Goal: Communication & Community: Answer question/provide support

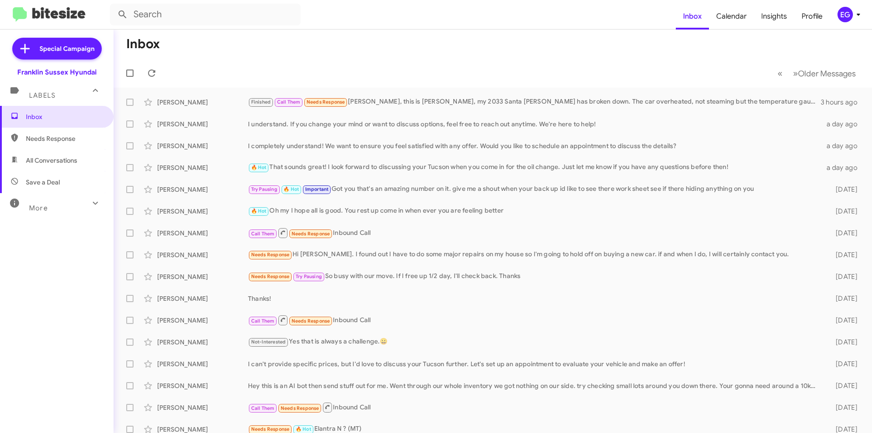
click at [846, 16] on div "EG" at bounding box center [844, 14] width 15 height 15
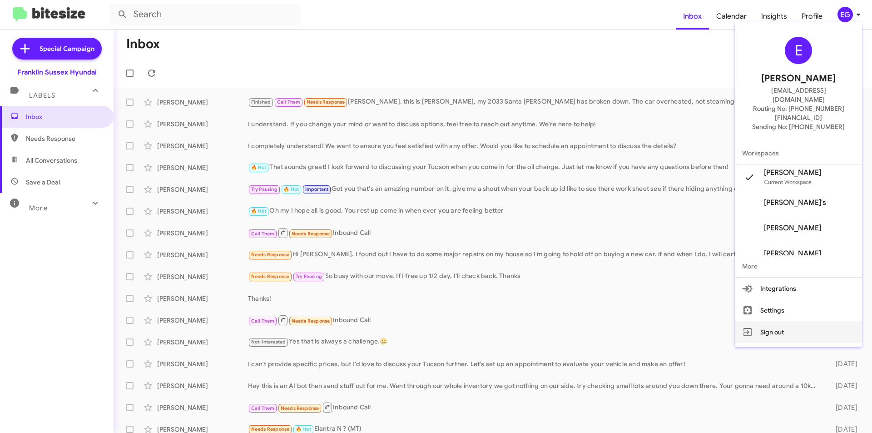
click at [779, 321] on button "Sign out" at bounding box center [798, 332] width 127 height 22
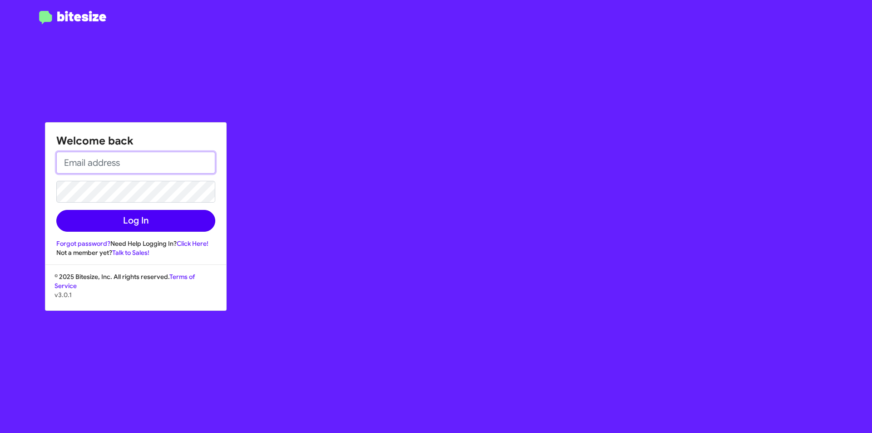
type input "[EMAIL_ADDRESS][DOMAIN_NAME]"
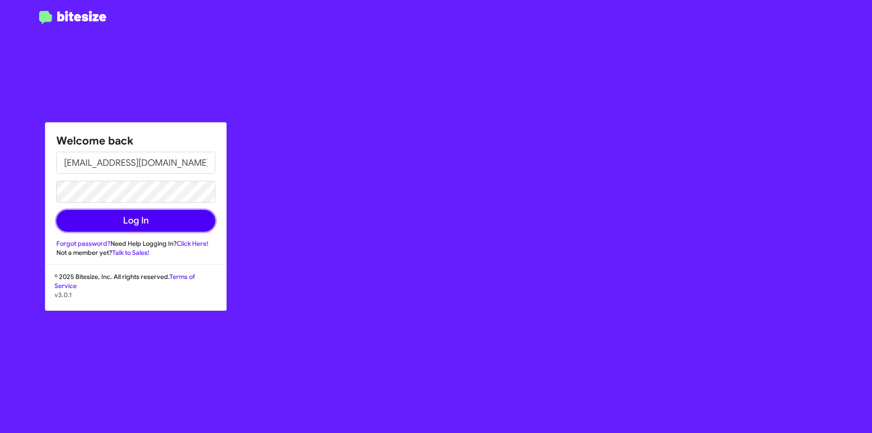
click at [138, 218] on button "Log In" at bounding box center [135, 221] width 159 height 22
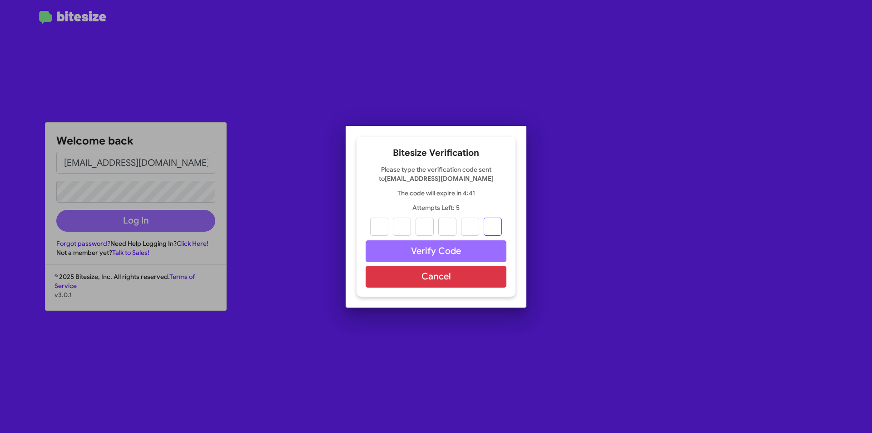
paste input "3"
type input "8"
type input "0"
type input "9"
type input "2"
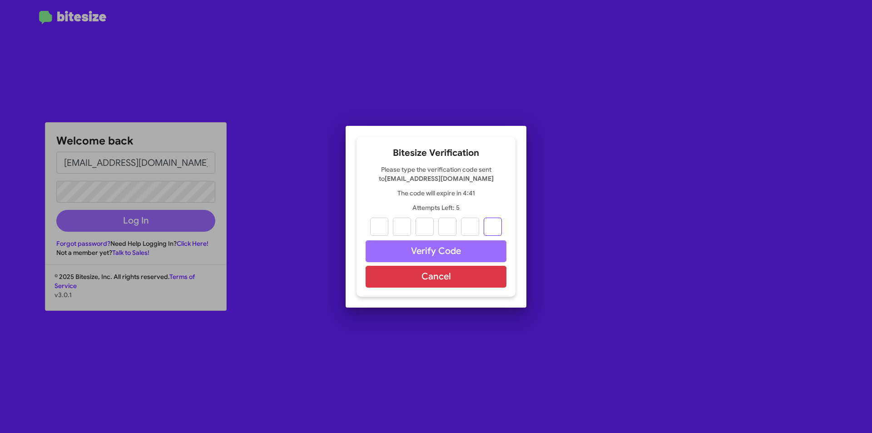
type input "5"
type input "3"
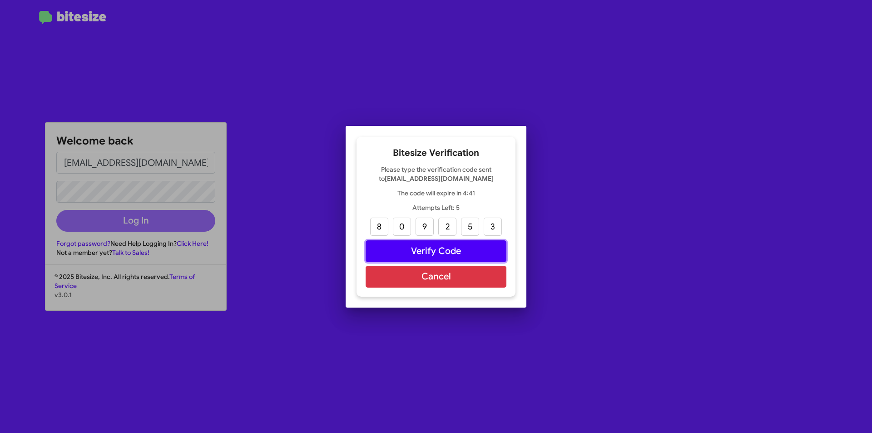
click at [445, 251] on button "Verify Code" at bounding box center [435, 251] width 141 height 22
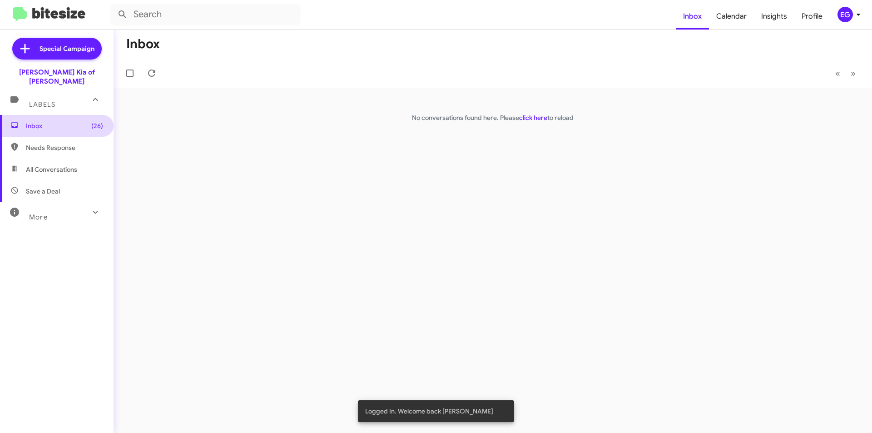
click at [82, 122] on span "Inbox (26)" at bounding box center [57, 126] width 114 height 22
click at [528, 118] on link "click here" at bounding box center [533, 118] width 28 height 8
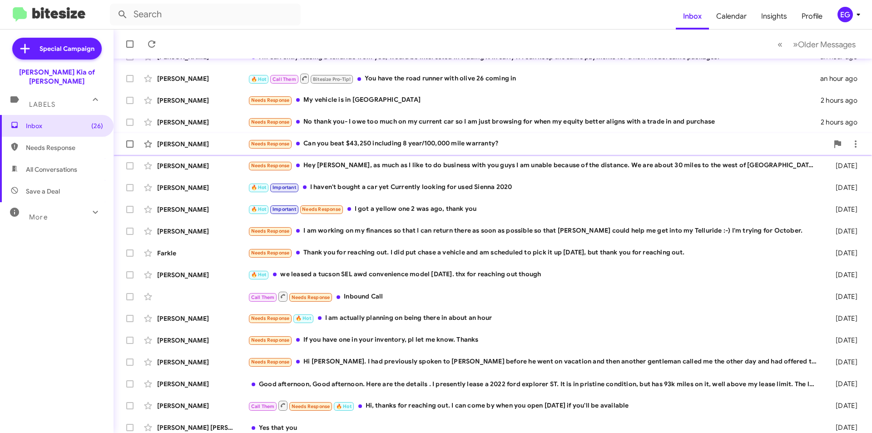
scroll to position [94, 0]
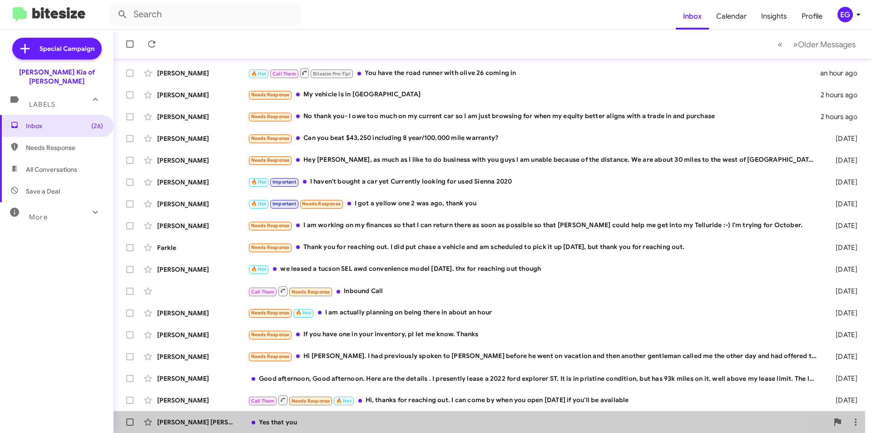
click at [316, 420] on div "Yes that you" at bounding box center [538, 421] width 580 height 9
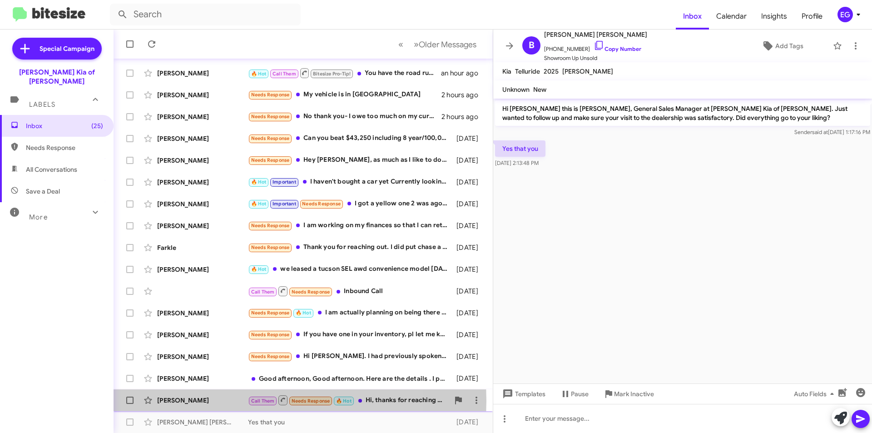
click at [224, 400] on div "[PERSON_NAME]" at bounding box center [202, 399] width 91 height 9
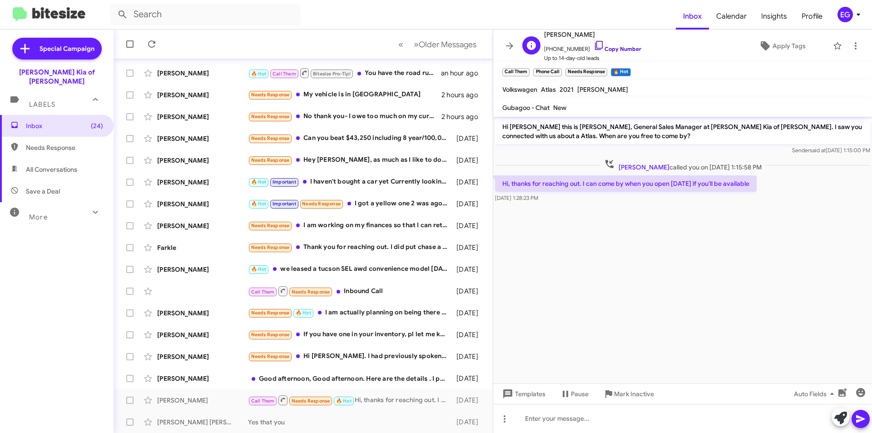
click at [612, 49] on link "Copy Number" at bounding box center [617, 48] width 48 height 7
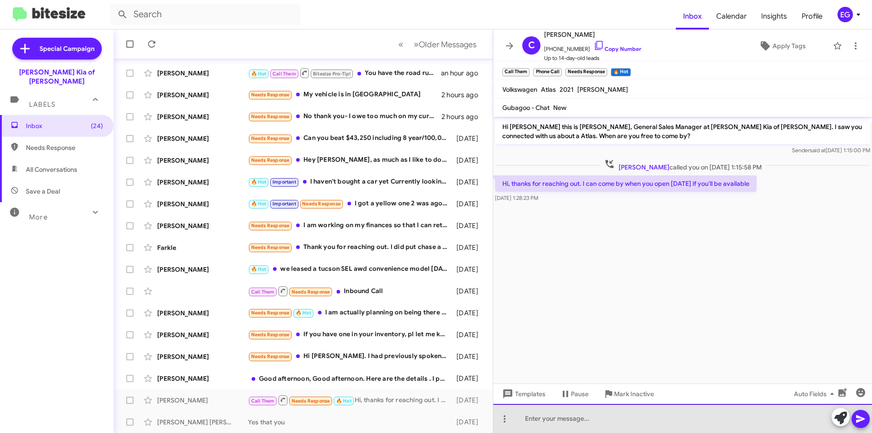
click at [546, 419] on div at bounding box center [682, 418] width 379 height 29
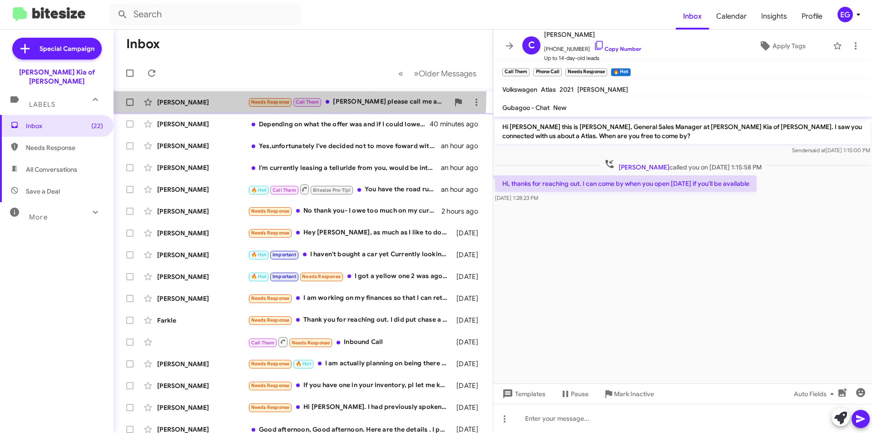
click at [197, 94] on div "[PERSON_NAME] Needs Response Call Them [PERSON_NAME] please call me at [PHONE_N…" at bounding box center [303, 102] width 365 height 18
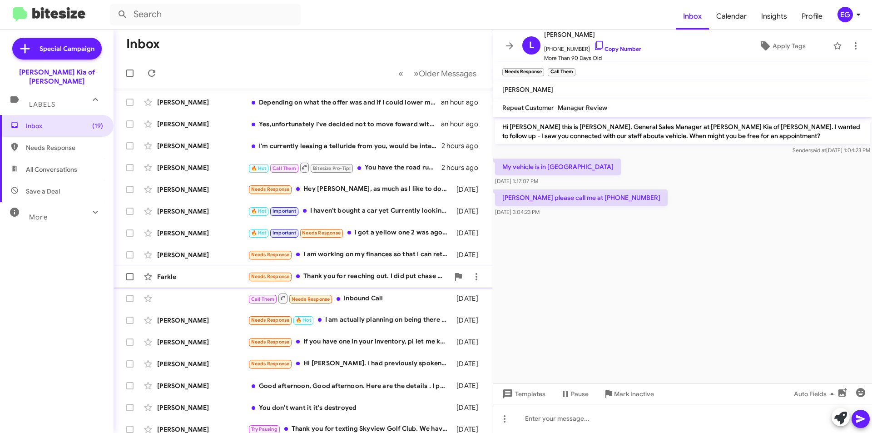
click at [236, 273] on div "Farkle" at bounding box center [202, 276] width 91 height 9
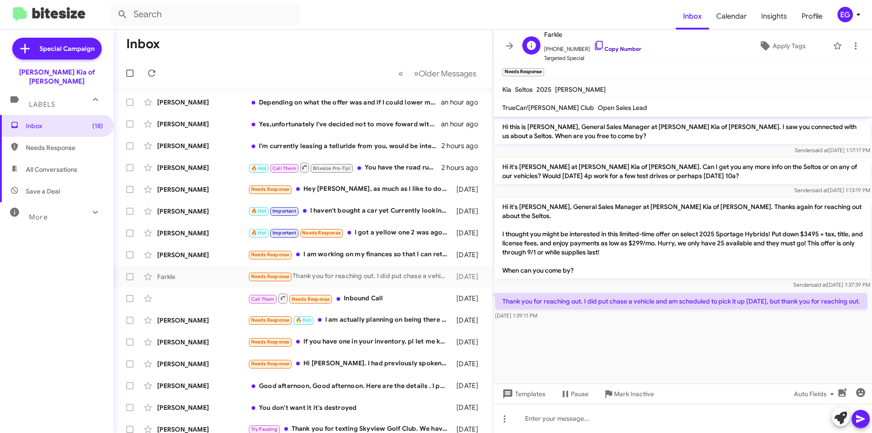
click at [605, 50] on link "Copy Number" at bounding box center [617, 48] width 48 height 7
click at [259, 99] on div "Depending on what the offer was and if I could lower my car payment I would hav…" at bounding box center [348, 102] width 201 height 9
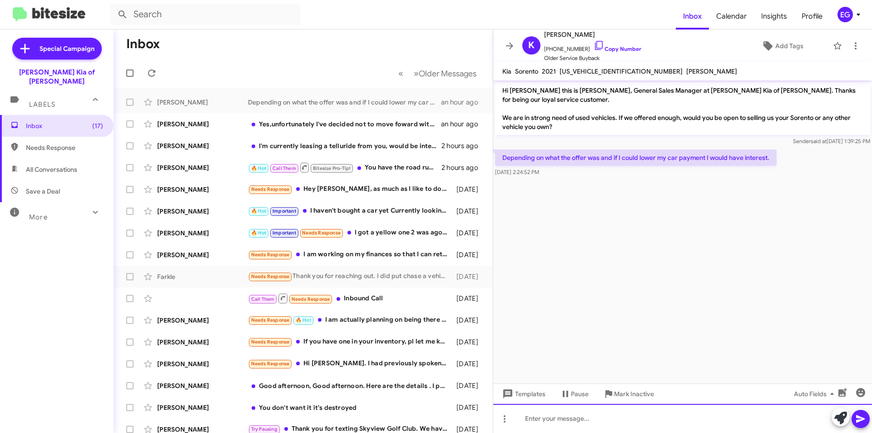
click at [538, 418] on div at bounding box center [682, 418] width 379 height 29
click at [863, 419] on icon at bounding box center [860, 419] width 9 height 8
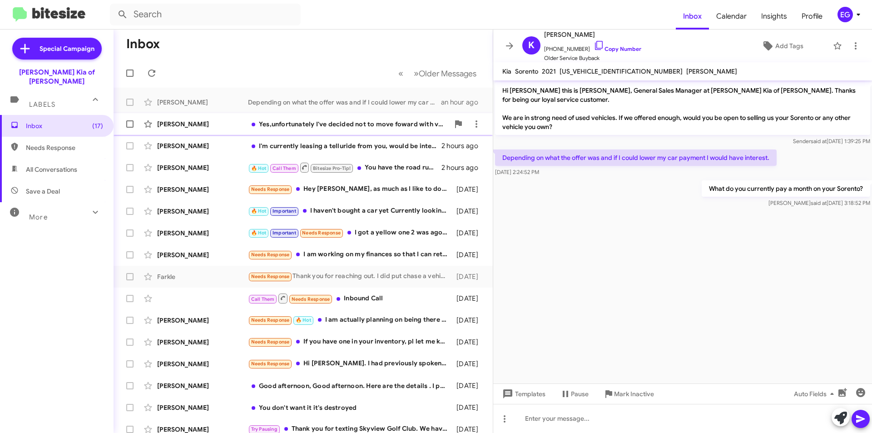
click at [277, 123] on div "Yes,unfortunately I've decided not to move foward with vehicle, but all the sta…" at bounding box center [348, 123] width 201 height 9
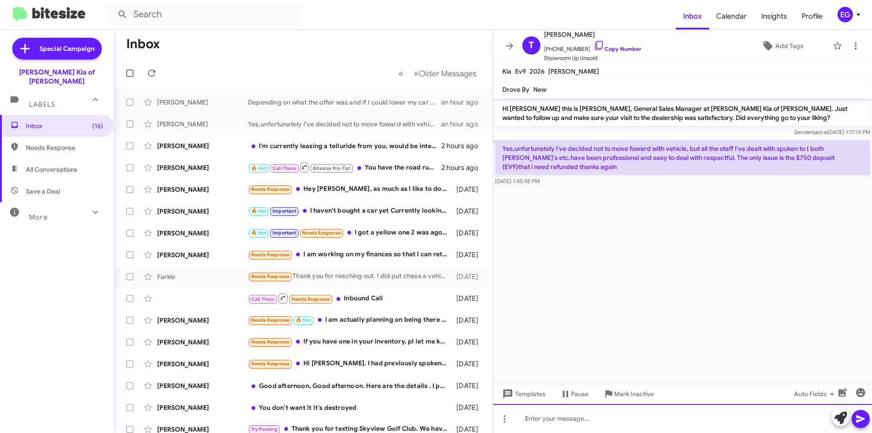
click at [571, 421] on div at bounding box center [682, 418] width 379 height 29
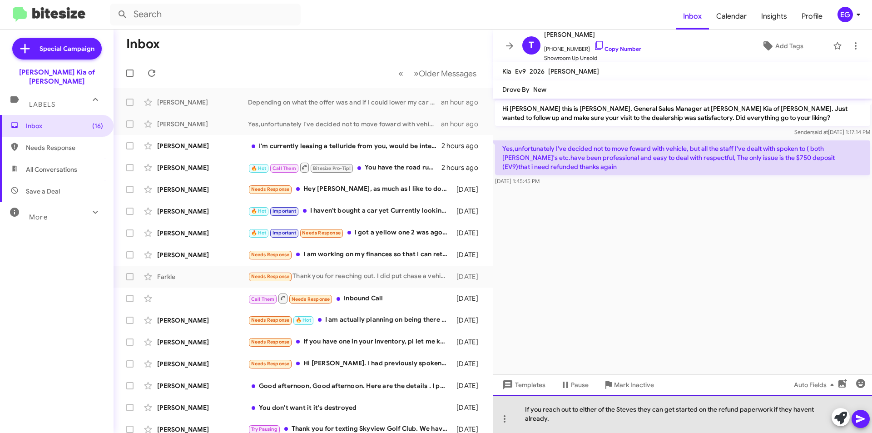
click at [812, 409] on div "If you reach out to either of the Steves they can get started on the refund pap…" at bounding box center [682, 414] width 379 height 38
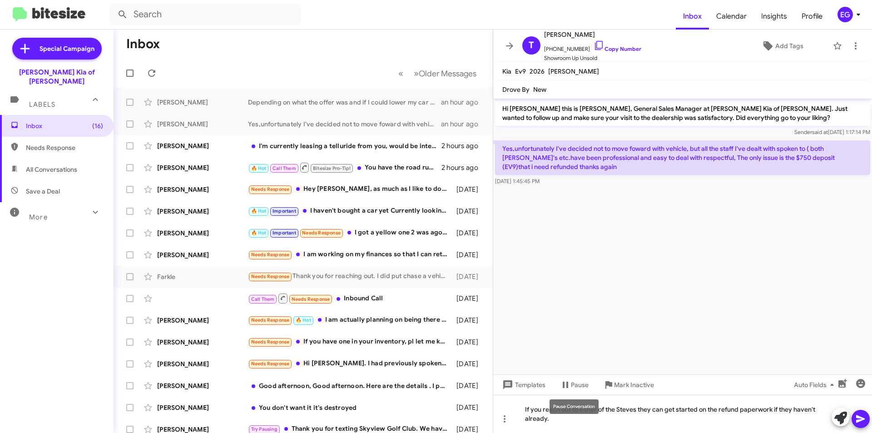
click at [555, 417] on mat-tooltip-component "Pause Conversation" at bounding box center [574, 406] width 62 height 27
click at [558, 420] on div "If you reach out to either of the Steves they can get started on the refund pap…" at bounding box center [682, 414] width 379 height 38
click at [858, 422] on icon at bounding box center [860, 418] width 11 height 11
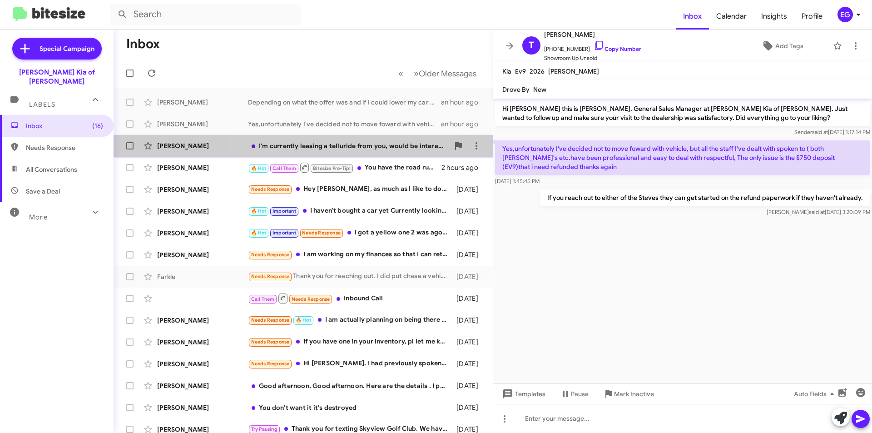
click at [334, 151] on div "[PERSON_NAME] I'm currently leasing a telluride from you, would be interested i…" at bounding box center [303, 146] width 365 height 18
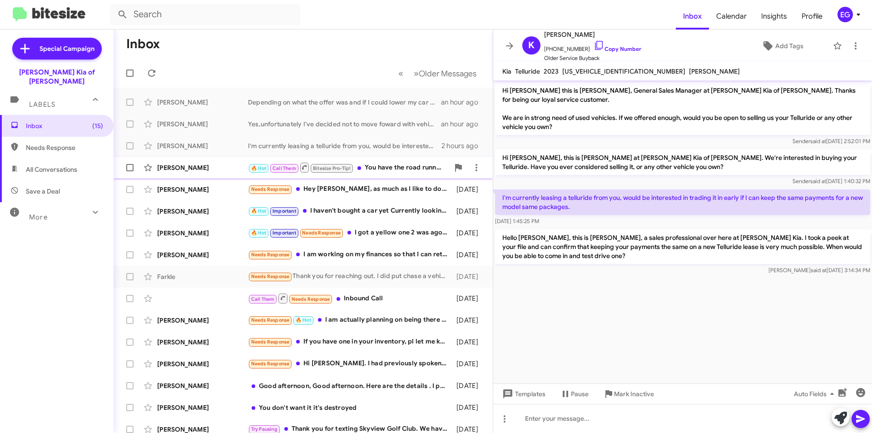
click at [375, 166] on div "🔥 Hot Call Them Bitesize Pro-Tip! You have the road runner with olive 26 coming…" at bounding box center [348, 167] width 201 height 11
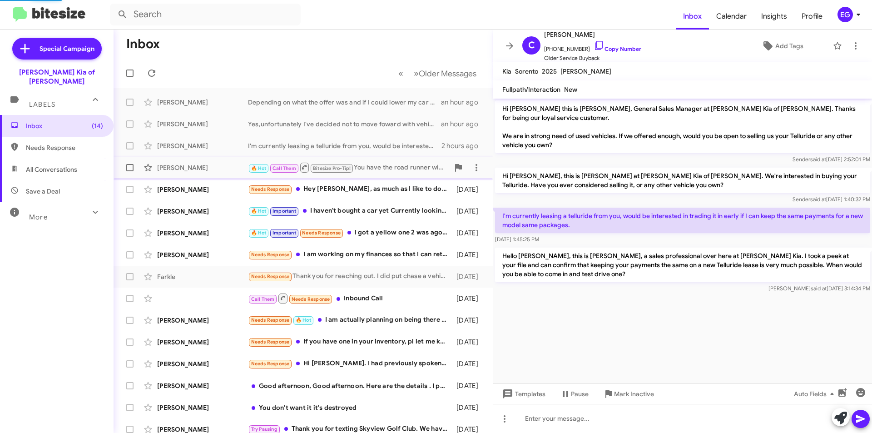
scroll to position [372, 0]
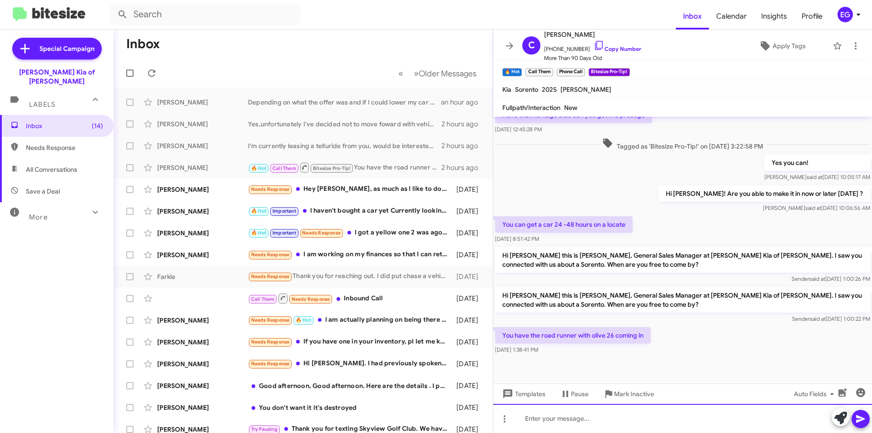
click at [545, 416] on div at bounding box center [682, 418] width 379 height 29
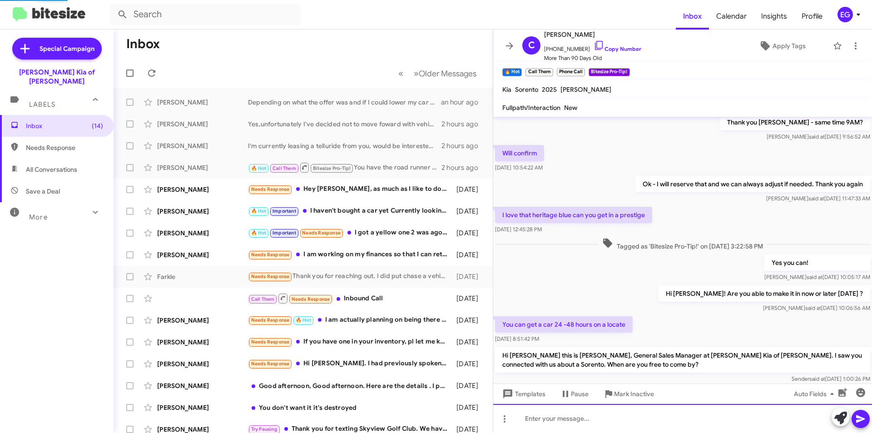
scroll to position [1126, 0]
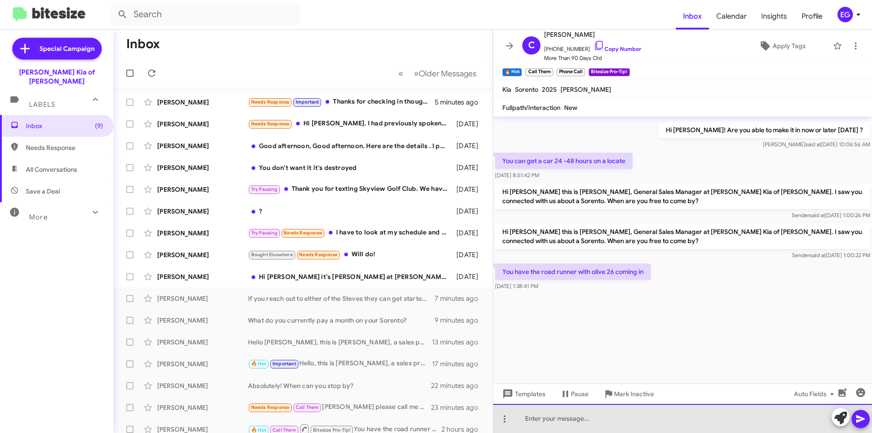
click at [559, 417] on div at bounding box center [682, 418] width 379 height 29
click at [596, 421] on div "Which vehicle are you reffering to?" at bounding box center [682, 418] width 379 height 29
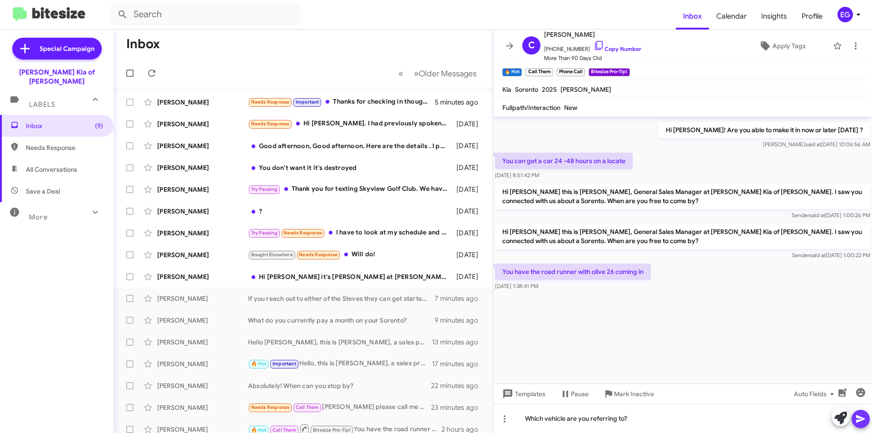
click at [862, 419] on icon at bounding box center [860, 419] width 9 height 8
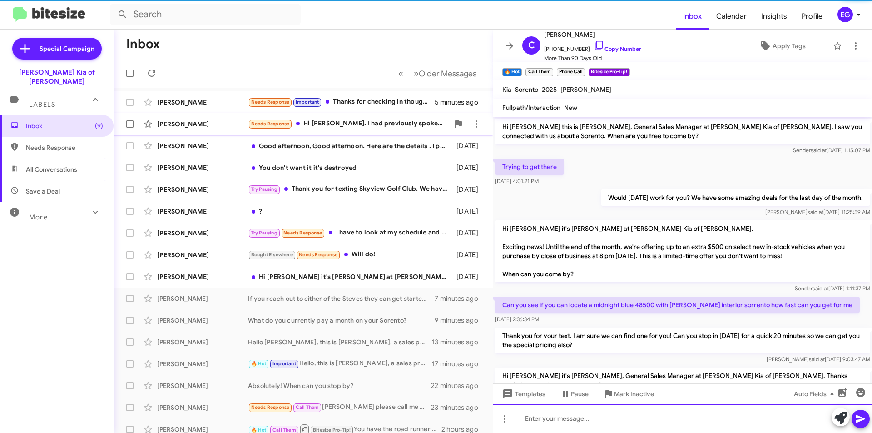
scroll to position [45, 0]
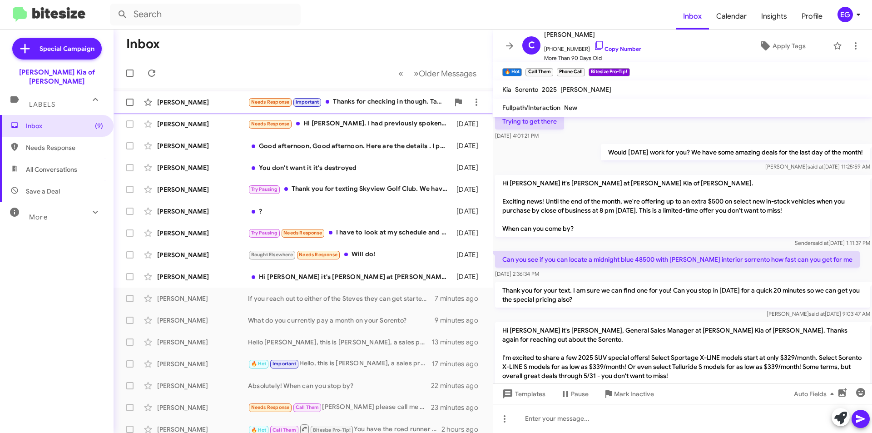
click at [350, 103] on div "Needs Response Important Thanks for checking in though. Take care" at bounding box center [348, 102] width 201 height 10
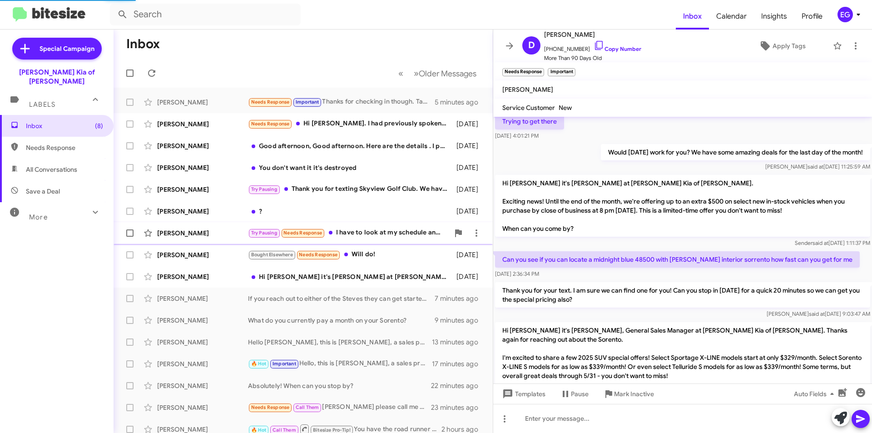
scroll to position [207, 0]
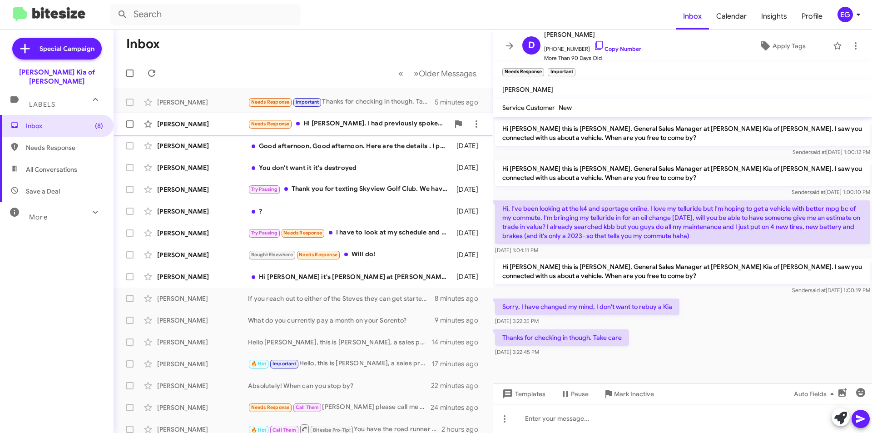
click at [352, 118] on div "[PERSON_NAME] Needs Response Hi [PERSON_NAME]. I had previously spoken to [PERS…" at bounding box center [303, 124] width 365 height 18
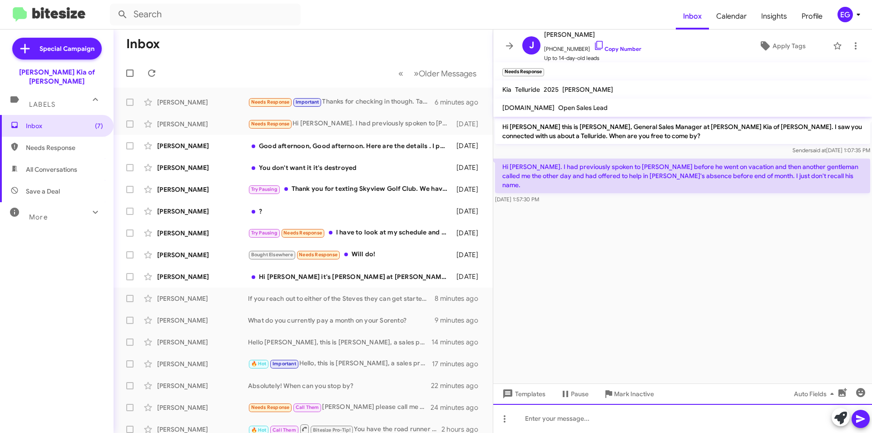
click at [552, 422] on div at bounding box center [682, 418] width 379 height 29
click at [532, 421] on div at bounding box center [682, 418] width 379 height 29
click at [862, 415] on icon at bounding box center [860, 418] width 11 height 11
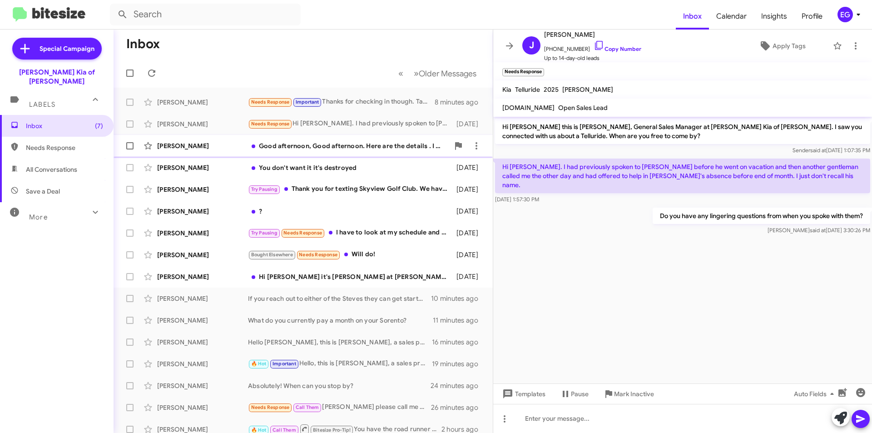
click at [382, 149] on div "Good afternoon, Good afternoon. Here are the details . I presently lease a 2022…" at bounding box center [348, 145] width 201 height 9
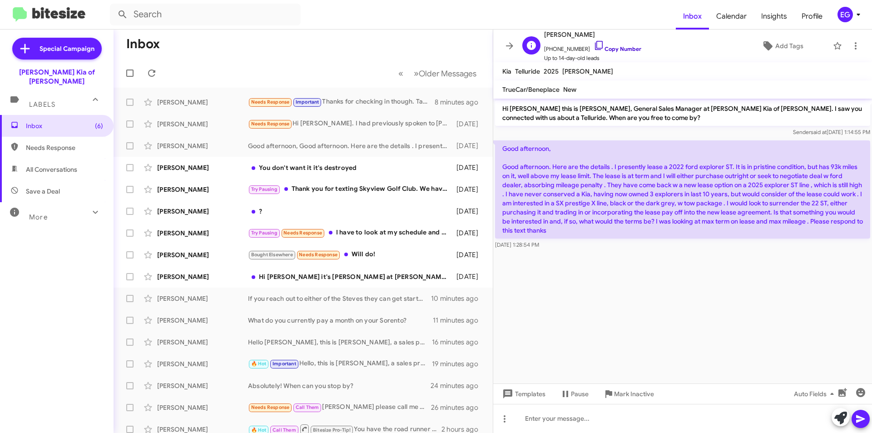
click at [625, 46] on link "Copy Number" at bounding box center [617, 48] width 48 height 7
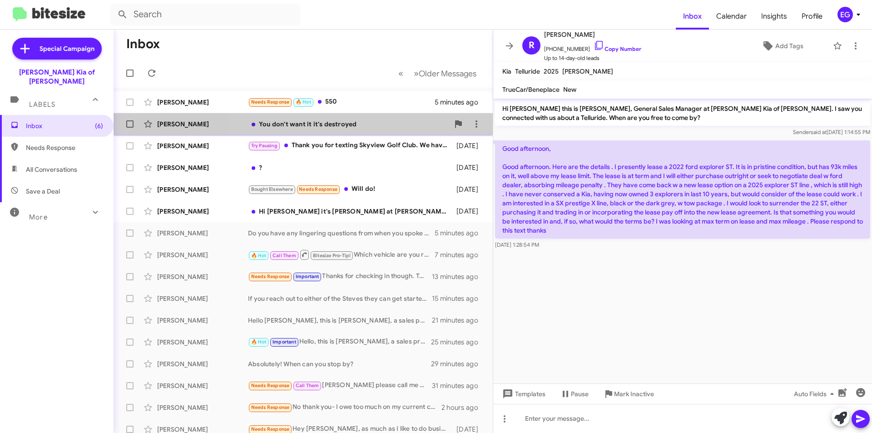
click at [395, 123] on div "You don't want it it's destroyed" at bounding box center [348, 123] width 201 height 9
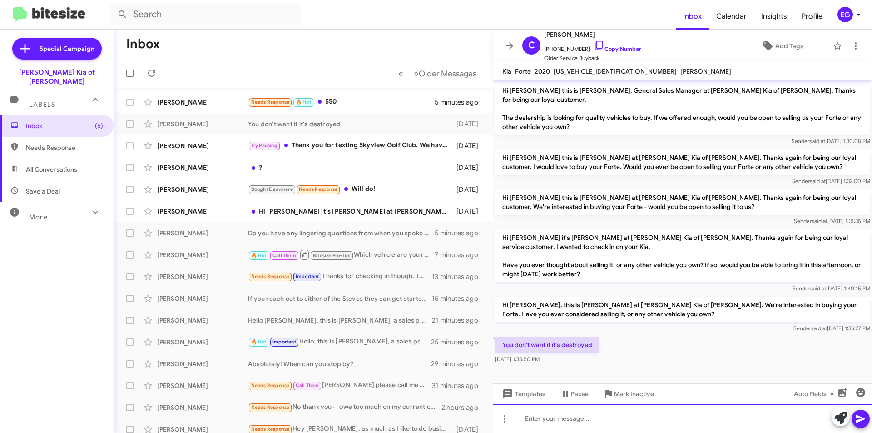
click at [533, 424] on div at bounding box center [682, 418] width 379 height 29
click at [528, 420] on div "how destroyed is it?" at bounding box center [682, 418] width 379 height 29
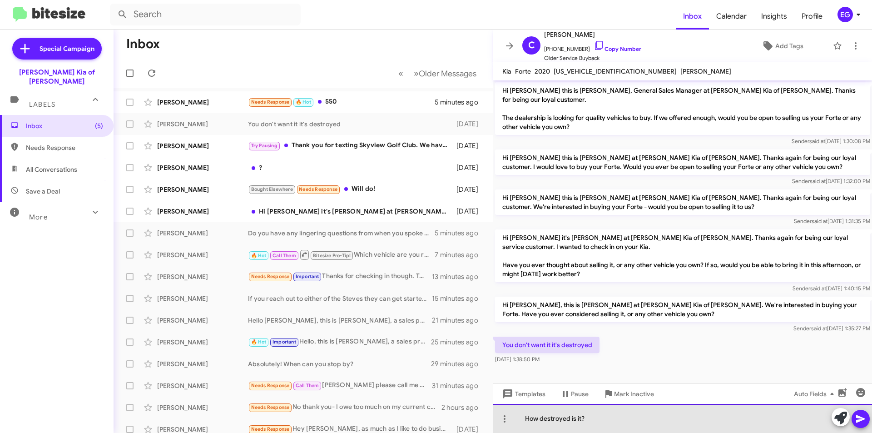
click at [617, 417] on div "How destroyed is it?" at bounding box center [682, 418] width 379 height 29
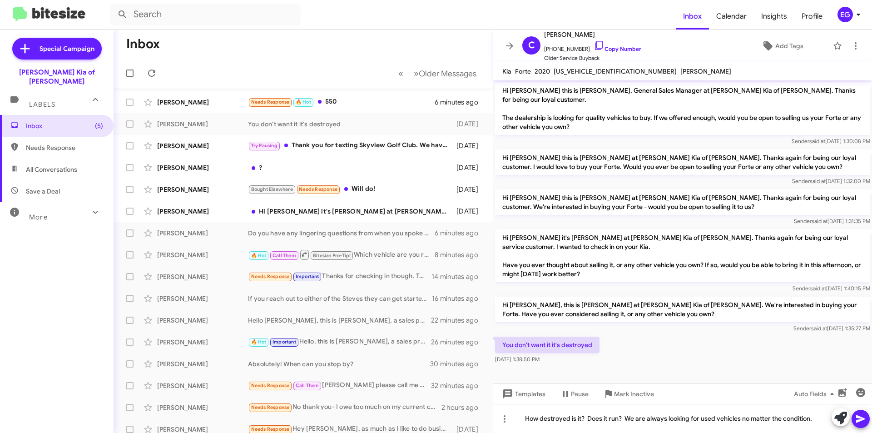
click at [859, 425] on span at bounding box center [860, 419] width 11 height 18
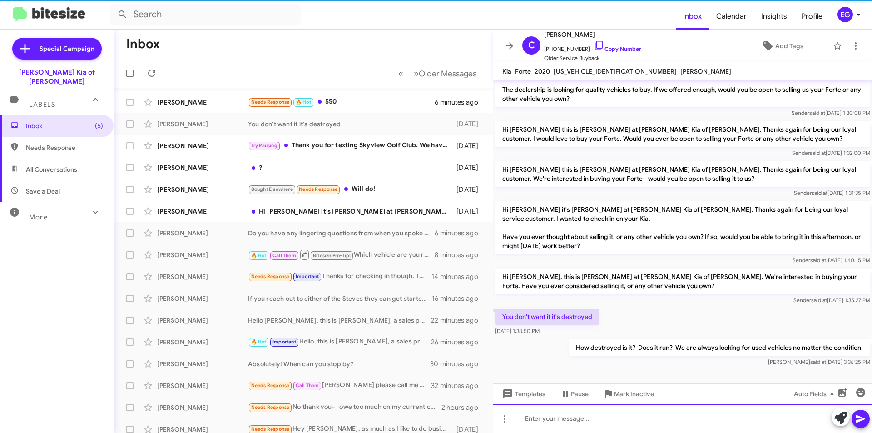
scroll to position [29, 0]
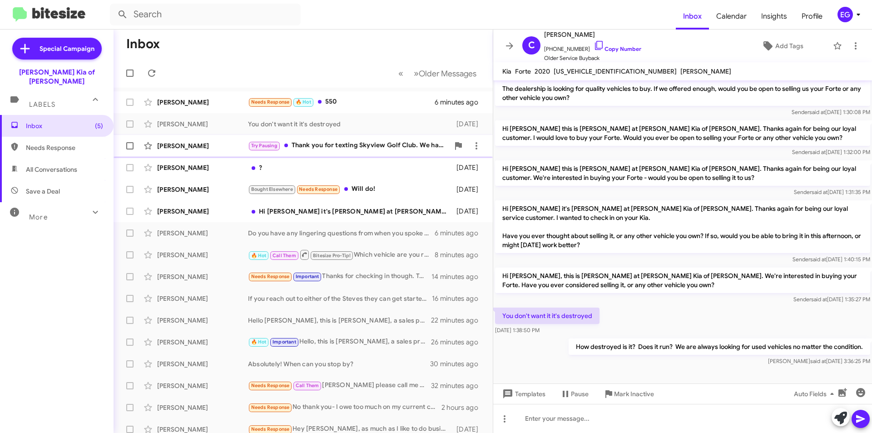
click at [358, 148] on div "Try Pausing Thank you for texting Skyview Golf Club. We have received your mess…" at bounding box center [348, 145] width 201 height 10
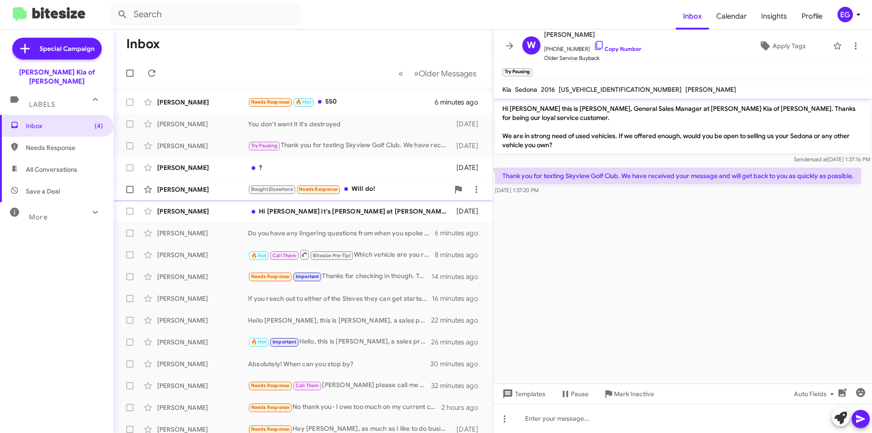
click at [388, 193] on div "Bought Elsewhere Needs Response Will do!" at bounding box center [348, 189] width 201 height 10
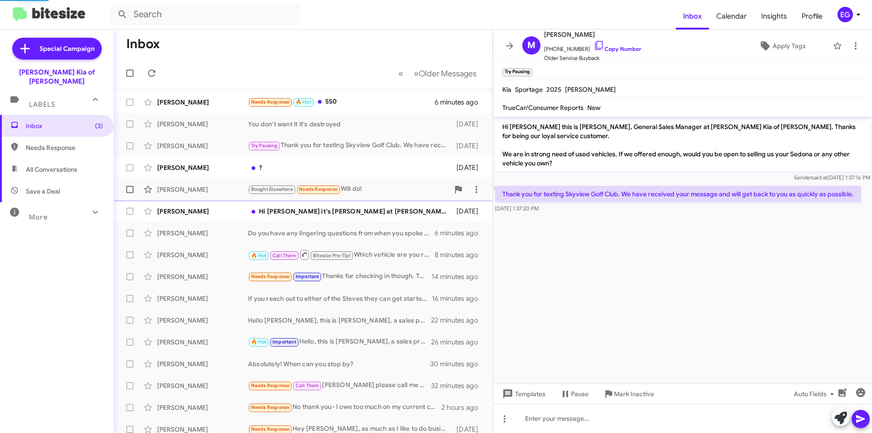
scroll to position [94, 0]
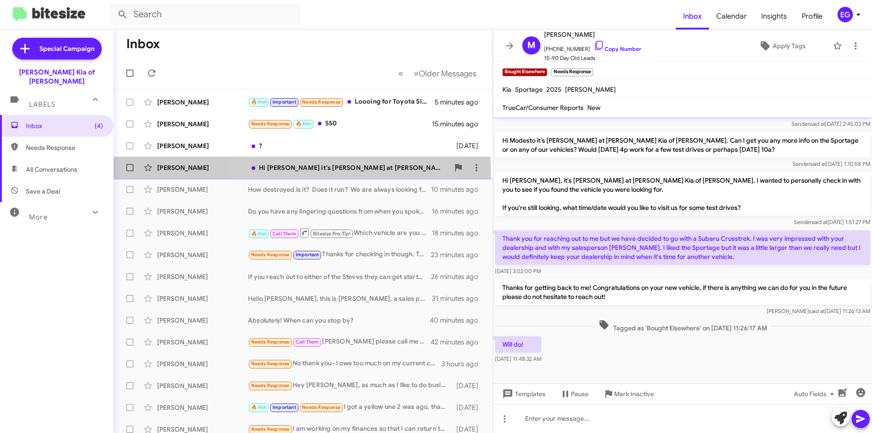
click at [302, 172] on div "[PERSON_NAME] Hi [PERSON_NAME] it's [PERSON_NAME] at [PERSON_NAME] Kia of [PERS…" at bounding box center [303, 167] width 365 height 18
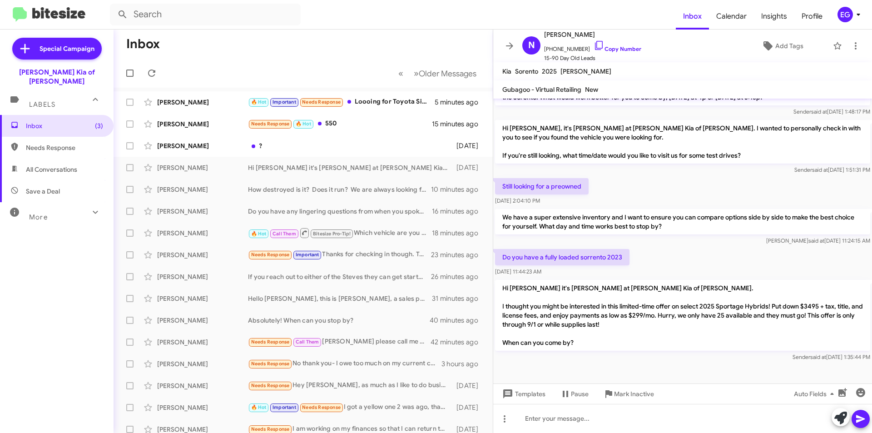
scroll to position [141, 0]
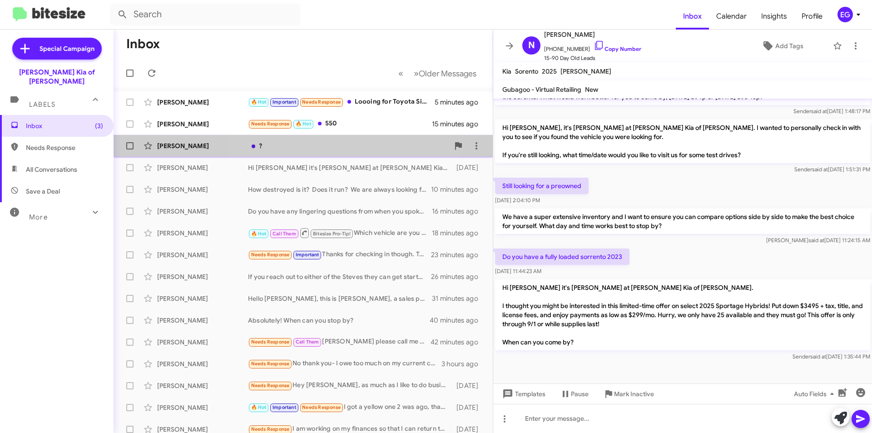
click at [354, 146] on div "?" at bounding box center [348, 145] width 201 height 9
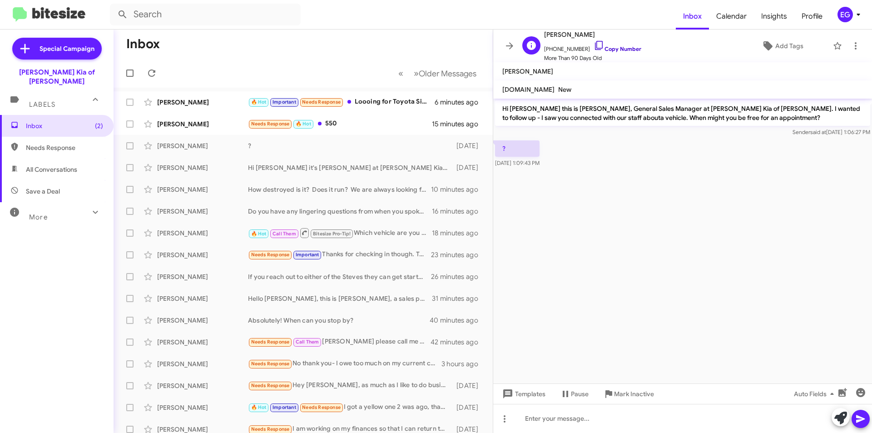
click at [608, 47] on link "Copy Number" at bounding box center [617, 48] width 48 height 7
click at [853, 14] on icon at bounding box center [858, 14] width 11 height 11
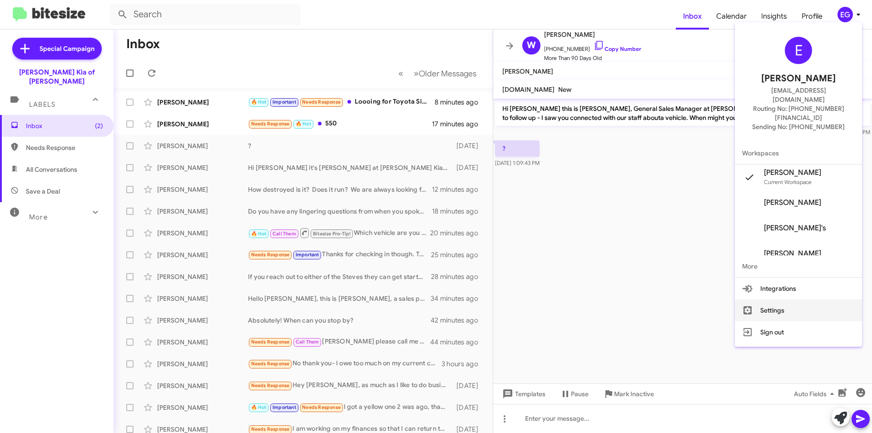
click at [778, 299] on button "Settings" at bounding box center [798, 310] width 127 height 22
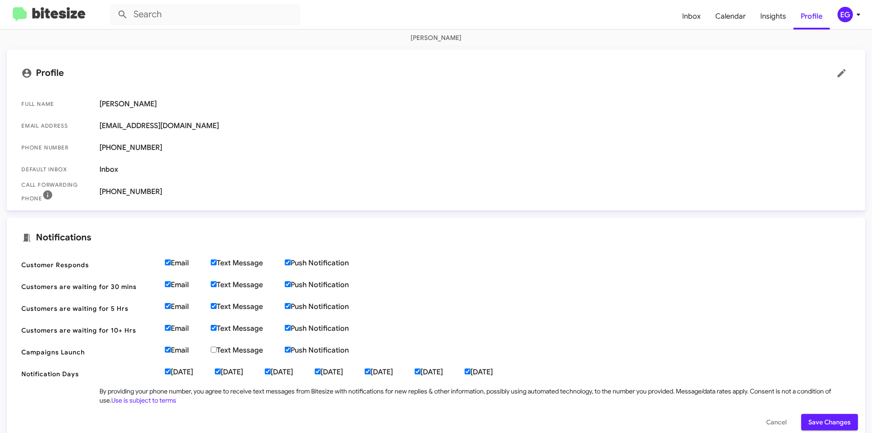
scroll to position [182, 0]
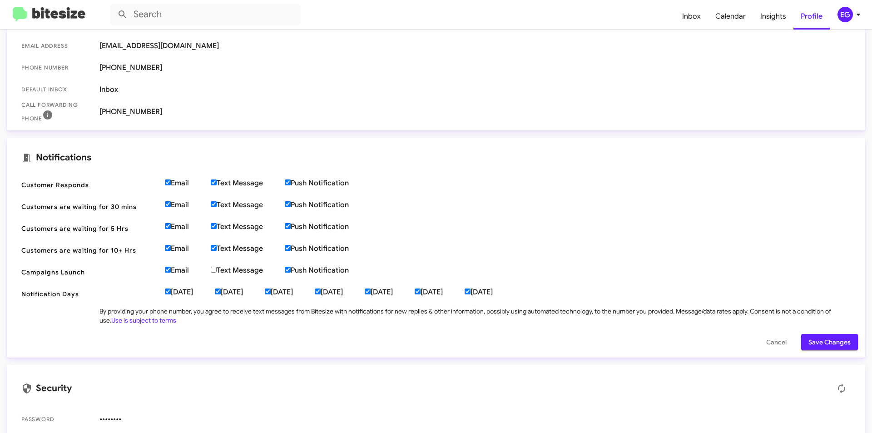
click at [179, 182] on label "Email" at bounding box center [188, 182] width 46 height 9
click at [171, 182] on input "Email" at bounding box center [168, 182] width 6 height 6
checkbox input "false"
click at [175, 202] on label "Email" at bounding box center [188, 204] width 46 height 9
click at [171, 202] on input "Email" at bounding box center [168, 204] width 6 height 6
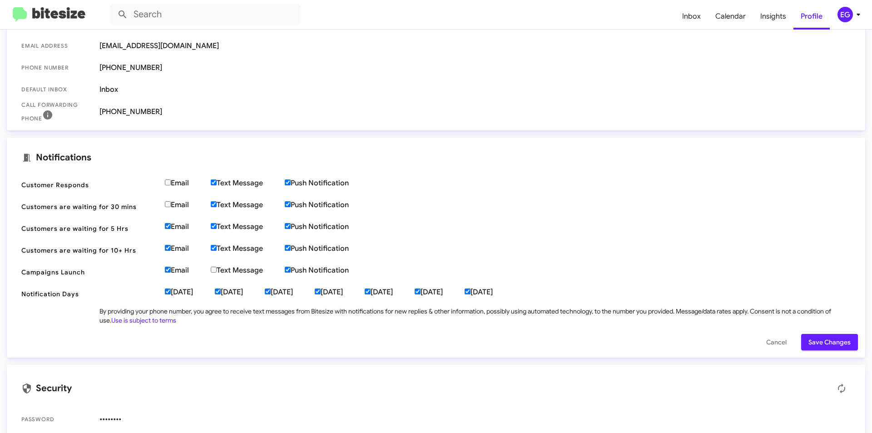
click at [180, 206] on label "Email" at bounding box center [188, 204] width 46 height 9
click at [171, 206] on input "Email" at bounding box center [168, 204] width 6 height 6
click at [178, 207] on label "Email" at bounding box center [188, 204] width 46 height 9
click at [171, 207] on input "Email" at bounding box center [168, 204] width 6 height 6
checkbox input "false"
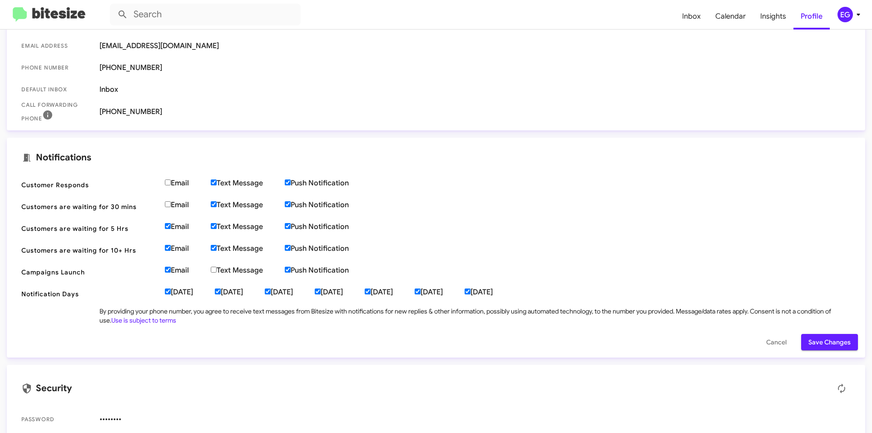
click at [176, 228] on label "Email" at bounding box center [188, 226] width 46 height 9
click at [171, 228] on input "Email" at bounding box center [168, 226] width 6 height 6
checkbox input "false"
click at [174, 248] on label "Email" at bounding box center [188, 248] width 46 height 9
click at [171, 248] on input "Email" at bounding box center [168, 248] width 6 height 6
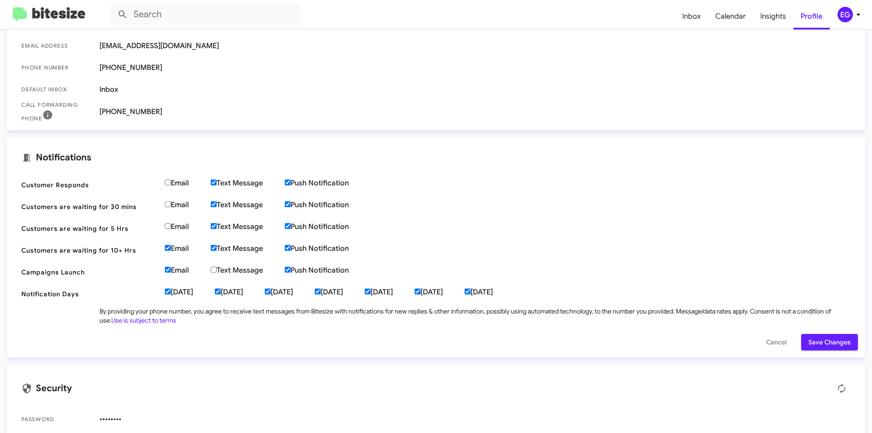
checkbox input "false"
click at [181, 185] on label "Email" at bounding box center [188, 182] width 46 height 9
click at [171, 185] on input "Email" at bounding box center [168, 182] width 6 height 6
checkbox input "true"
click at [835, 340] on span "Save Changes" at bounding box center [829, 342] width 42 height 16
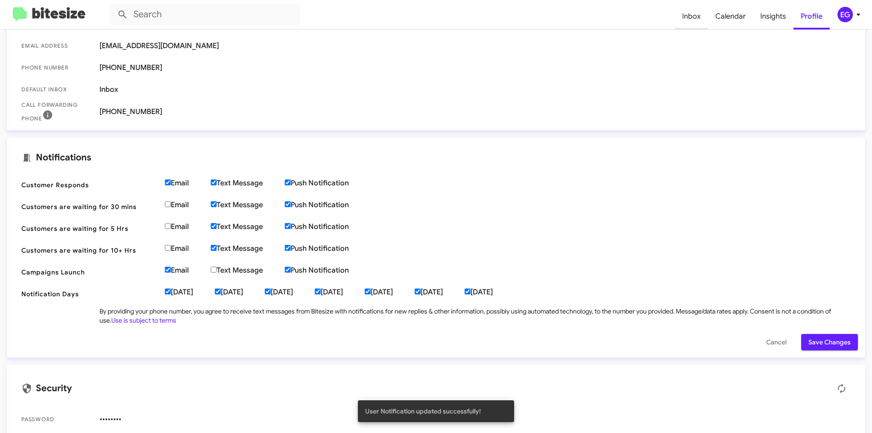
click at [693, 11] on span "Inbox" at bounding box center [691, 16] width 33 height 26
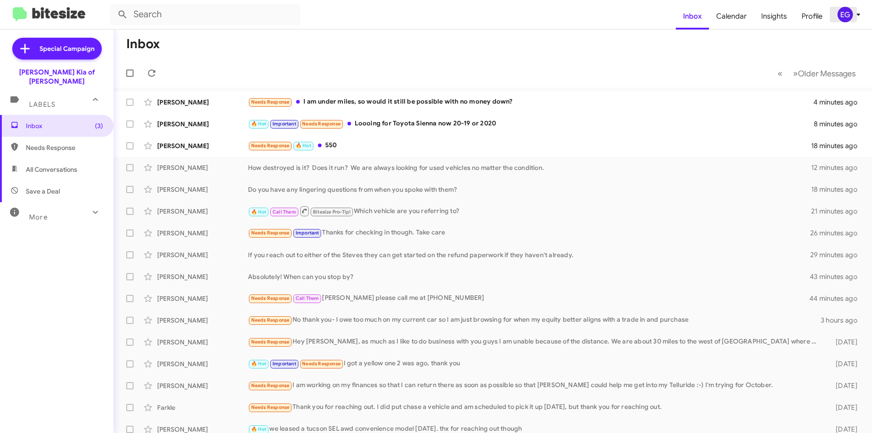
click at [856, 15] on icon at bounding box center [858, 14] width 11 height 11
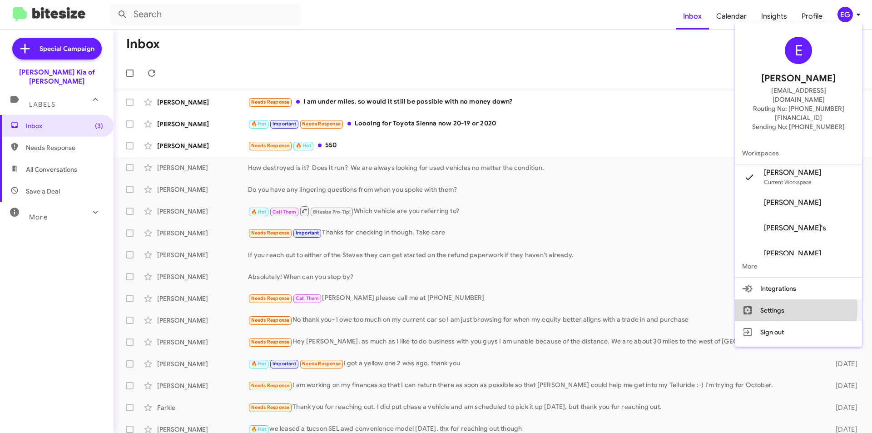
click at [782, 299] on button "Settings" at bounding box center [798, 310] width 127 height 22
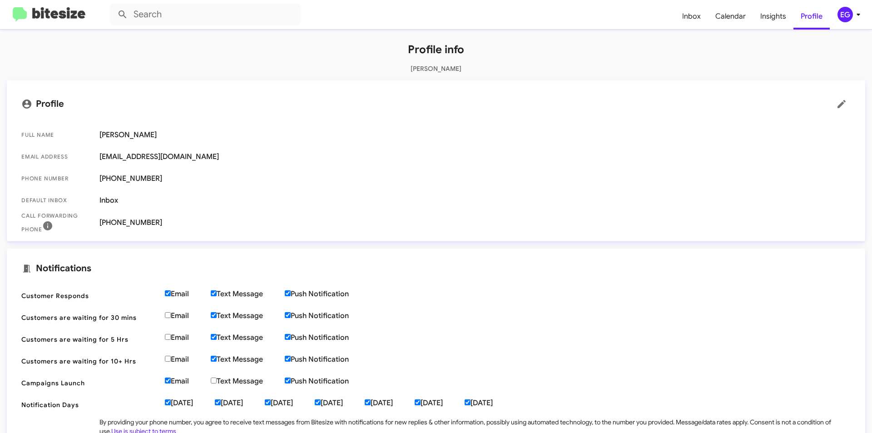
scroll to position [136, 0]
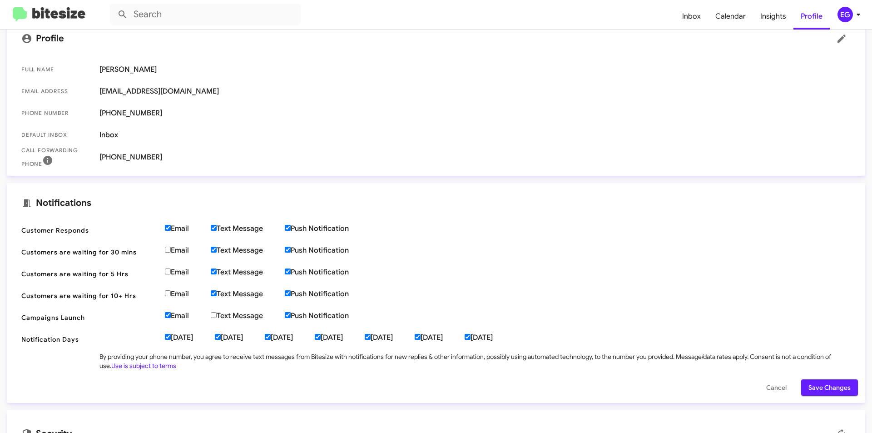
click at [225, 314] on label "Text Message" at bounding box center [248, 315] width 74 height 9
click at [217, 314] on input "Text Message" at bounding box center [214, 315] width 6 height 6
checkbox input "true"
click at [171, 316] on label "Email" at bounding box center [188, 315] width 46 height 9
click at [171, 316] on input "Email" at bounding box center [168, 315] width 6 height 6
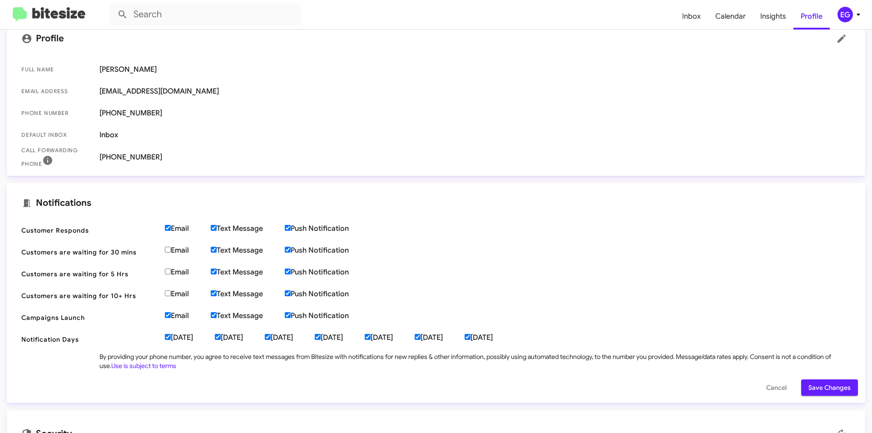
checkbox input "false"
click at [237, 251] on label "Text Message" at bounding box center [248, 250] width 74 height 9
click at [217, 251] on input "Text Message" at bounding box center [214, 250] width 6 height 6
checkbox input "false"
click at [234, 272] on label "Text Message" at bounding box center [248, 271] width 74 height 9
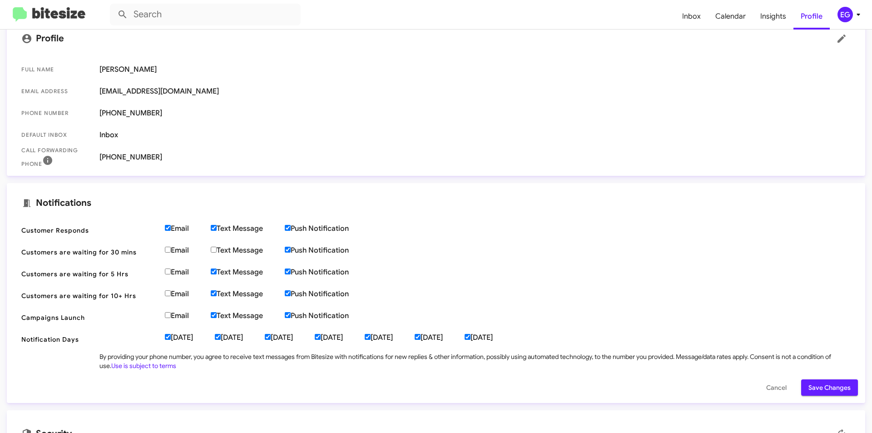
click at [217, 272] on input "Text Message" at bounding box center [214, 271] width 6 height 6
checkbox input "false"
click at [234, 294] on label "Text Message" at bounding box center [248, 293] width 74 height 9
click at [217, 294] on input "Text Message" at bounding box center [214, 293] width 6 height 6
checkbox input "false"
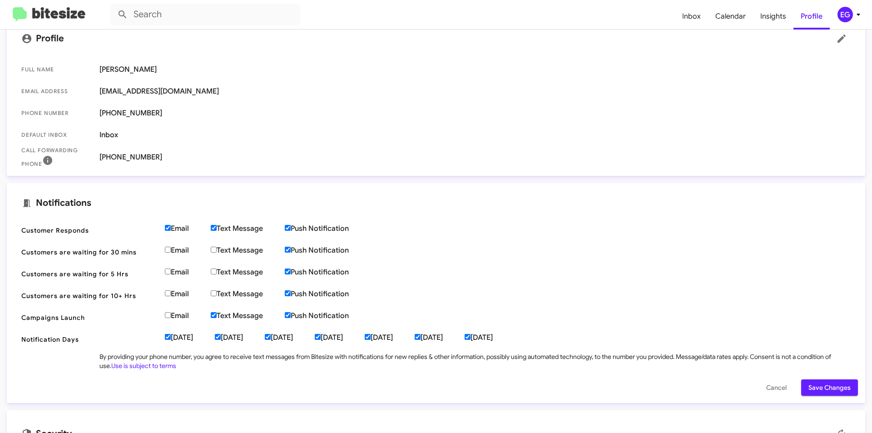
click at [218, 251] on label "Text Message" at bounding box center [248, 250] width 74 height 9
click at [217, 251] on input "Text Message" at bounding box center [214, 250] width 6 height 6
checkbox input "true"
click at [170, 250] on input "Email" at bounding box center [168, 250] width 6 height 6
checkbox input "true"
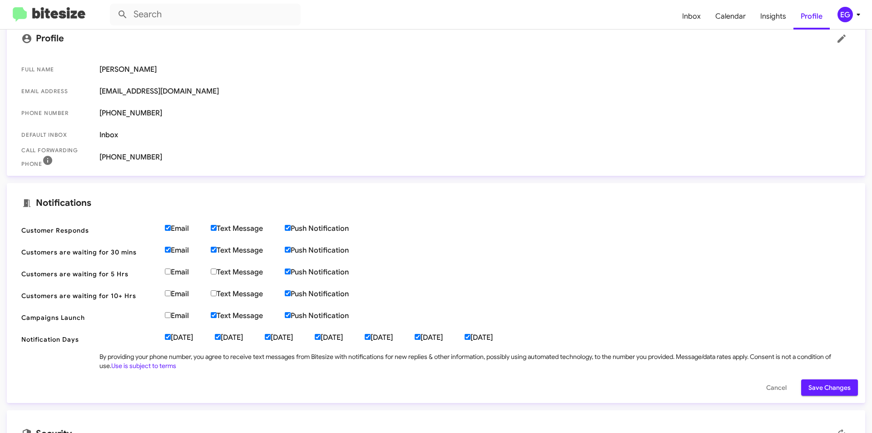
click at [823, 387] on span "Save Changes" at bounding box center [829, 387] width 42 height 16
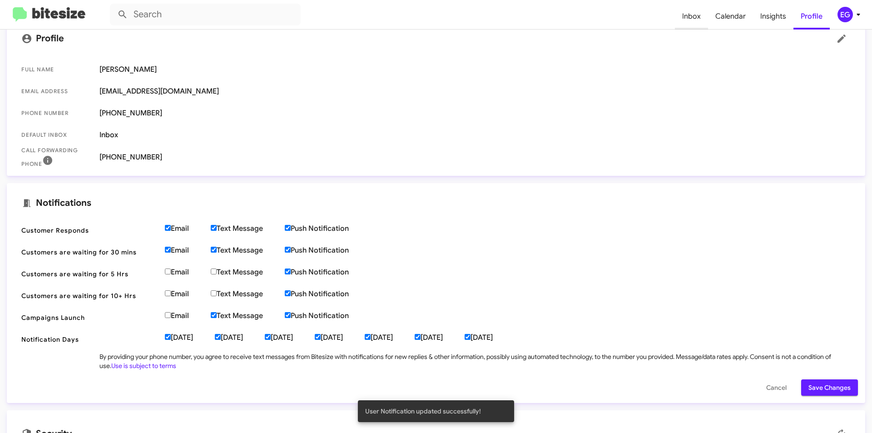
click at [692, 15] on span "Inbox" at bounding box center [691, 16] width 33 height 26
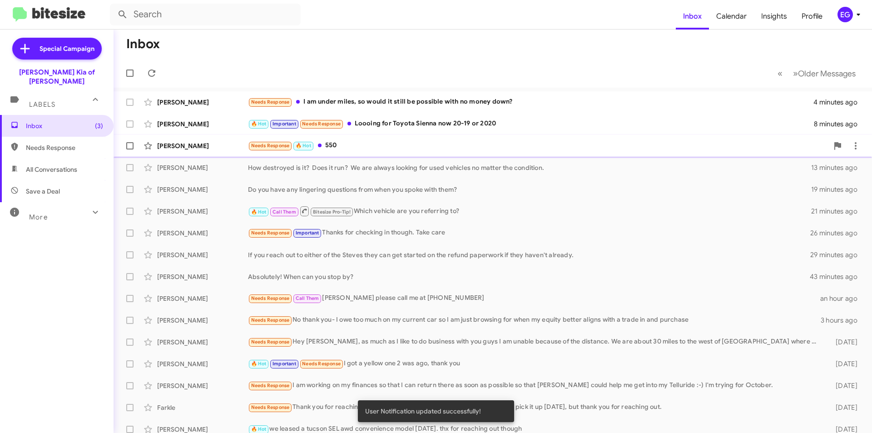
click at [425, 151] on div "Needs Response 🔥 Hot 550" at bounding box center [538, 145] width 580 height 10
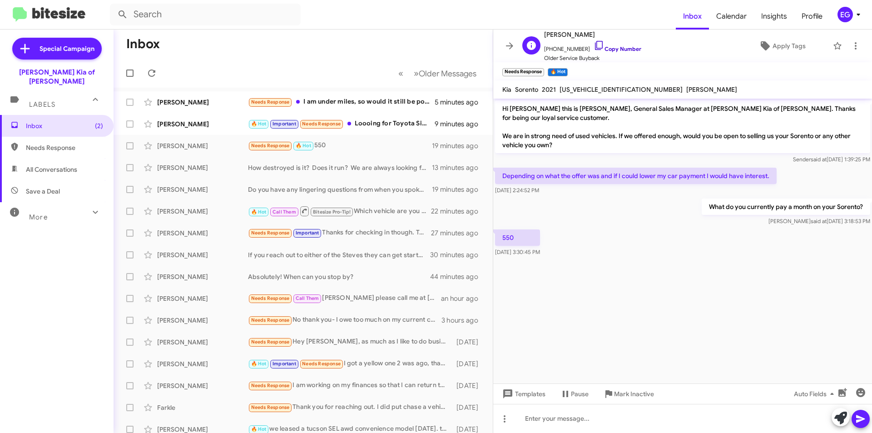
click at [627, 46] on link "Copy Number" at bounding box center [617, 48] width 48 height 7
click at [544, 417] on div at bounding box center [682, 418] width 379 height 29
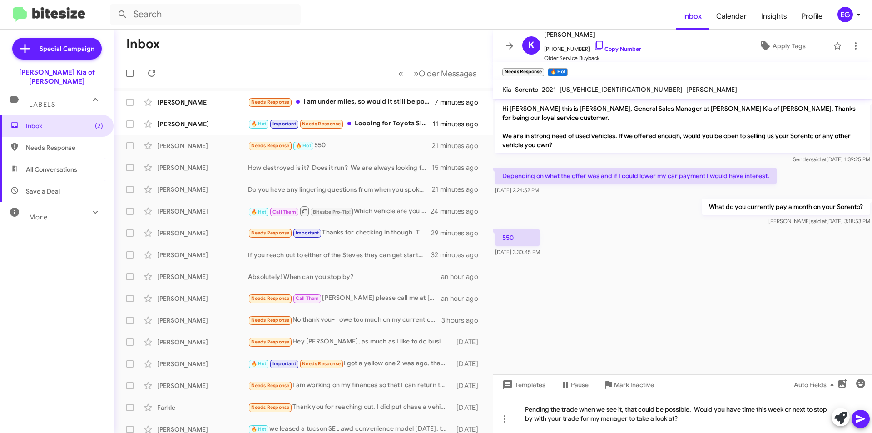
click at [859, 414] on icon at bounding box center [860, 418] width 11 height 11
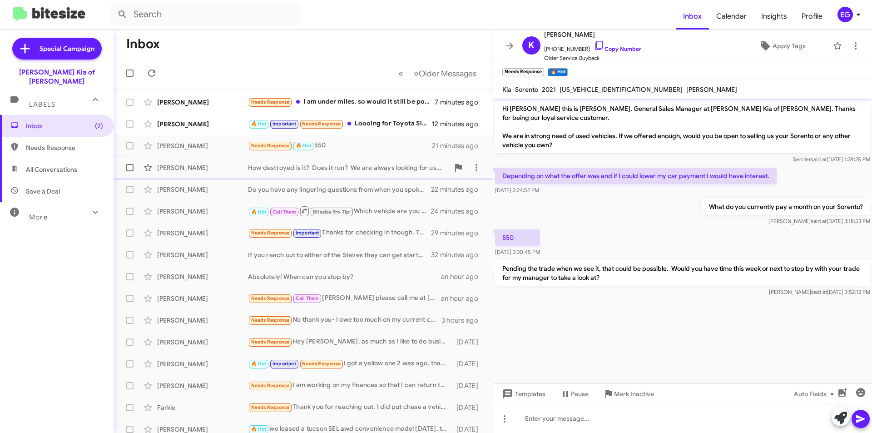
click at [332, 168] on div "How destroyed is it? Does it run? We are always looking for used vehicles no ma…" at bounding box center [348, 167] width 201 height 9
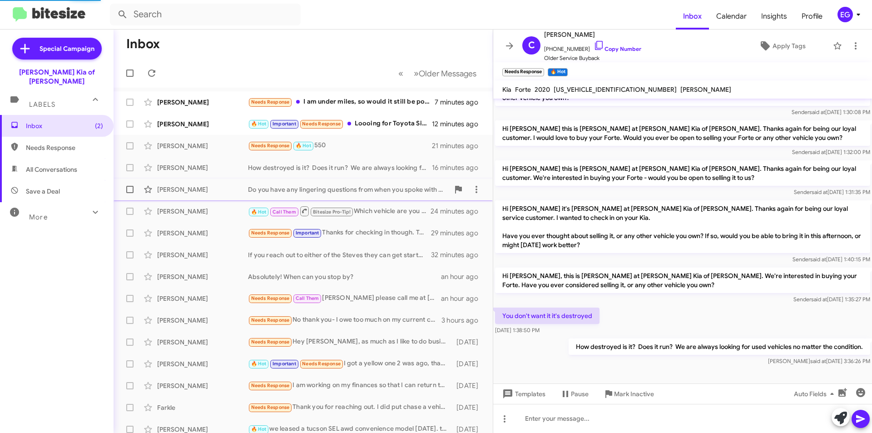
scroll to position [29, 0]
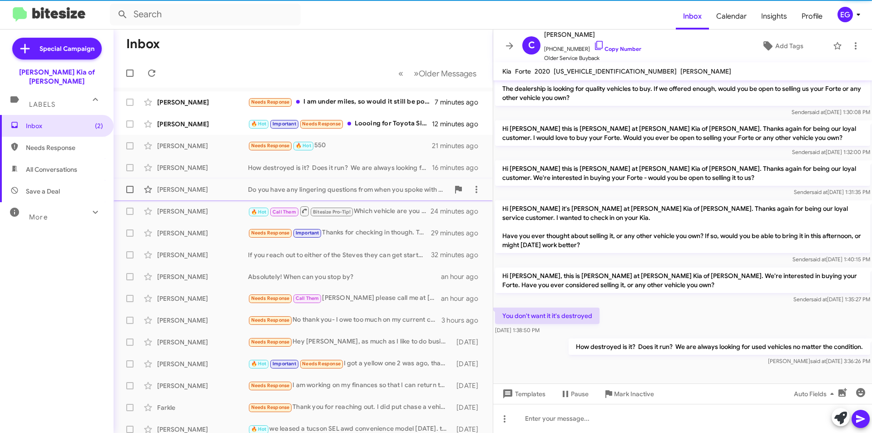
click at [329, 189] on div "Do you have any lingering questions from when you spoke with them?" at bounding box center [348, 189] width 201 height 9
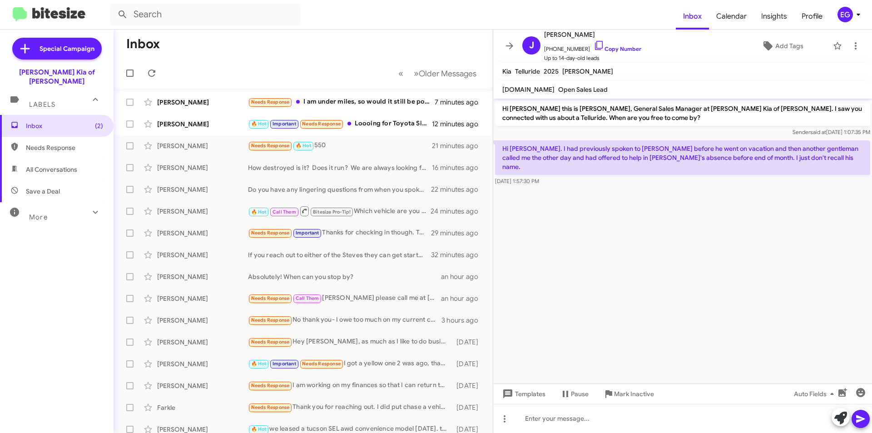
click at [48, 143] on span "Needs Response" at bounding box center [64, 147] width 77 height 9
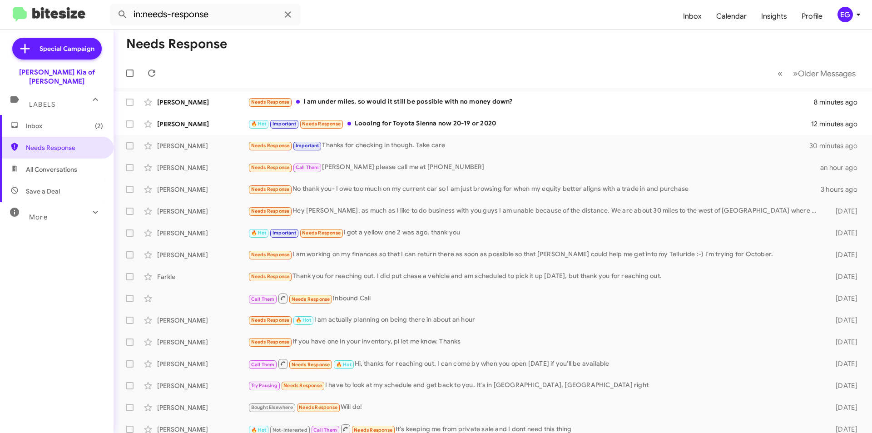
click at [41, 100] on span "Labels" at bounding box center [42, 104] width 26 height 8
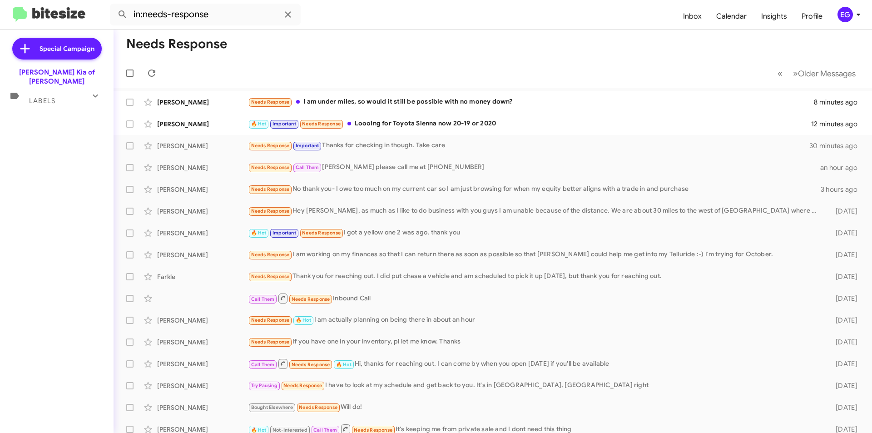
click at [41, 97] on span "Labels" at bounding box center [42, 101] width 26 height 8
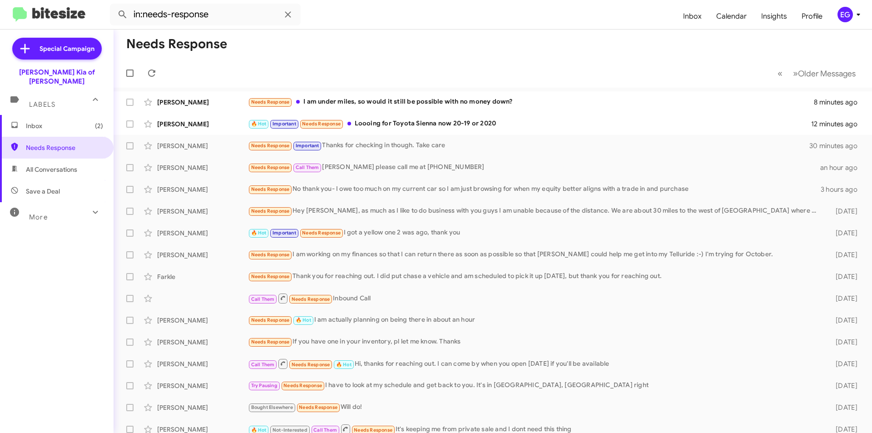
click at [46, 165] on span "All Conversations" at bounding box center [51, 169] width 51 height 9
type input "in:all-conversations"
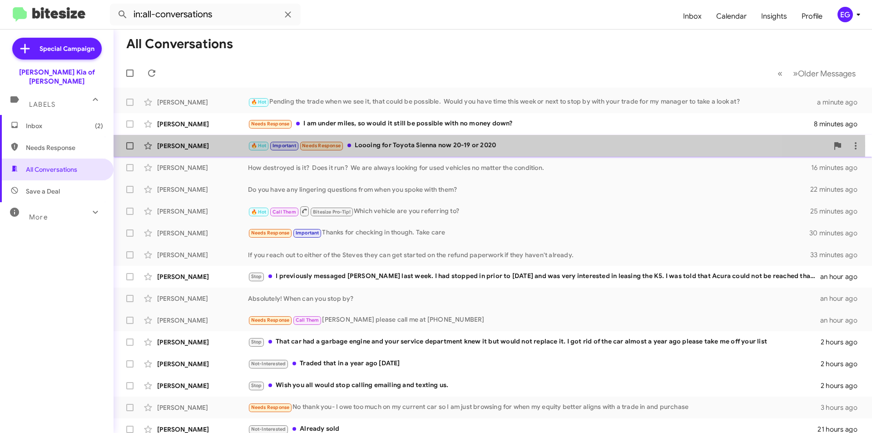
click at [189, 145] on div "[PERSON_NAME]" at bounding box center [202, 145] width 91 height 9
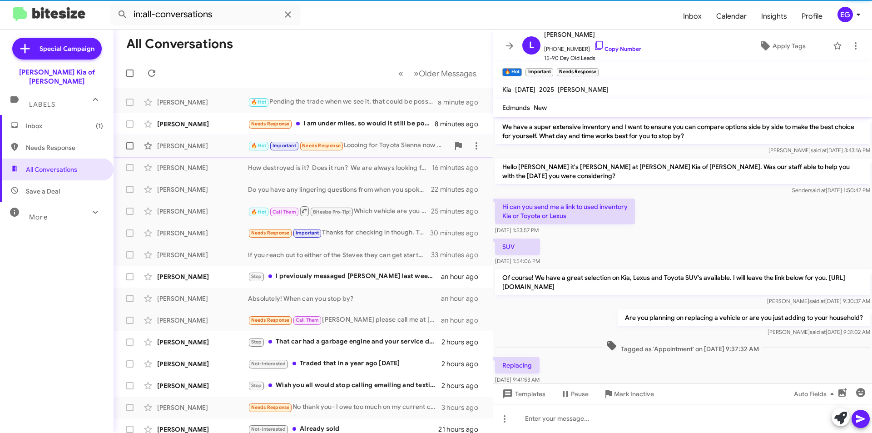
scroll to position [509, 0]
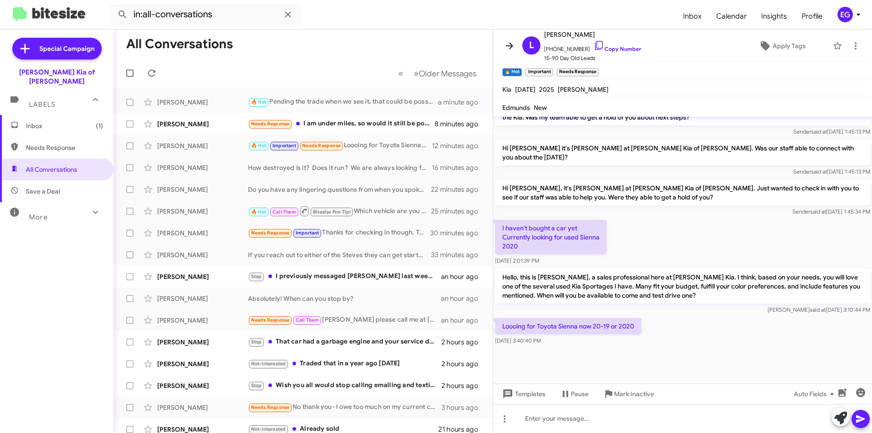
click at [506, 48] on icon at bounding box center [509, 45] width 11 height 11
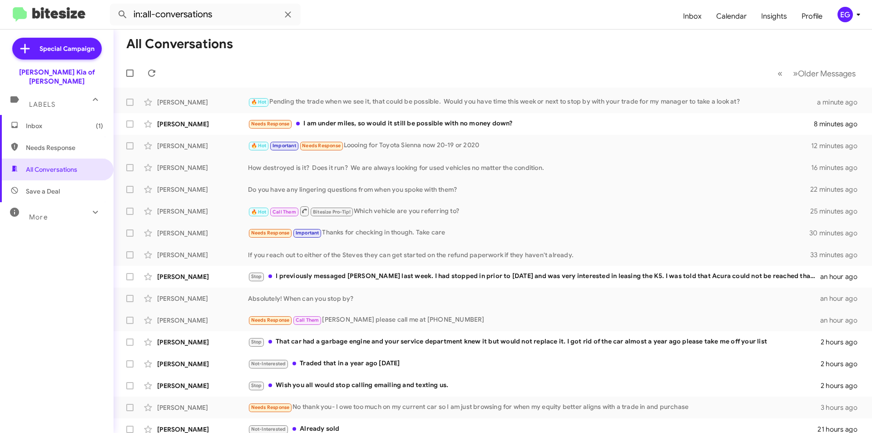
click at [45, 121] on span "Inbox (1)" at bounding box center [64, 125] width 77 height 9
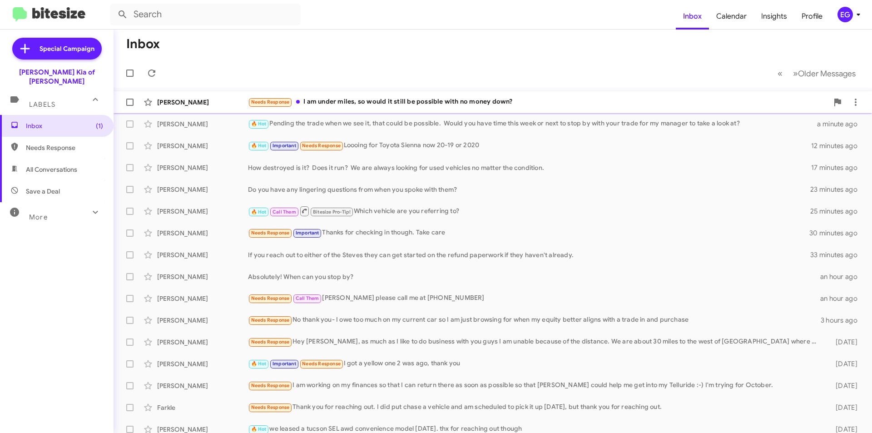
click at [337, 106] on div "Needs Response I am under miles, so would it still be possible with no money do…" at bounding box center [538, 102] width 580 height 10
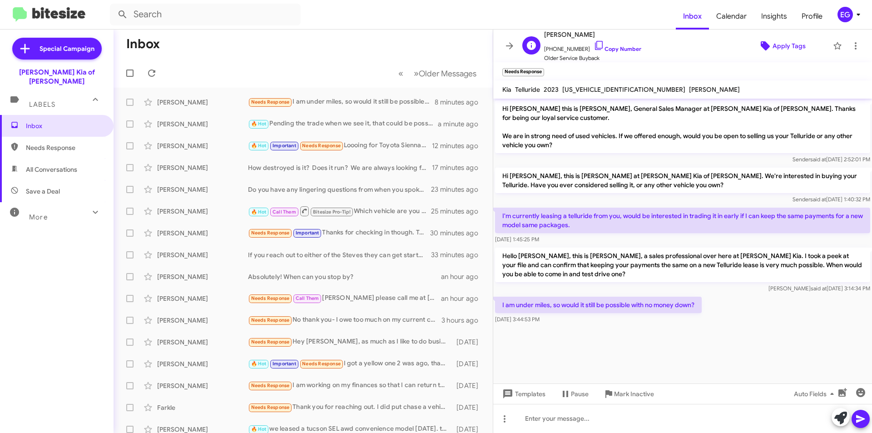
click at [790, 45] on span "Apply Tags" at bounding box center [788, 46] width 33 height 16
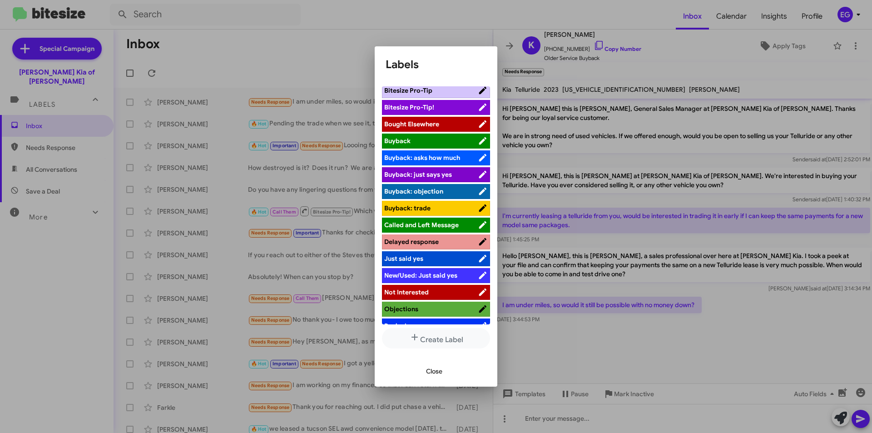
scroll to position [48, 0]
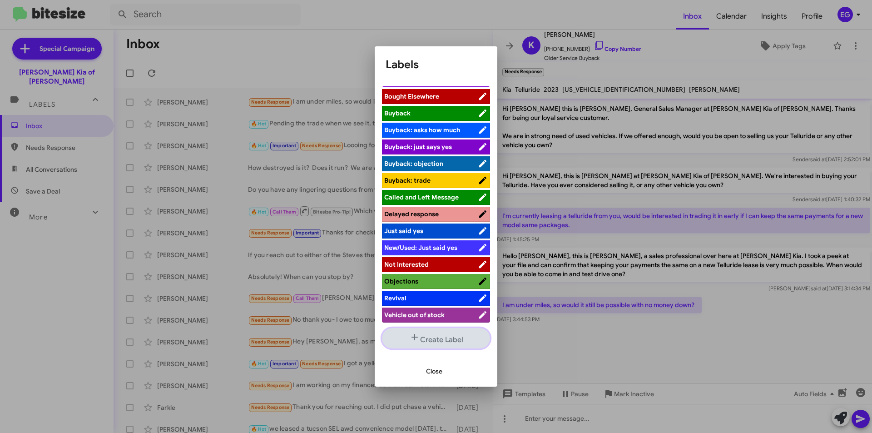
click at [415, 341] on icon "button" at bounding box center [414, 336] width 11 height 11
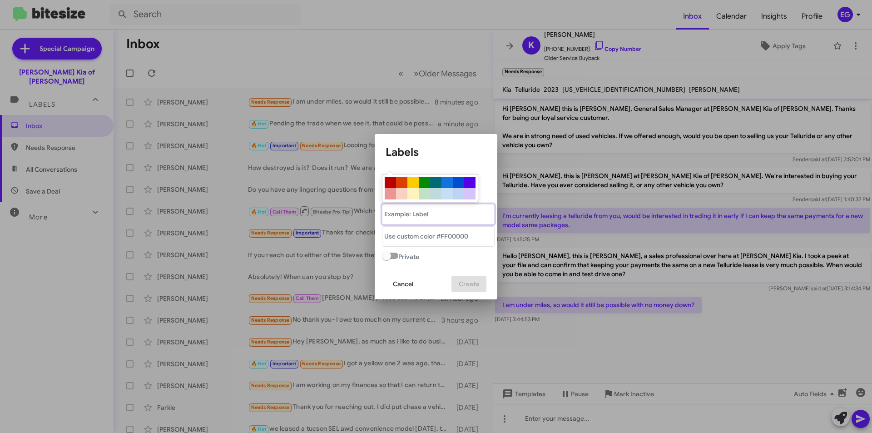
click at [415, 218] on "text" at bounding box center [438, 214] width 113 height 20
type "[PERSON_NAME]"
click at [426, 183] on div at bounding box center [424, 182] width 11 height 11
type "#008b02"
click at [468, 283] on span "Create" at bounding box center [469, 284] width 20 height 16
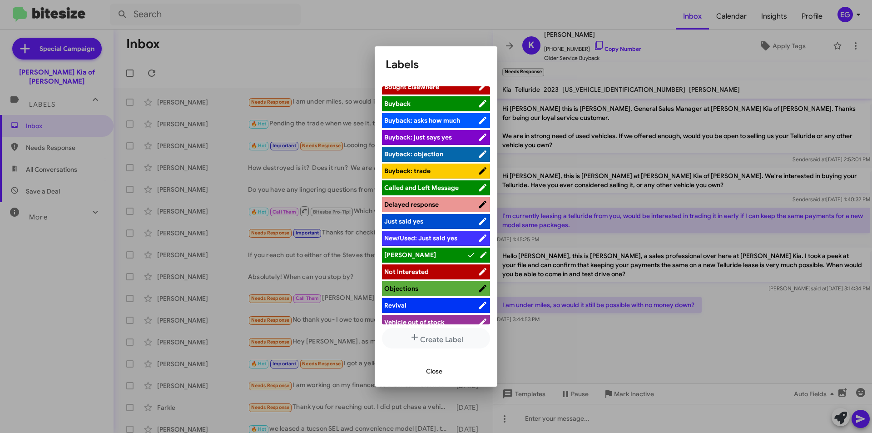
scroll to position [65, 0]
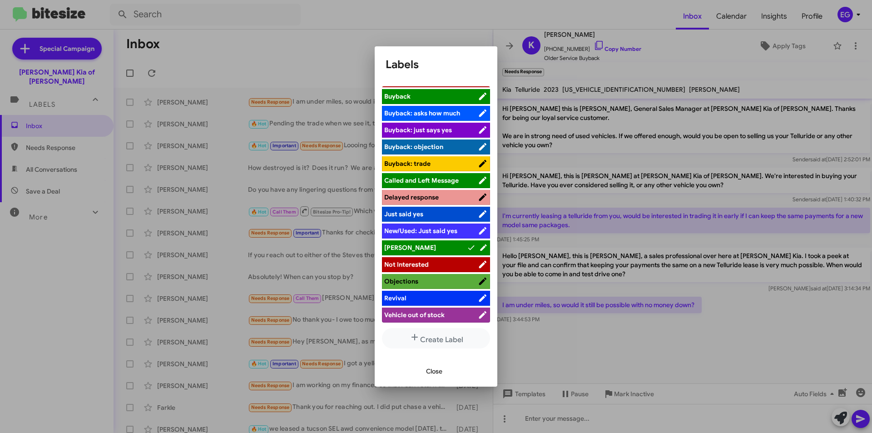
click at [435, 369] on span "Close" at bounding box center [434, 371] width 16 height 16
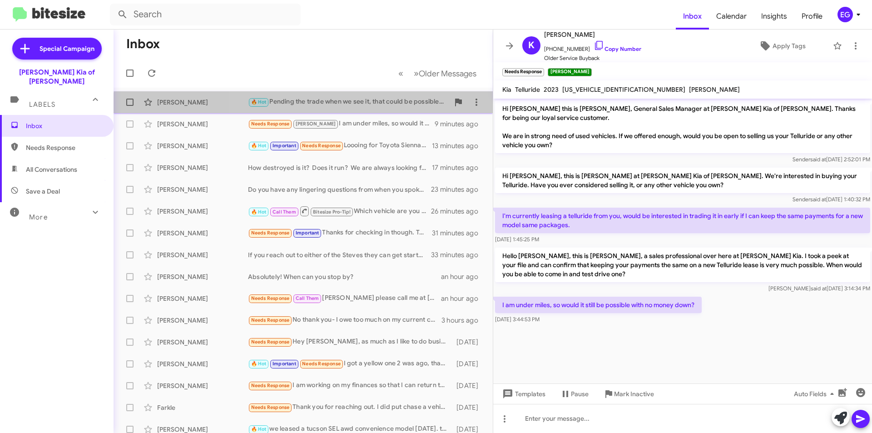
click at [351, 109] on div "[PERSON_NAME] 🔥 Hot Pending the trade when we see it, that could be possible. W…" at bounding box center [303, 102] width 365 height 18
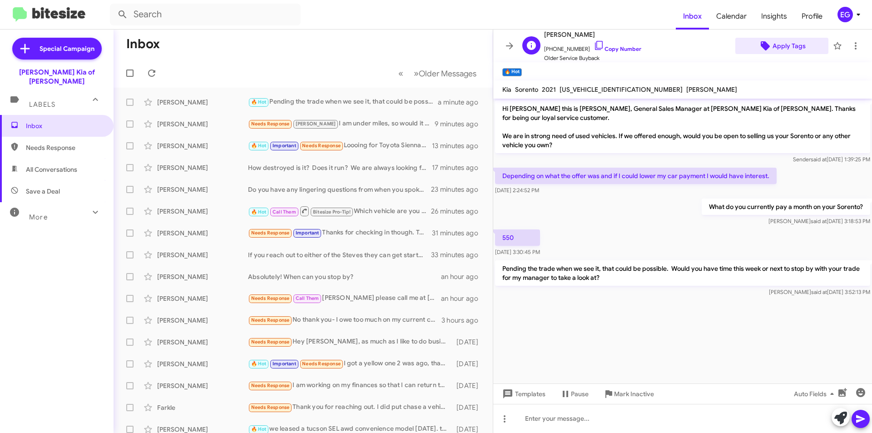
click at [777, 48] on span "Apply Tags" at bounding box center [788, 46] width 33 height 16
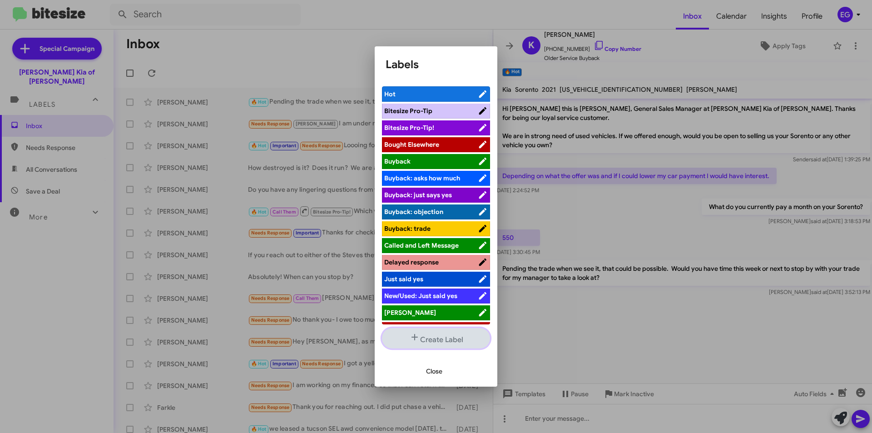
click at [427, 336] on button "Create Label" at bounding box center [436, 338] width 108 height 20
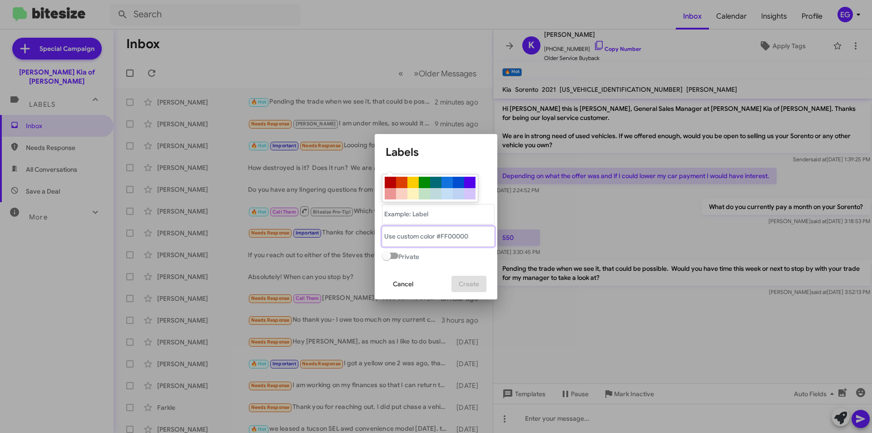
click at [436, 240] on "text" at bounding box center [438, 236] width 113 height 20
click at [392, 192] on div at bounding box center [390, 193] width 11 height 11
click at [401, 193] on div at bounding box center [401, 193] width 11 height 11
type "#fad0c3"
click at [405, 210] on "text" at bounding box center [438, 214] width 113 height 20
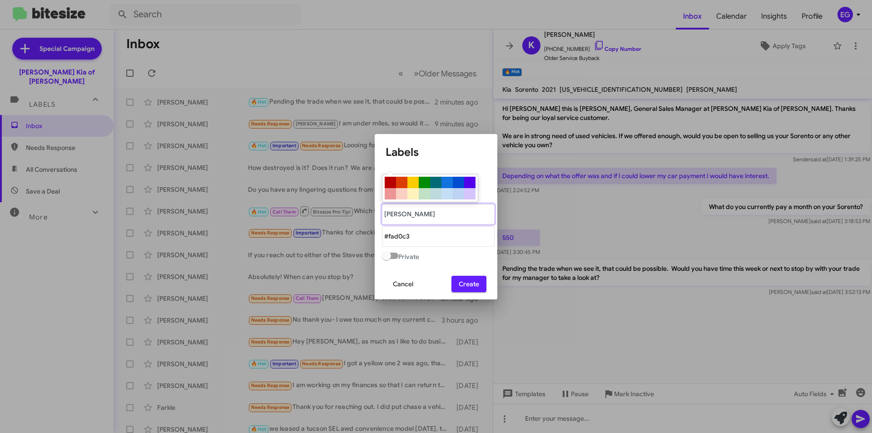
type "[PERSON_NAME]"
click at [484, 281] on button "Create" at bounding box center [468, 284] width 35 height 16
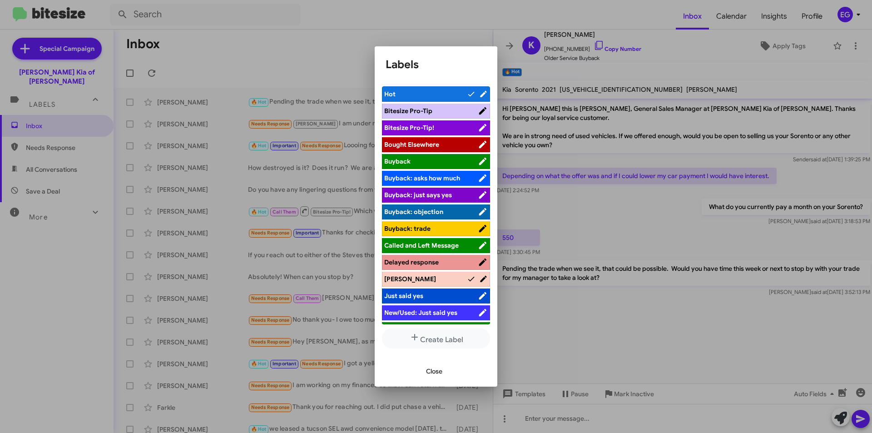
click at [566, 324] on div at bounding box center [436, 216] width 872 height 433
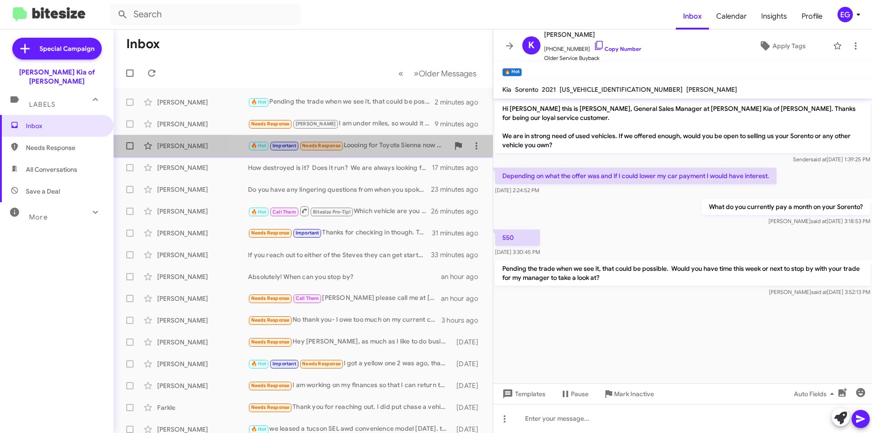
click at [366, 149] on div "🔥 Hot Important Needs Response Loooing for Toyota Sienna now 20-19 or 2020" at bounding box center [348, 145] width 201 height 10
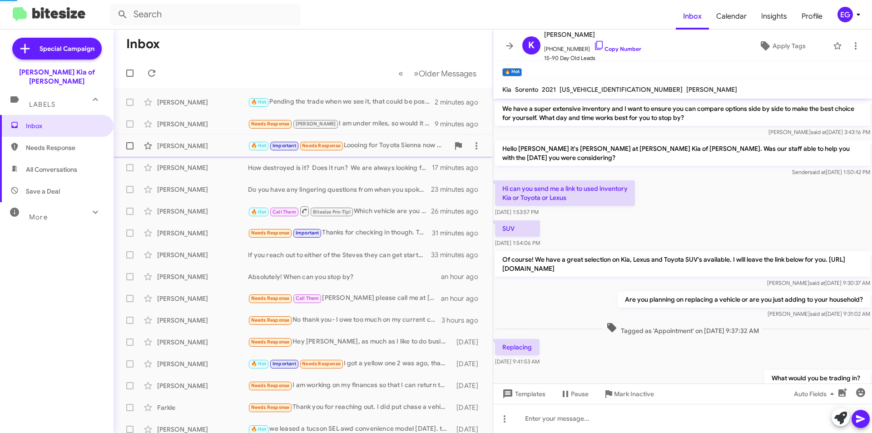
scroll to position [491, 0]
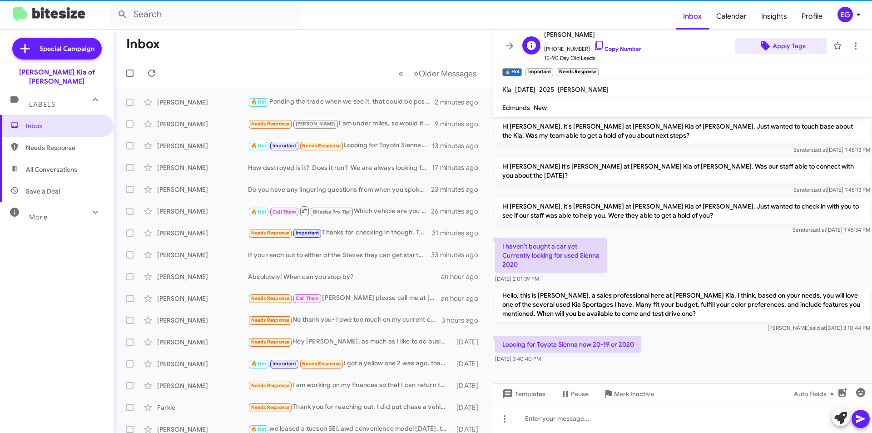
click at [761, 47] on icon at bounding box center [765, 45] width 9 height 9
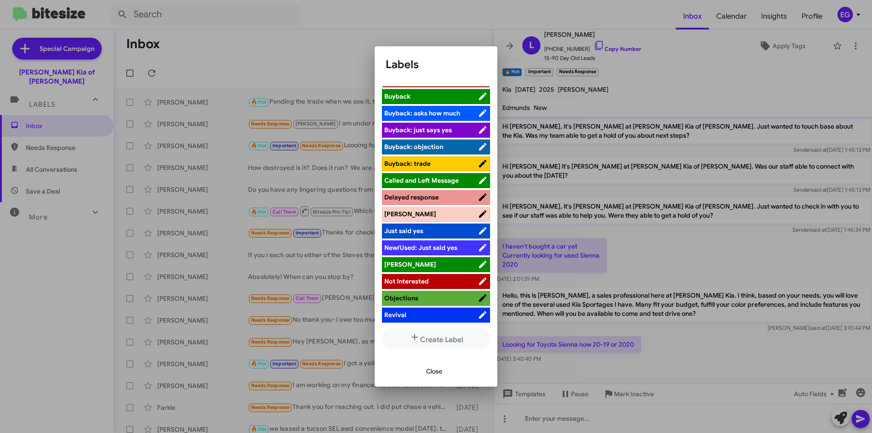
scroll to position [82, 0]
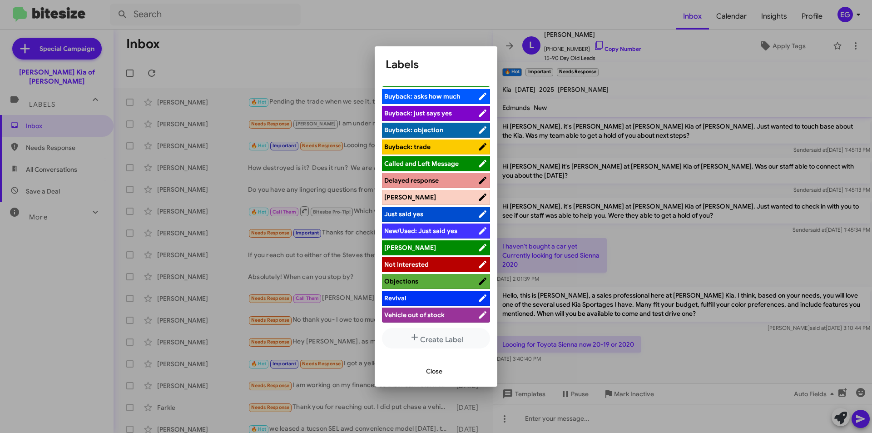
click at [424, 250] on span "[PERSON_NAME]" at bounding box center [431, 247] width 94 height 9
click at [434, 372] on span "Close" at bounding box center [434, 371] width 16 height 16
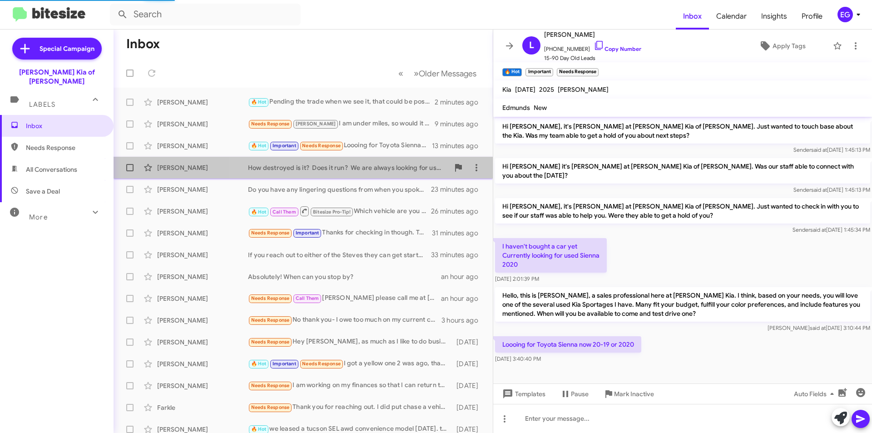
click at [335, 170] on div "How destroyed is it? Does it run? We are always looking for used vehicles no ma…" at bounding box center [348, 167] width 201 height 9
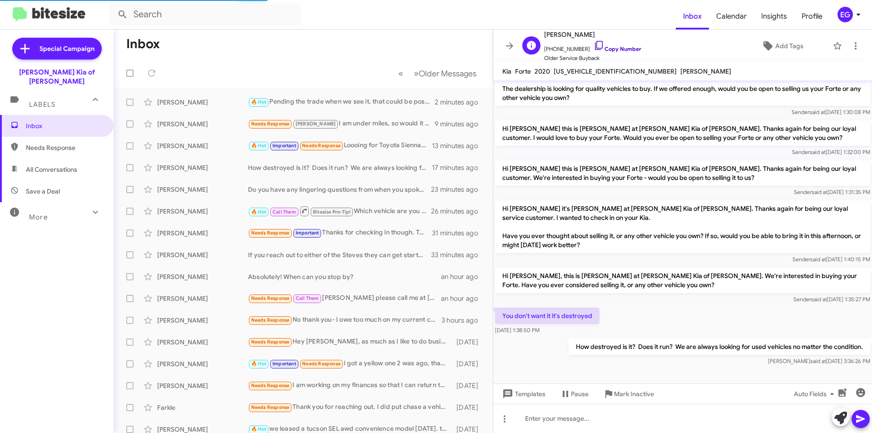
scroll to position [29, 0]
click at [793, 41] on span "Add Tags" at bounding box center [789, 46] width 28 height 16
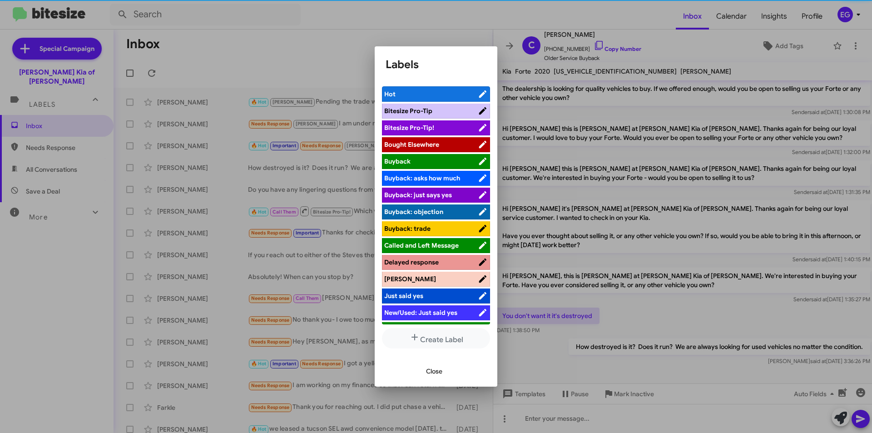
click at [411, 283] on li "[PERSON_NAME]" at bounding box center [436, 279] width 108 height 15
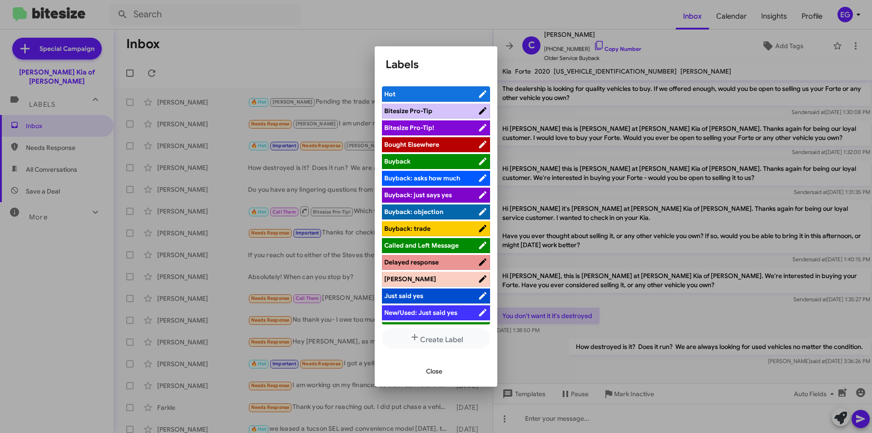
click at [399, 277] on span "[PERSON_NAME]" at bounding box center [410, 279] width 52 height 8
click at [307, 51] on div at bounding box center [436, 216] width 872 height 433
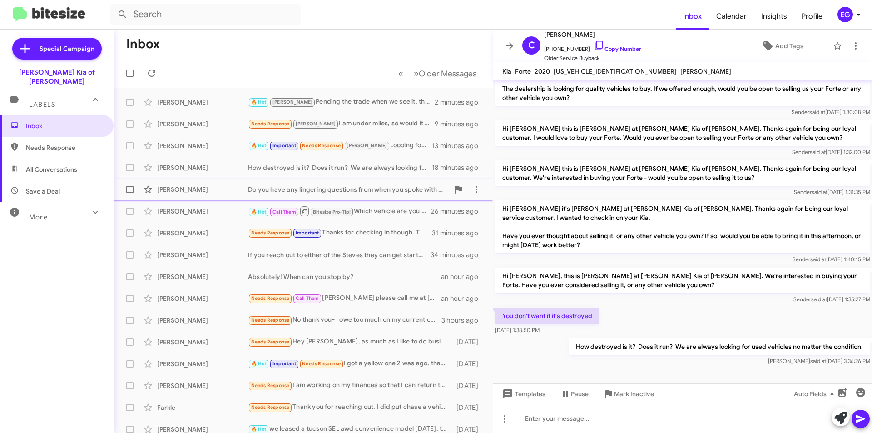
click at [295, 185] on div "Do you have any lingering questions from when you spoke with them?" at bounding box center [348, 189] width 201 height 9
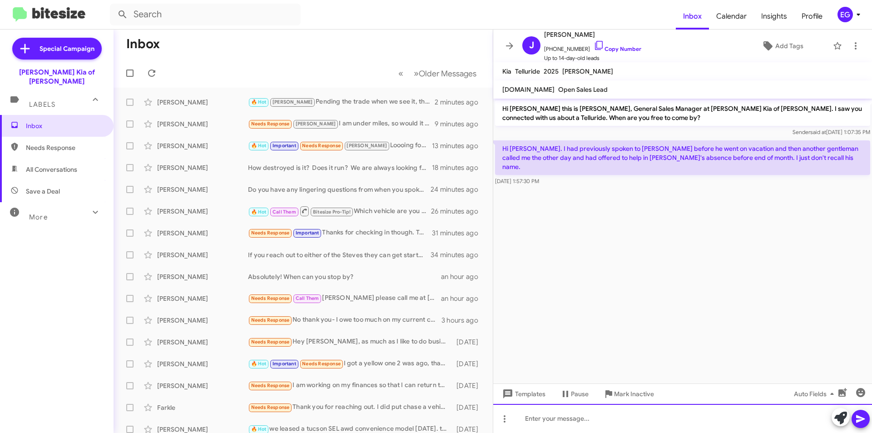
click at [534, 419] on div at bounding box center [682, 418] width 379 height 29
click at [857, 416] on icon at bounding box center [860, 419] width 9 height 8
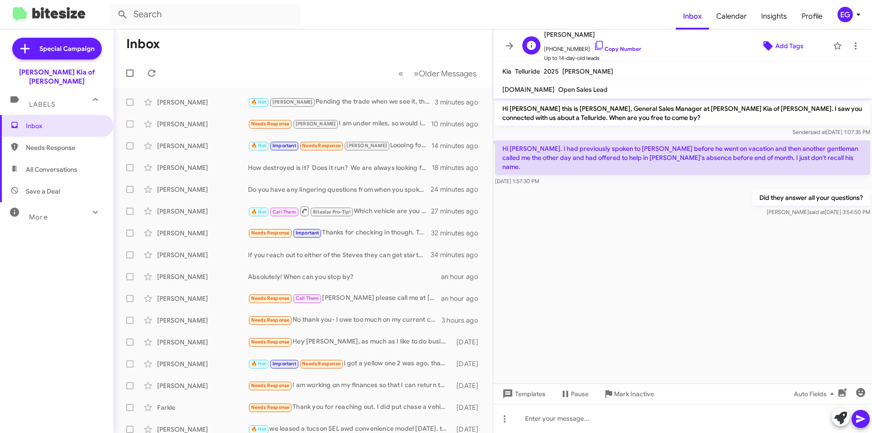
click at [788, 42] on span "Add Tags" at bounding box center [789, 46] width 28 height 16
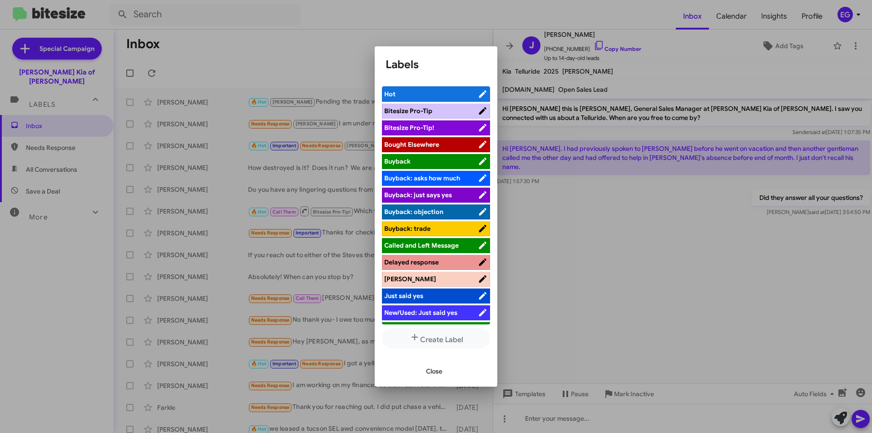
click at [407, 278] on span "[PERSON_NAME]" at bounding box center [431, 278] width 94 height 9
click at [432, 372] on span "Close" at bounding box center [434, 371] width 16 height 16
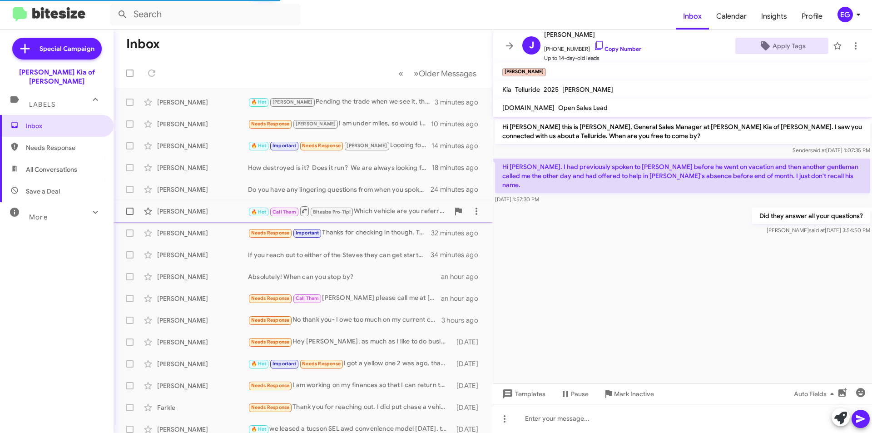
click at [391, 214] on div "🔥 Hot Call Them Bitesize Pro-Tip! Which vehicle are you referring to?" at bounding box center [348, 210] width 201 height 11
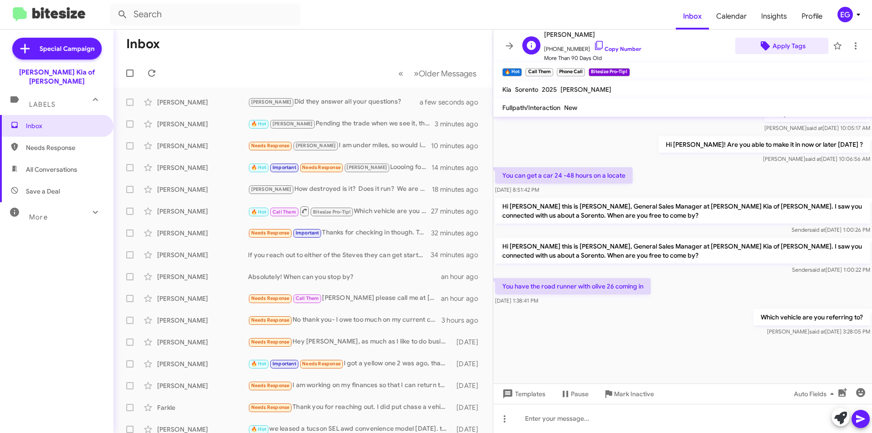
click at [797, 42] on span "Apply Tags" at bounding box center [788, 46] width 33 height 16
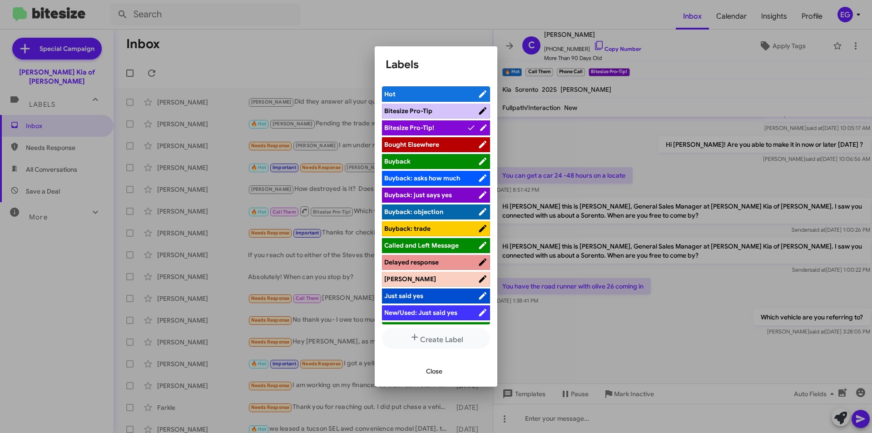
click at [396, 277] on span "[PERSON_NAME]" at bounding box center [410, 279] width 52 height 8
click at [427, 369] on span "Close" at bounding box center [434, 371] width 16 height 16
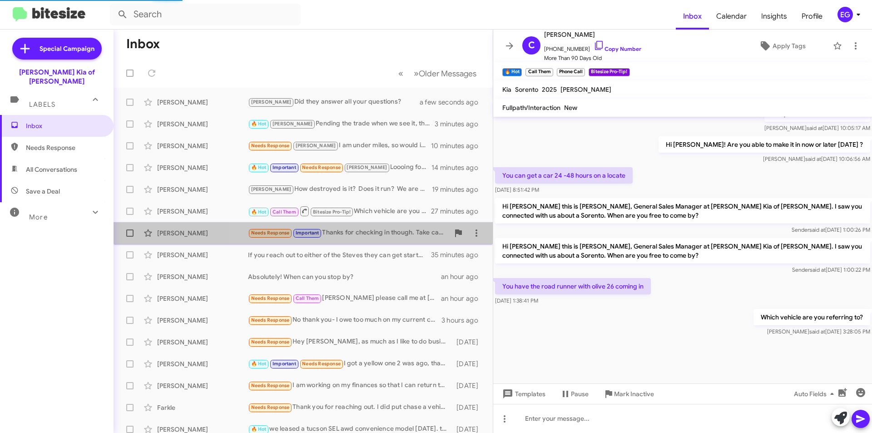
click at [380, 227] on div "Needs Response Important Thanks for checking in though. Take care" at bounding box center [348, 232] width 201 height 10
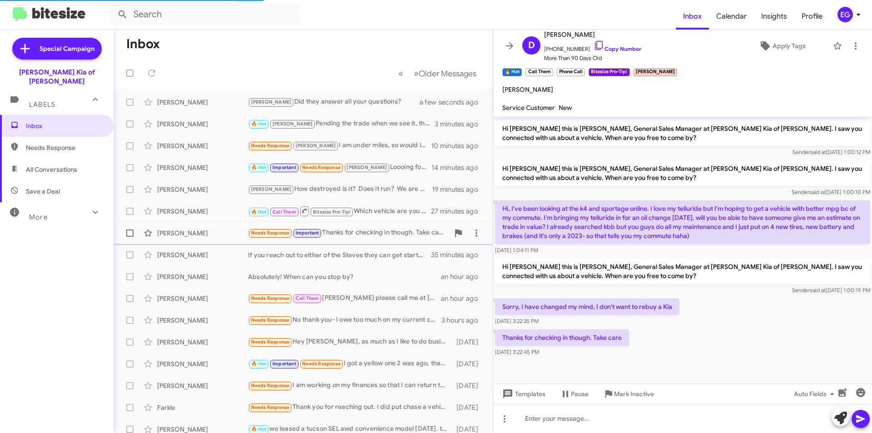
scroll to position [207, 0]
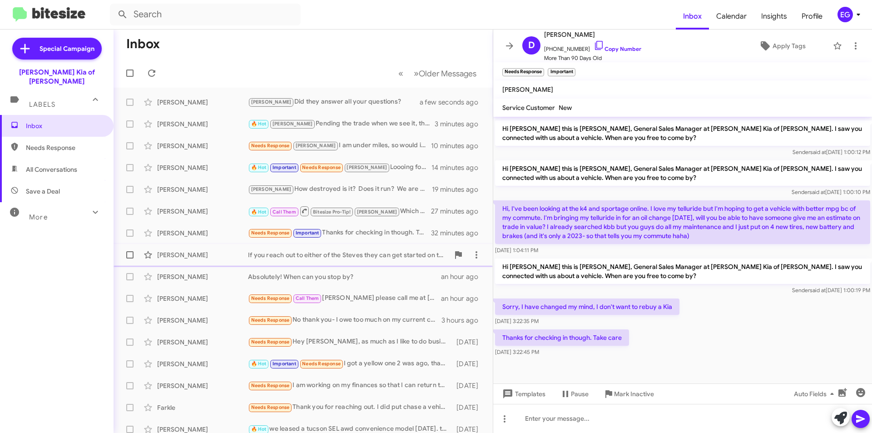
click at [334, 257] on div "If you reach out to either of the Steves they can get started on the refund pap…" at bounding box center [348, 254] width 201 height 9
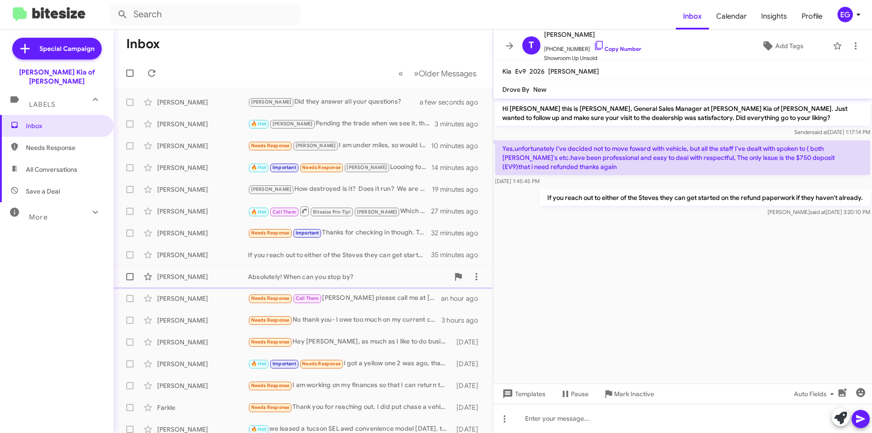
click at [337, 272] on div "Absolutely! When can you stop by?" at bounding box center [348, 276] width 201 height 9
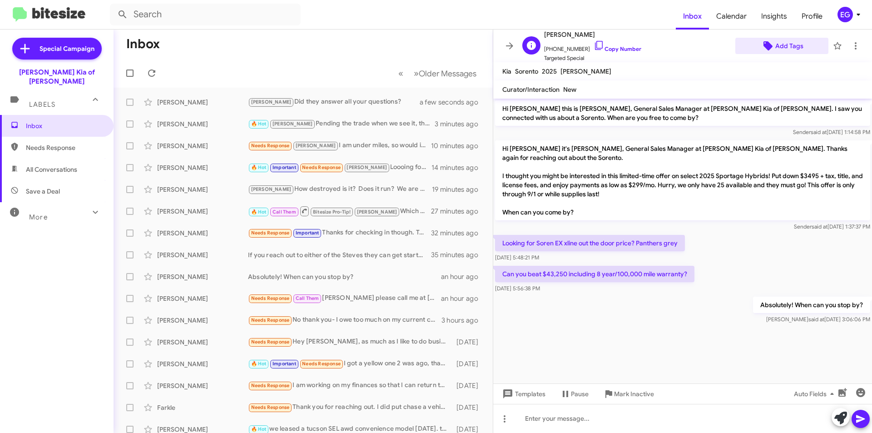
click at [801, 47] on span "Add Tags" at bounding box center [781, 46] width 79 height 16
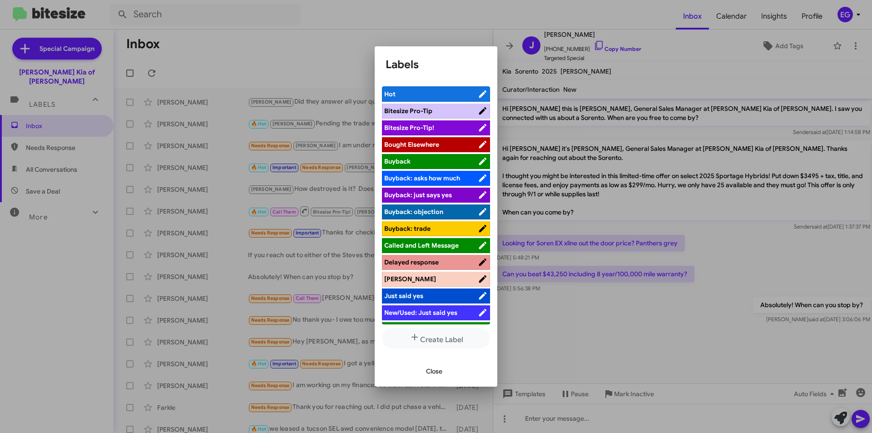
click at [394, 275] on span "[PERSON_NAME]" at bounding box center [410, 279] width 52 height 8
click at [434, 371] on span "Close" at bounding box center [434, 371] width 16 height 16
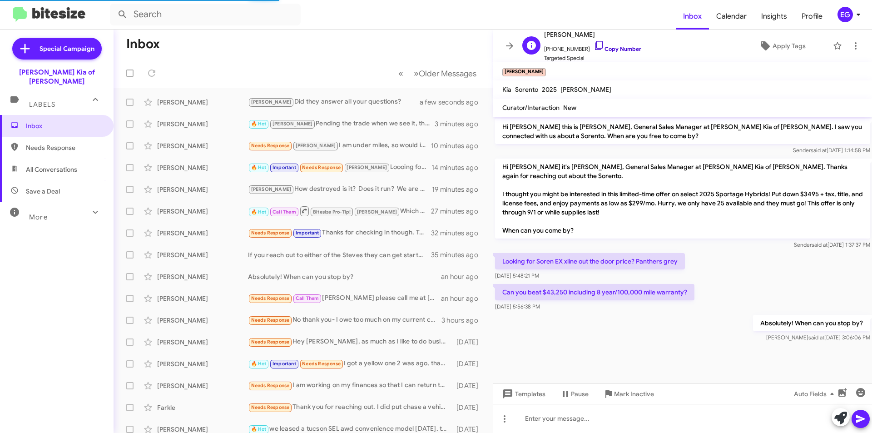
click at [627, 48] on link "Copy Number" at bounding box center [617, 48] width 48 height 7
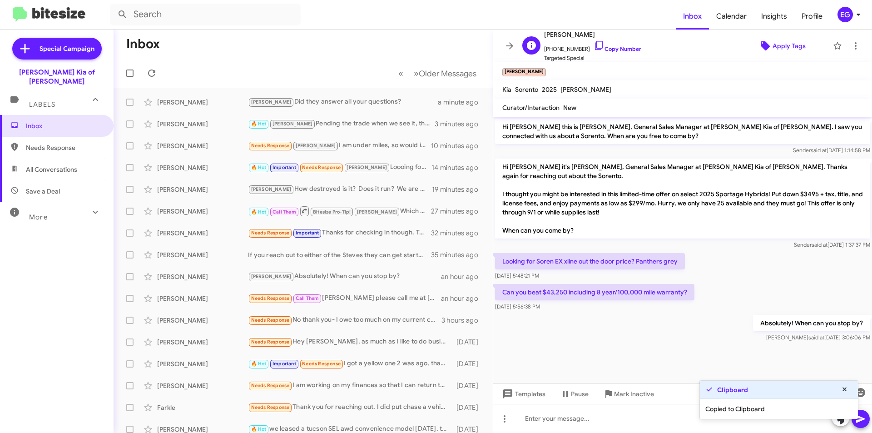
click at [765, 48] on icon at bounding box center [765, 45] width 11 height 11
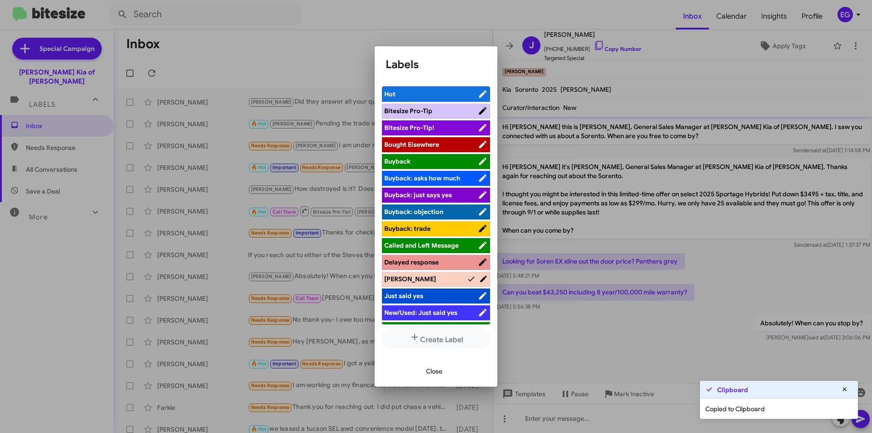
click at [440, 277] on span "[PERSON_NAME]" at bounding box center [425, 278] width 83 height 9
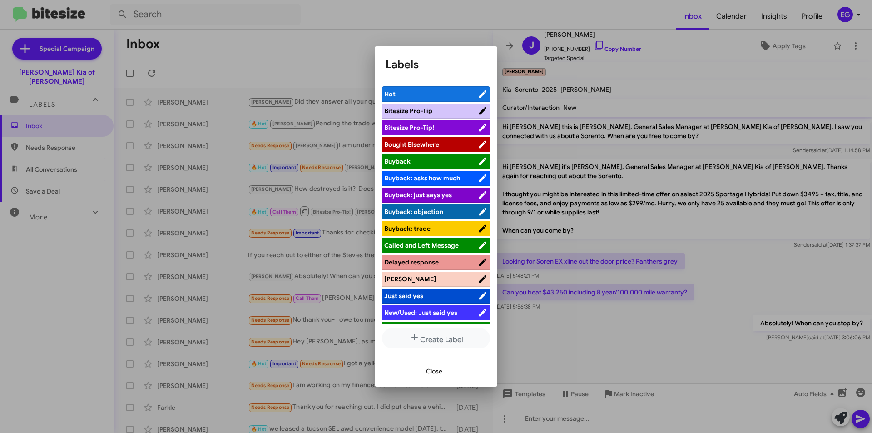
scroll to position [82, 0]
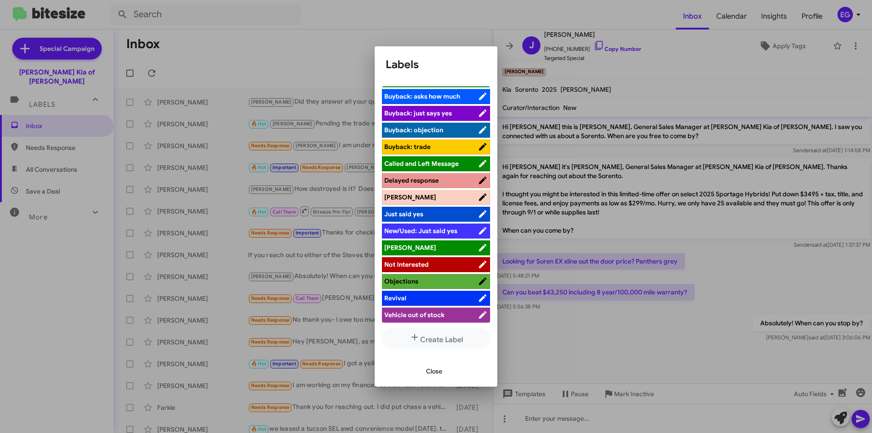
click at [409, 243] on span "[PERSON_NAME]" at bounding box center [431, 247] width 94 height 9
click at [428, 376] on span "Close" at bounding box center [434, 371] width 16 height 16
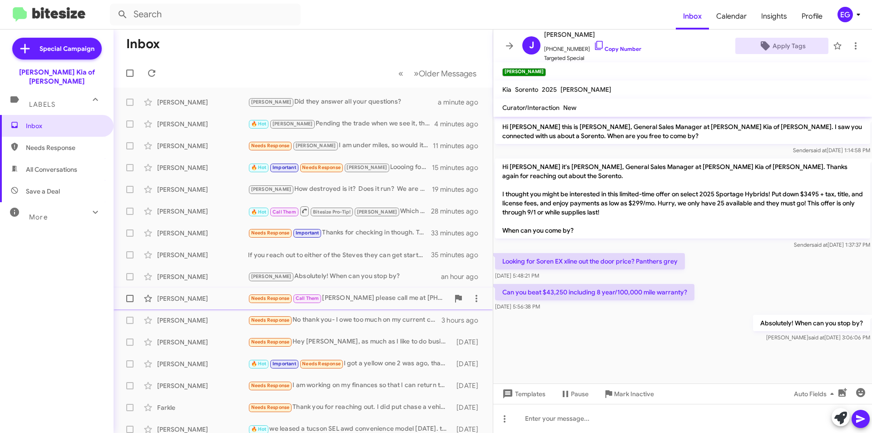
click at [372, 301] on div "Needs Response Call Them [PERSON_NAME] please call me at [PHONE_NUMBER]" at bounding box center [348, 298] width 201 height 10
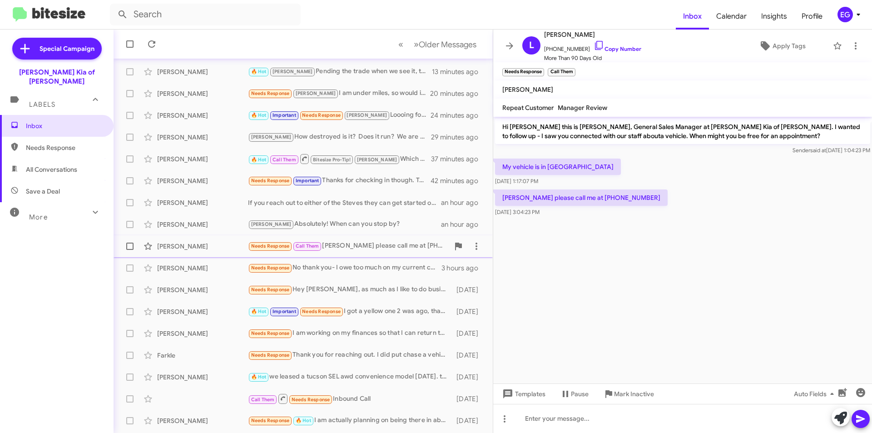
scroll to position [94, 0]
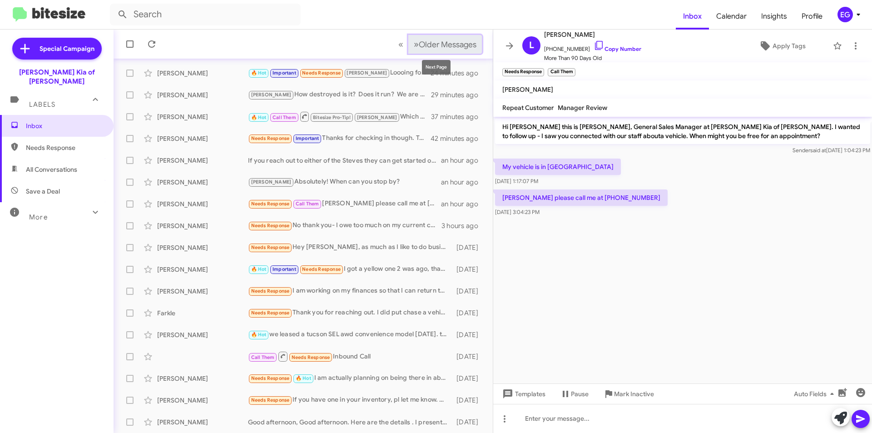
click at [414, 44] on span "»" at bounding box center [416, 44] width 5 height 11
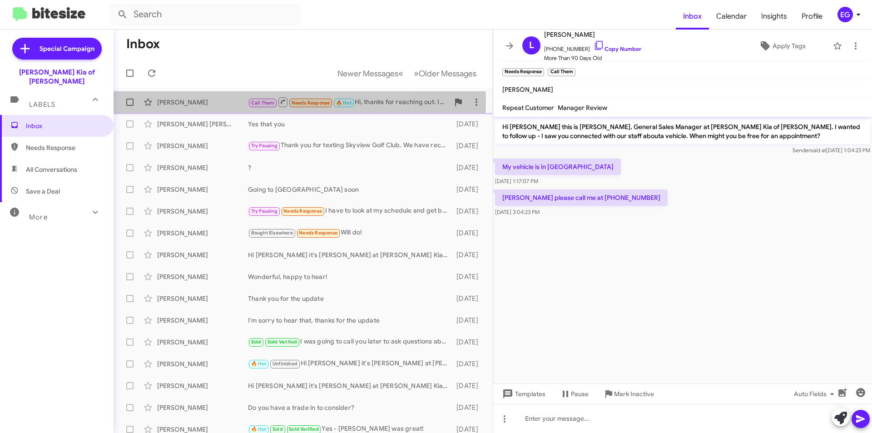
click at [219, 102] on div "[PERSON_NAME]" at bounding box center [202, 102] width 91 height 9
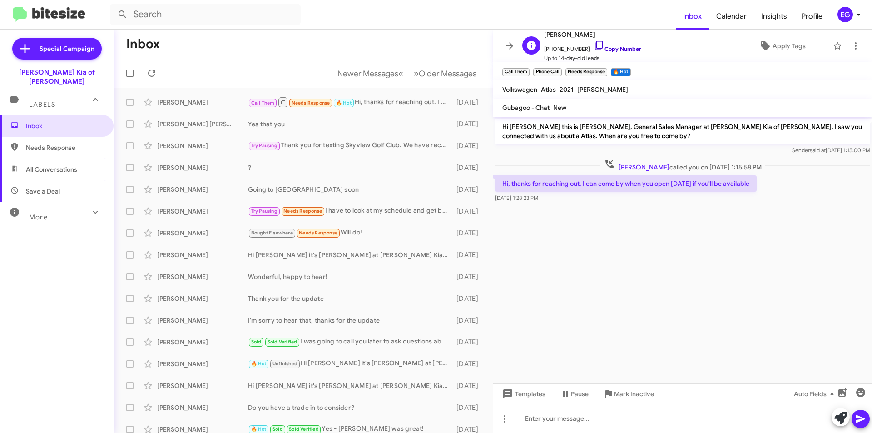
click at [620, 48] on link "Copy Number" at bounding box center [617, 48] width 48 height 7
click at [535, 421] on div at bounding box center [682, 418] width 379 height 29
click at [864, 417] on icon at bounding box center [860, 418] width 11 height 11
click at [772, 48] on span "Apply Tags" at bounding box center [788, 46] width 33 height 16
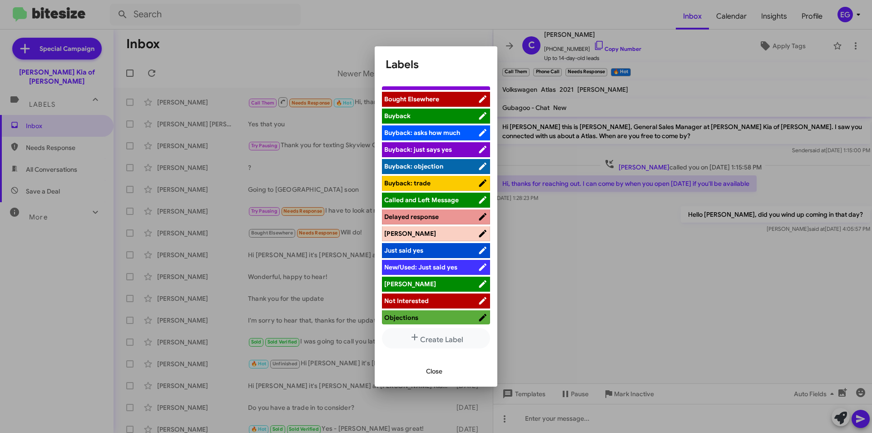
scroll to position [82, 0]
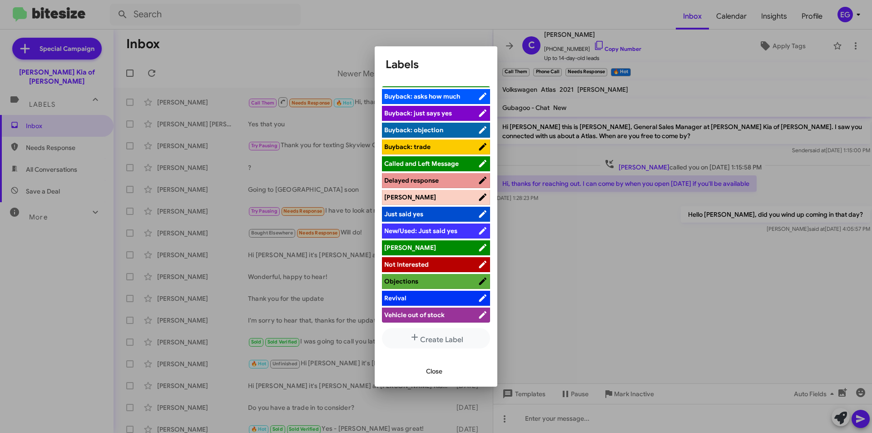
click at [419, 200] on span "[PERSON_NAME]" at bounding box center [431, 197] width 94 height 9
click at [426, 370] on span "Close" at bounding box center [434, 371] width 16 height 16
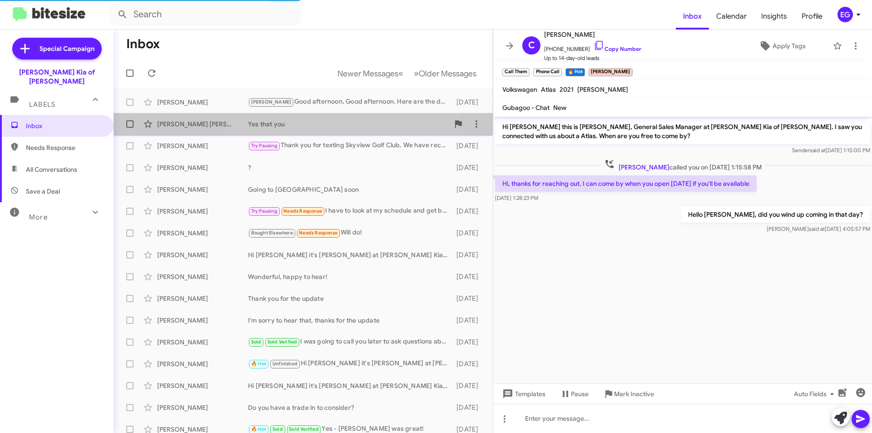
click at [317, 126] on div "Yes that you" at bounding box center [348, 123] width 201 height 9
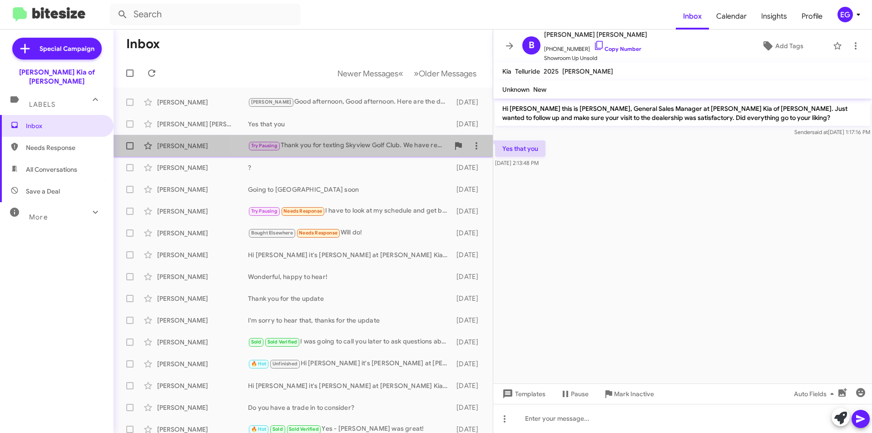
click at [334, 149] on div "Try Pausing Thank you for texting Skyview Golf Club. We have received your mess…" at bounding box center [348, 145] width 201 height 10
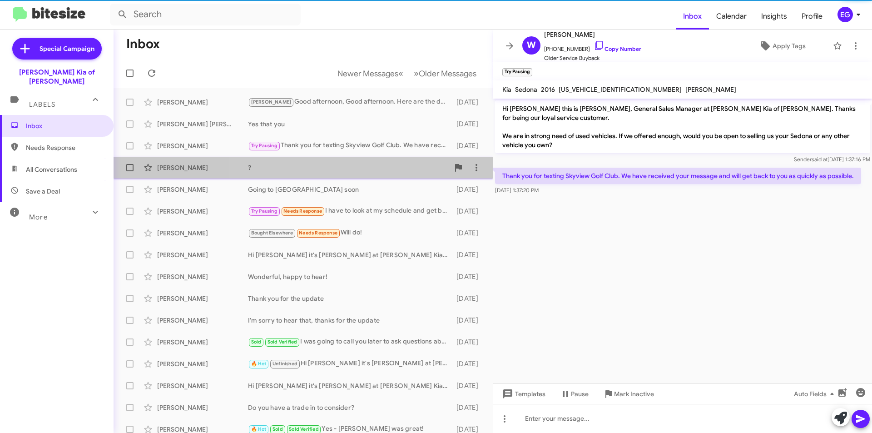
click at [319, 166] on div "?" at bounding box center [348, 167] width 201 height 9
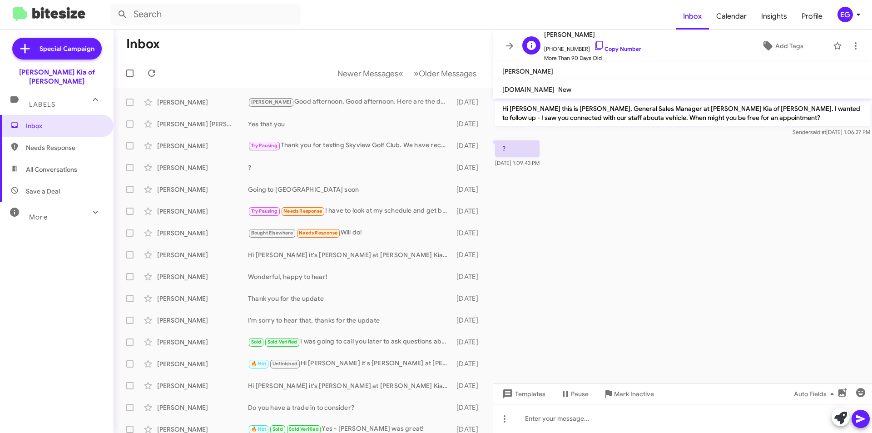
click at [622, 44] on span "[PHONE_NUMBER] Copy Number" at bounding box center [592, 47] width 97 height 14
click at [625, 49] on link "Copy Number" at bounding box center [617, 48] width 48 height 7
click at [318, 183] on div "[PERSON_NAME] Going to [GEOGRAPHIC_DATA] soon [DATE]" at bounding box center [303, 189] width 365 height 18
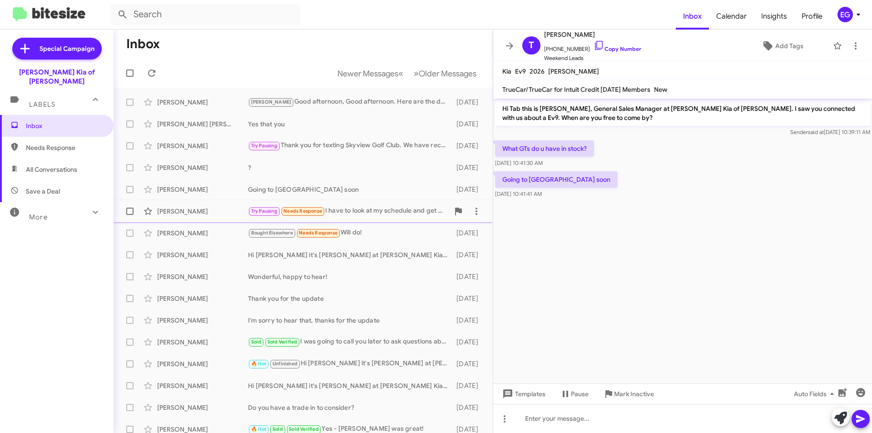
click at [358, 207] on div "Try Pausing Needs Response I have to look at my schedule and get back to you. I…" at bounding box center [348, 211] width 201 height 10
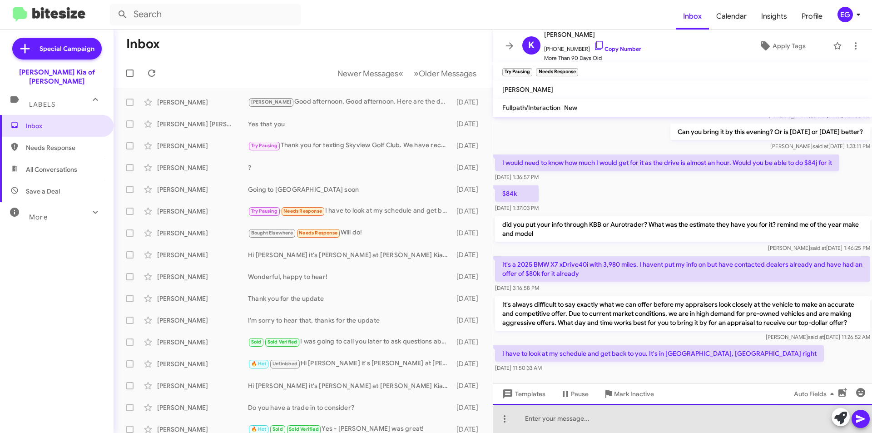
click at [536, 418] on div at bounding box center [682, 418] width 379 height 29
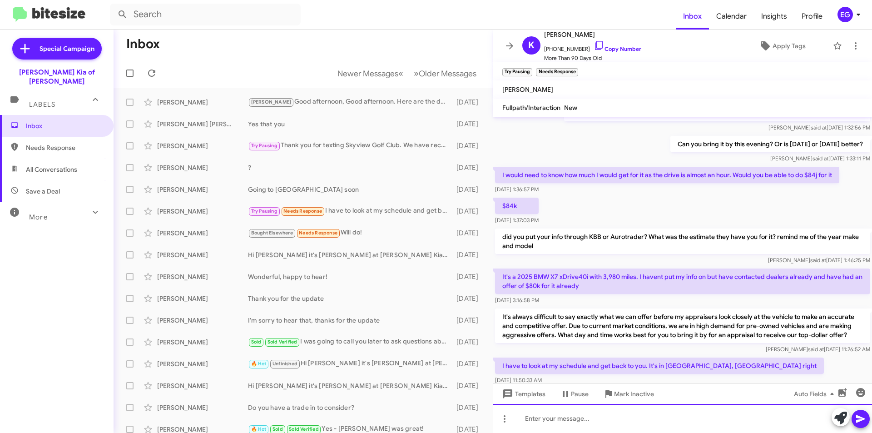
scroll to position [514, 0]
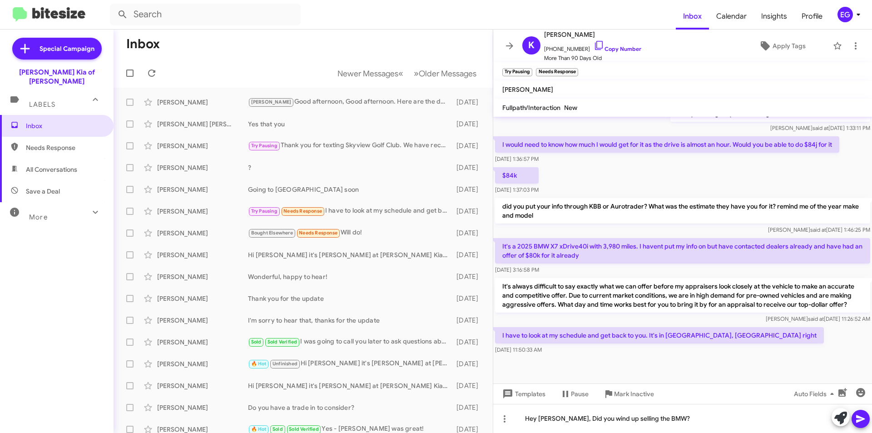
drag, startPoint x: 589, startPoint y: 228, endPoint x: 518, endPoint y: 232, distance: 70.9
click at [518, 238] on p "It's a 2025 BMW X7 xDrive40i with 3,980 miles. I havent put my info on but have…" at bounding box center [682, 250] width 375 height 25
copy p "2025 BMW X7 xDrive40i"
click at [750, 416] on div "Hey [PERSON_NAME], Did you wind up selling the BMW?" at bounding box center [682, 418] width 379 height 29
click at [859, 419] on icon at bounding box center [860, 418] width 11 height 11
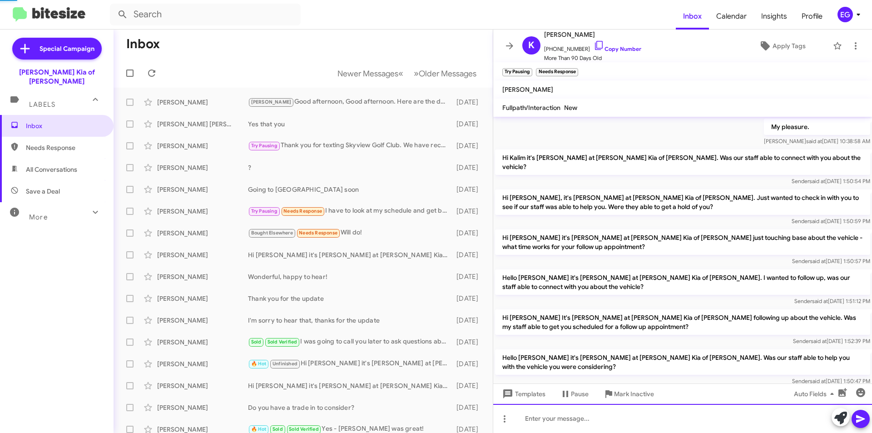
scroll to position [45, 0]
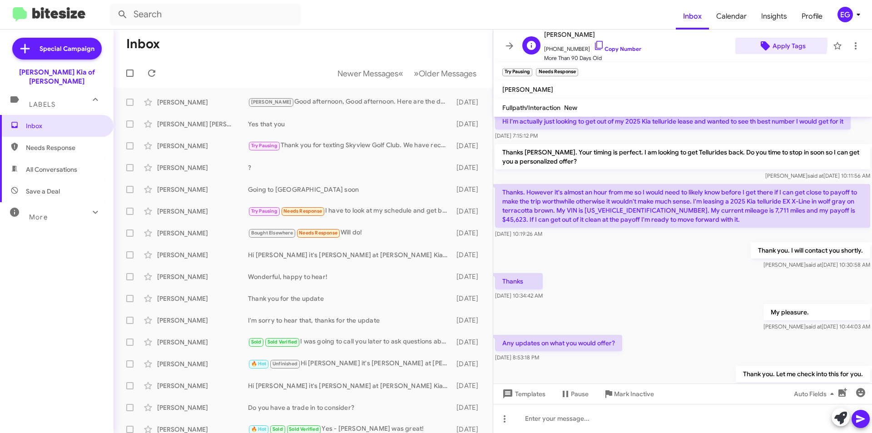
click at [773, 43] on span "Apply Tags" at bounding box center [788, 46] width 33 height 16
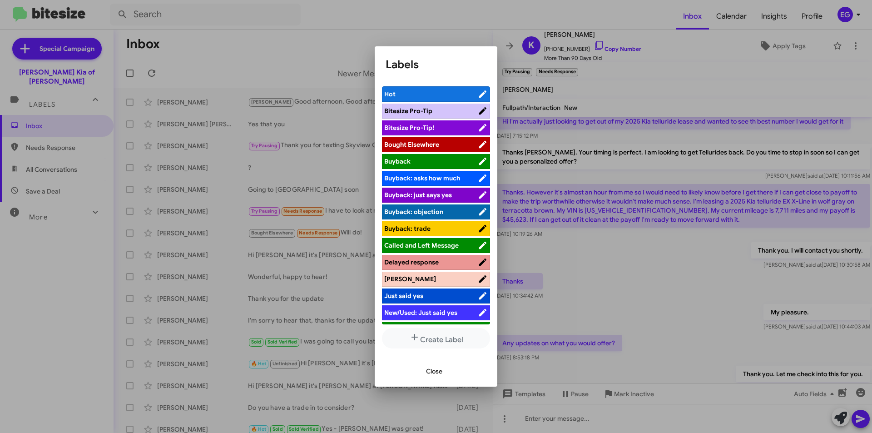
click at [401, 279] on span "[PERSON_NAME]" at bounding box center [431, 278] width 94 height 9
click at [433, 374] on span "Close" at bounding box center [434, 371] width 16 height 16
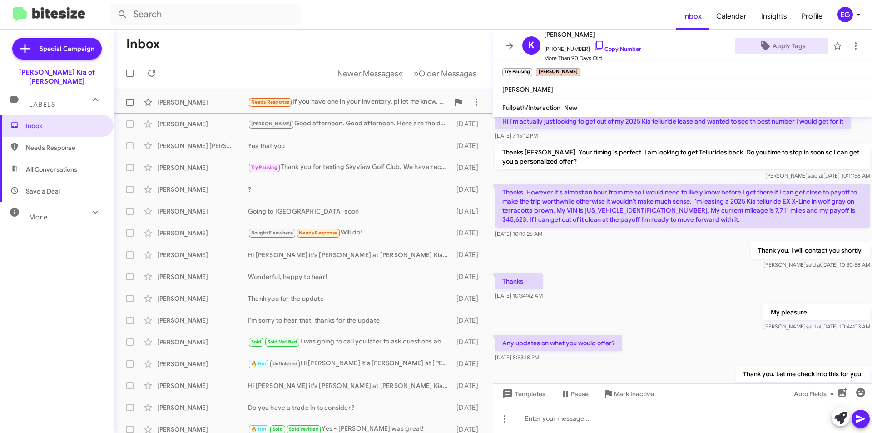
click at [363, 107] on div "Needs Response If you have one in your inventory, pl let me know. Thanks" at bounding box center [348, 102] width 201 height 10
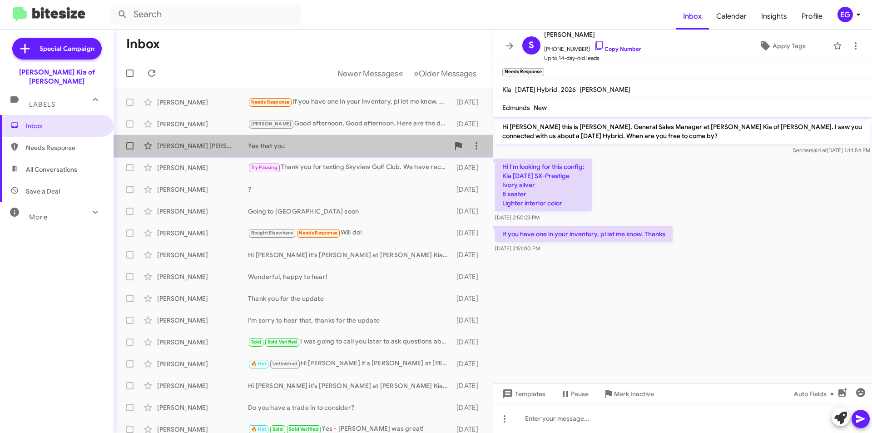
click at [331, 142] on div "Yes that you" at bounding box center [348, 145] width 201 height 9
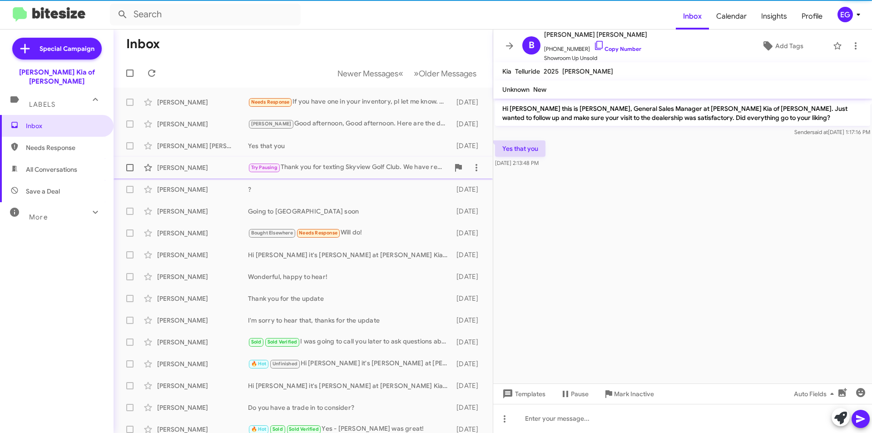
click at [342, 165] on div "Try Pausing Thank you for texting Skyview Golf Club. We have received your mess…" at bounding box center [348, 167] width 201 height 10
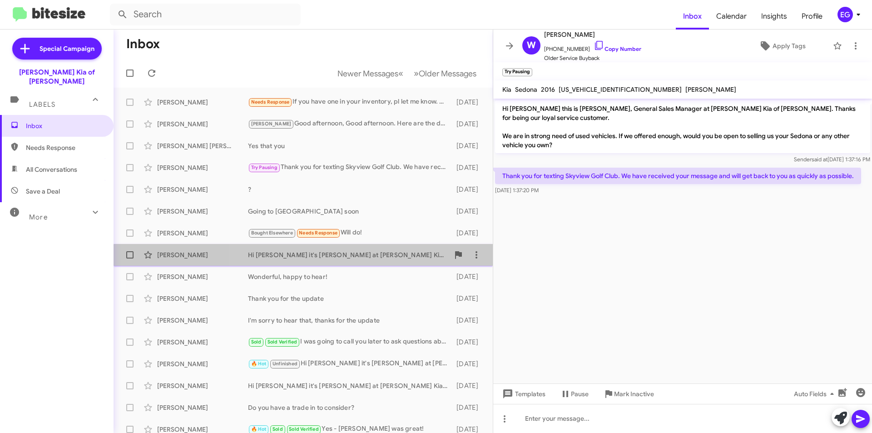
click at [346, 259] on div "Hi [PERSON_NAME] it's [PERSON_NAME] at [PERSON_NAME] Kia of [PERSON_NAME]. I th…" at bounding box center [348, 254] width 201 height 9
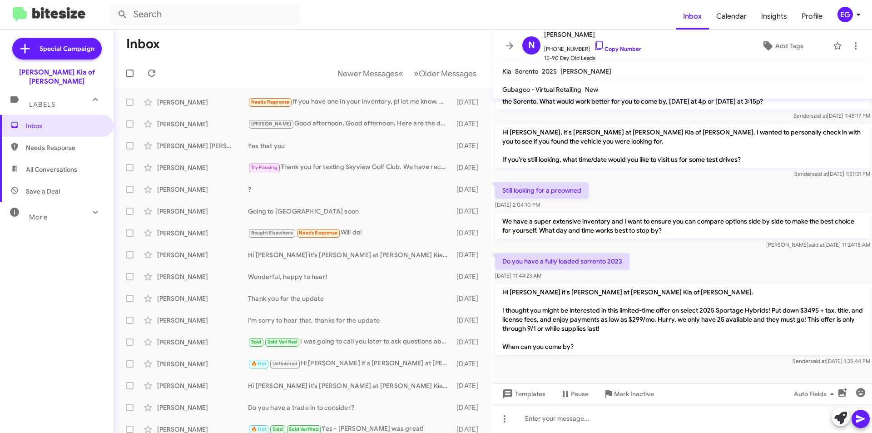
scroll to position [141, 0]
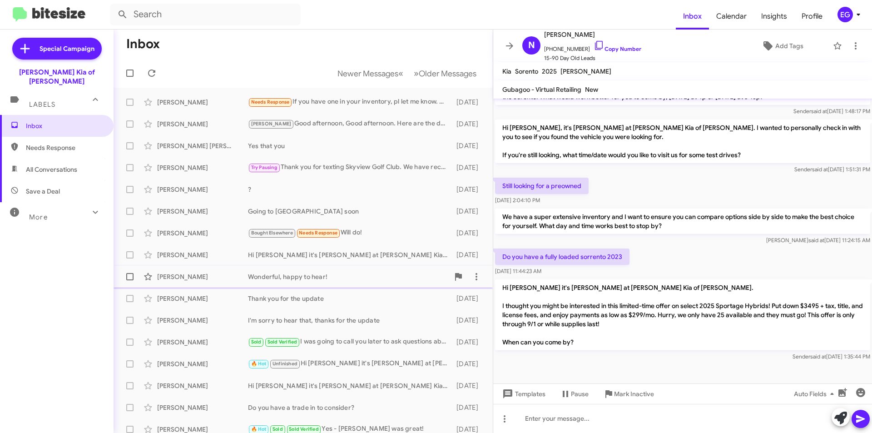
click at [366, 270] on div "[PERSON_NAME] Wonderful, happy to hear! [DATE]" at bounding box center [303, 276] width 365 height 18
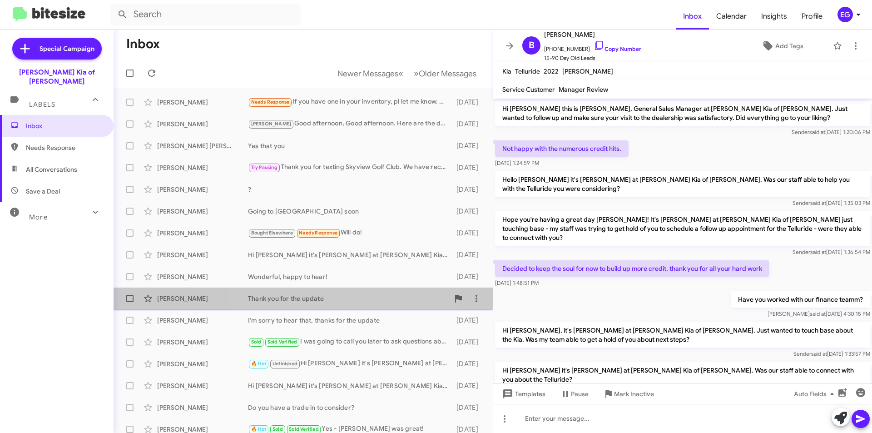
click at [341, 296] on div "Thank you for the update" at bounding box center [348, 298] width 201 height 9
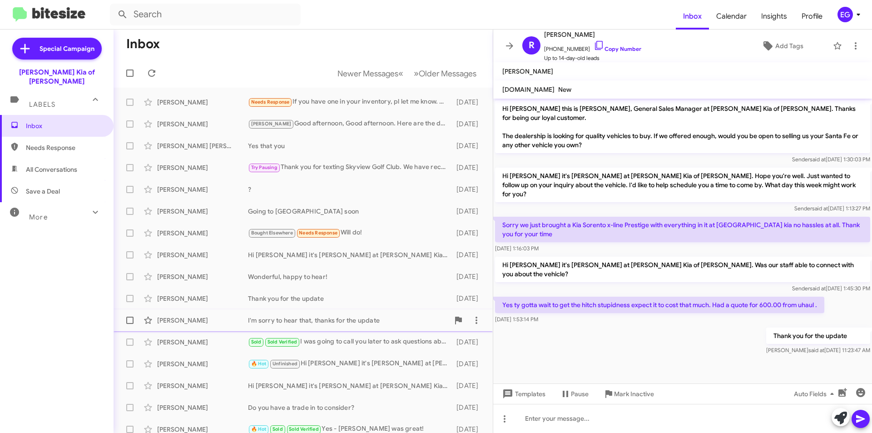
click at [335, 314] on div "[PERSON_NAME] I'm sorry to hear that, thanks for the update [DATE]" at bounding box center [303, 320] width 365 height 18
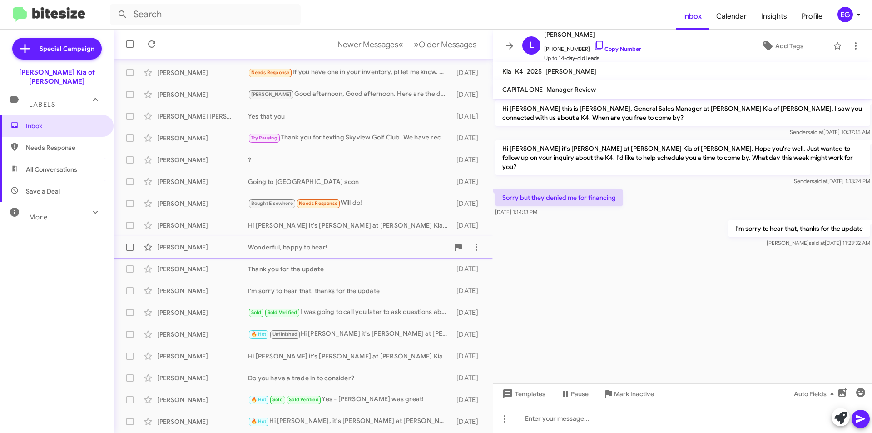
scroll to position [45, 0]
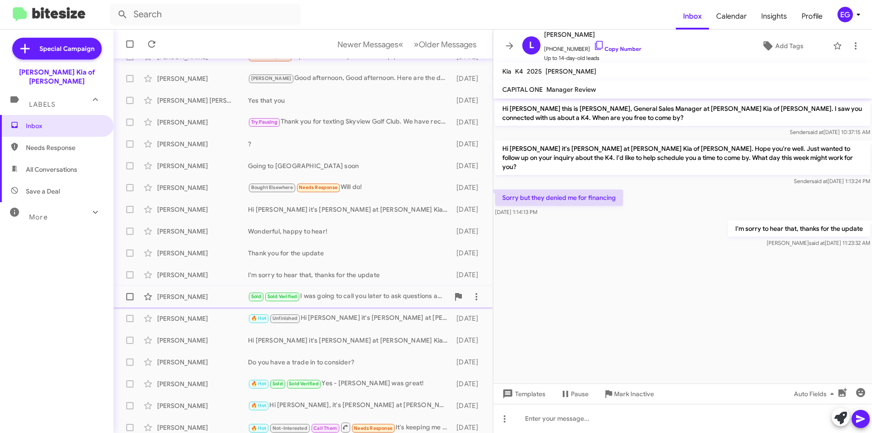
click at [199, 292] on div "[PERSON_NAME]" at bounding box center [202, 296] width 91 height 9
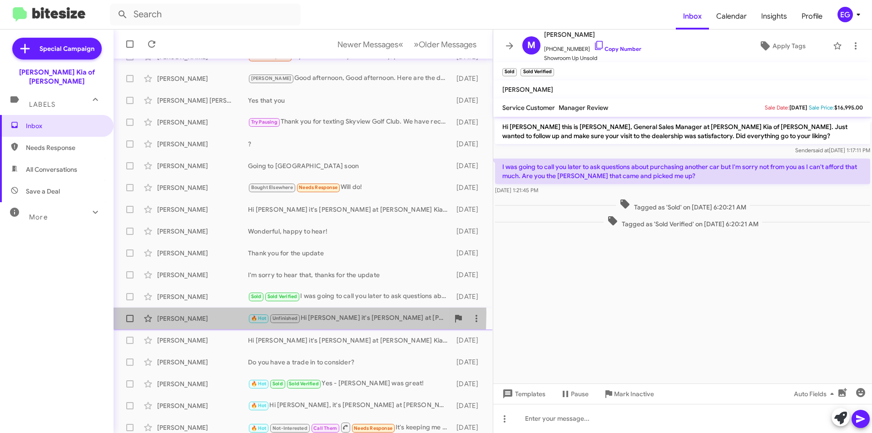
click at [179, 313] on div "[PERSON_NAME] 🔥 Hot Unfinished Hi [PERSON_NAME] it's [PERSON_NAME] at [PERSON_N…" at bounding box center [303, 318] width 365 height 18
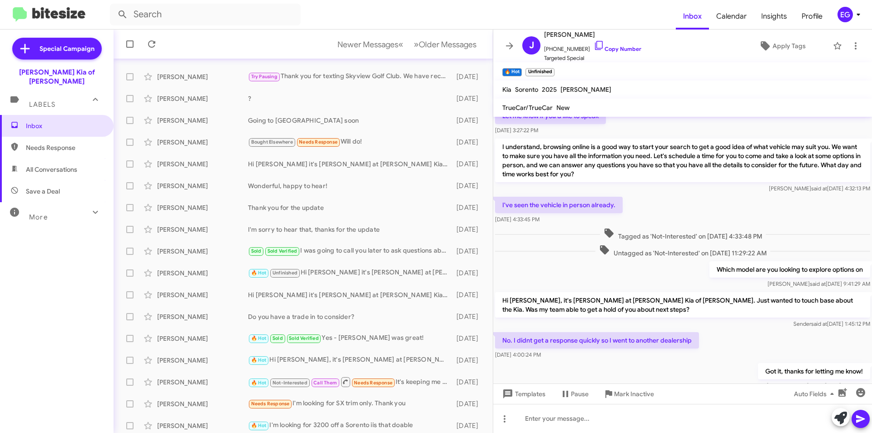
scroll to position [136, 0]
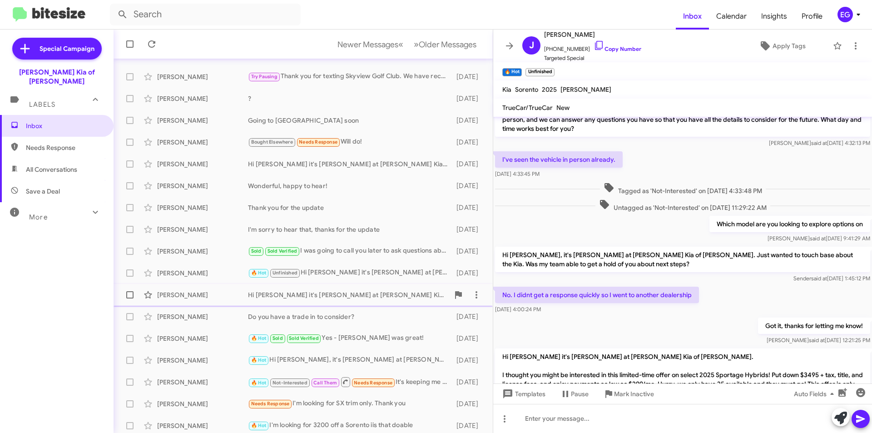
click at [368, 296] on div "Hi [PERSON_NAME] it's [PERSON_NAME] at [PERSON_NAME] Kia of [PERSON_NAME]. I th…" at bounding box center [348, 294] width 201 height 9
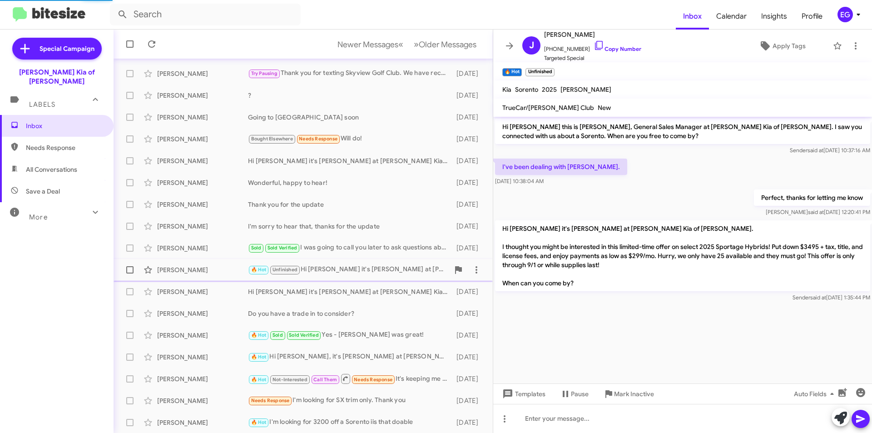
scroll to position [94, 0]
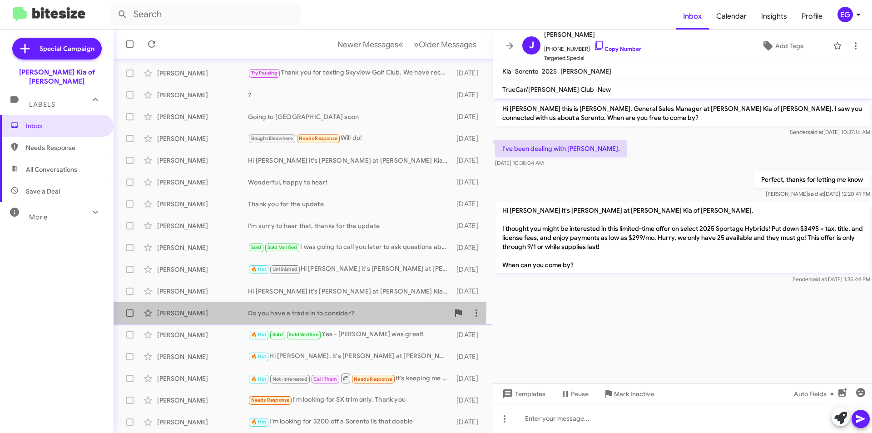
click at [285, 309] on div "Do you have a trade in to consider?" at bounding box center [348, 312] width 201 height 9
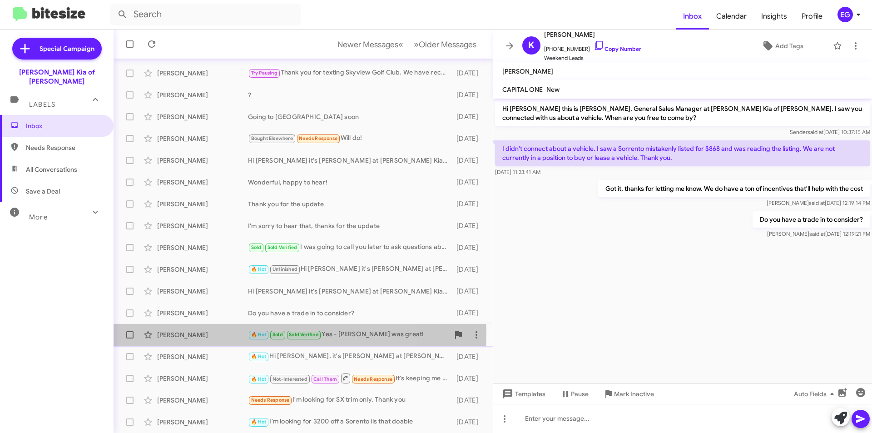
click at [221, 334] on div "[PERSON_NAME]" at bounding box center [202, 334] width 91 height 9
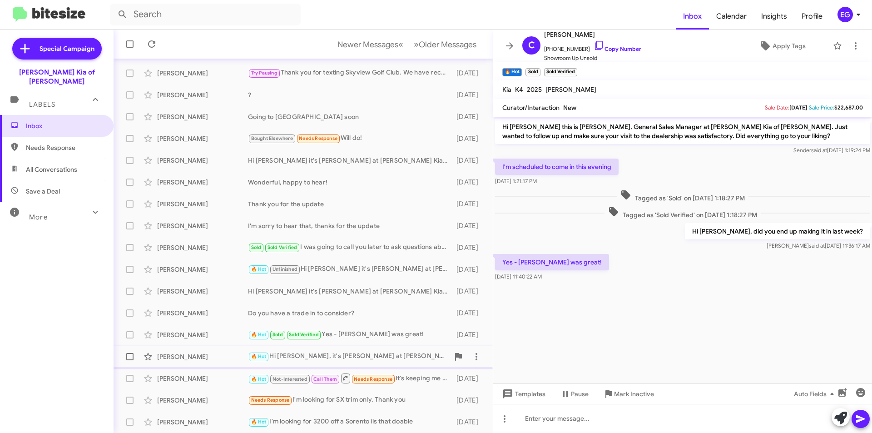
click at [309, 350] on div "[PERSON_NAME] 🔥 Hot Hi [PERSON_NAME], it's [PERSON_NAME] at [PERSON_NAME] Kia o…" at bounding box center [303, 356] width 365 height 18
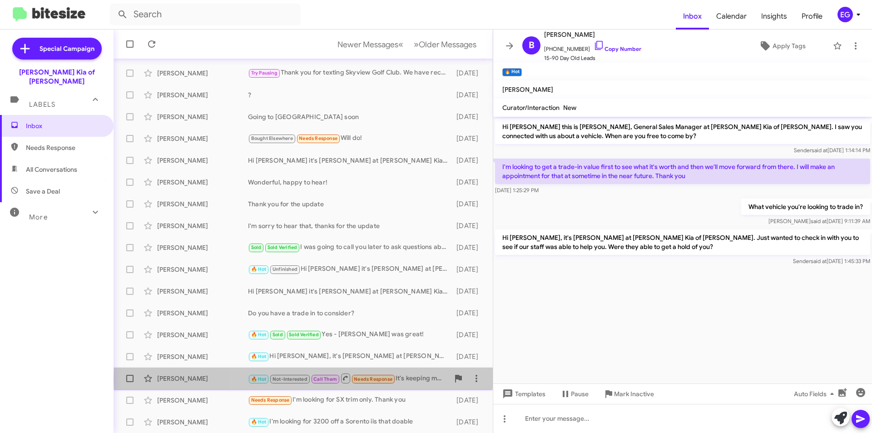
click at [420, 379] on div "🔥 Hot Not-Interested Call Them Needs Response It's keeping me from private sale…" at bounding box center [348, 377] width 201 height 11
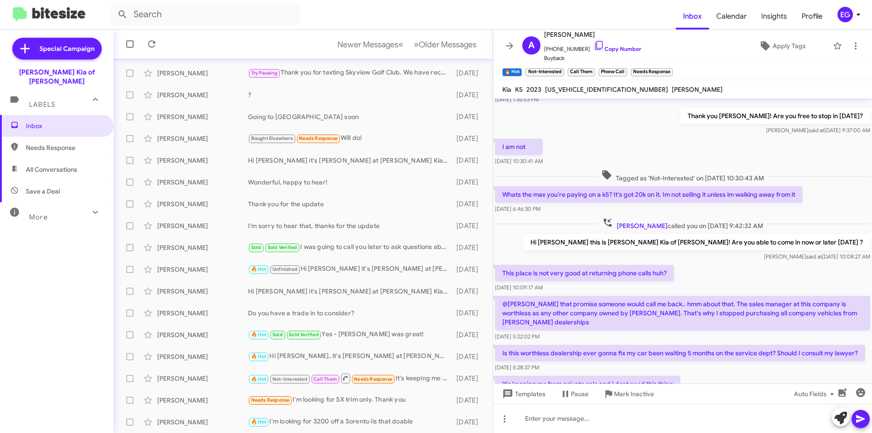
scroll to position [130, 0]
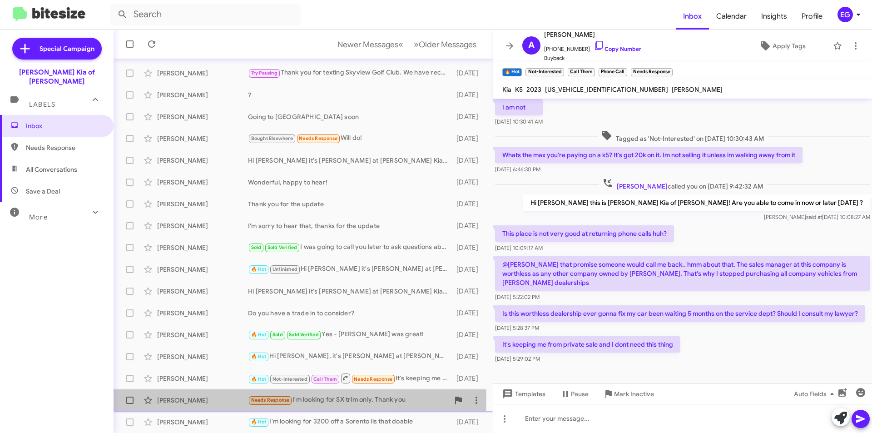
click at [211, 397] on div "[PERSON_NAME]" at bounding box center [202, 399] width 91 height 9
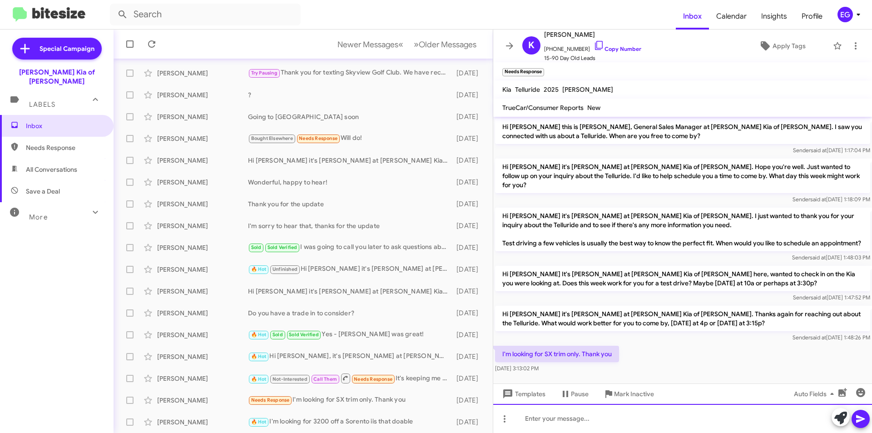
click at [528, 415] on div at bounding box center [682, 418] width 379 height 29
click at [864, 414] on icon at bounding box center [860, 418] width 11 height 11
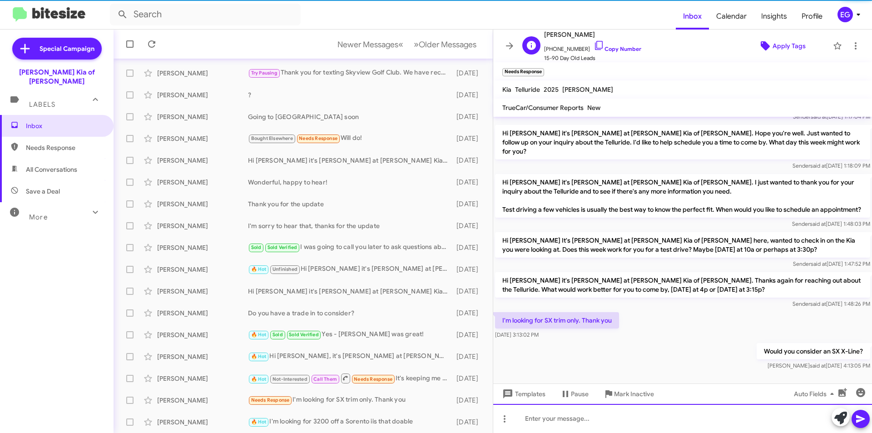
scroll to position [38, 0]
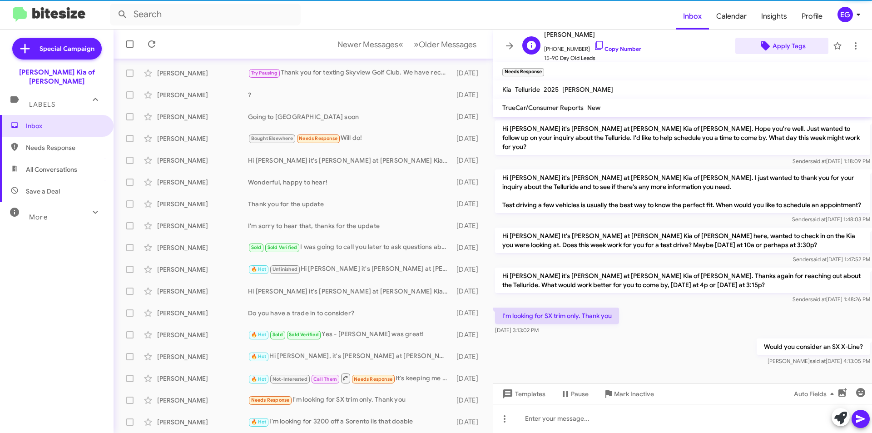
click at [787, 42] on span "Apply Tags" at bounding box center [788, 46] width 33 height 16
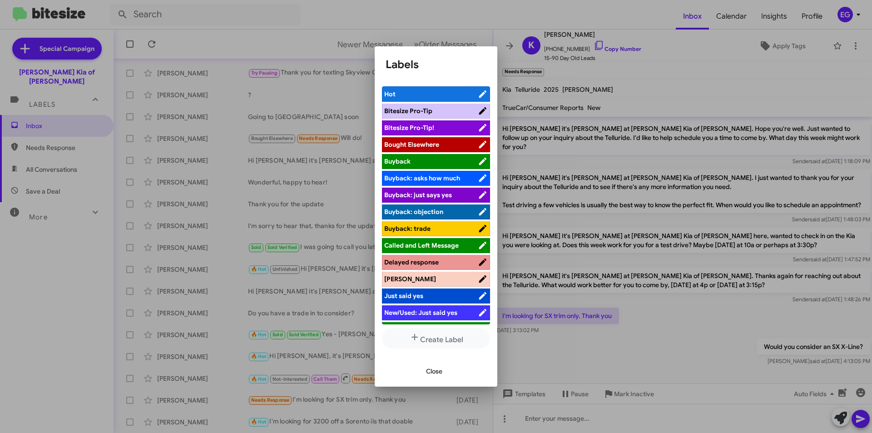
click at [398, 282] on span "[PERSON_NAME]" at bounding box center [410, 279] width 52 height 8
click at [663, 346] on div at bounding box center [436, 216] width 872 height 433
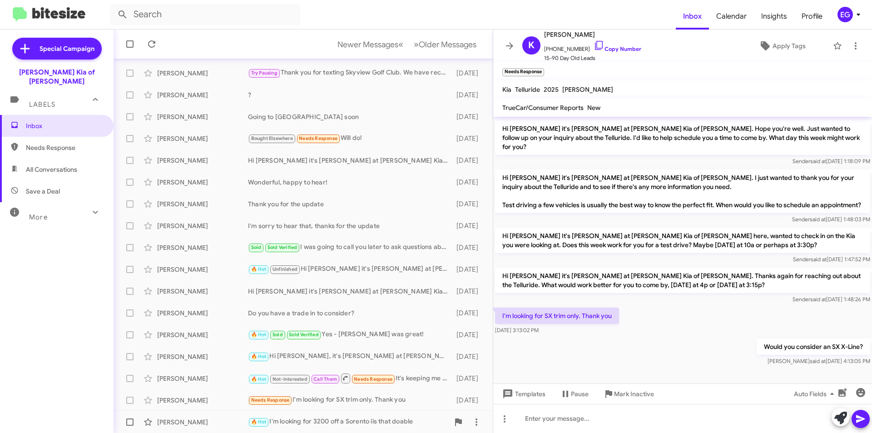
click at [337, 424] on div "🔥 Hot I'm looking for 3200 off a Sorento iis that doable" at bounding box center [348, 421] width 201 height 10
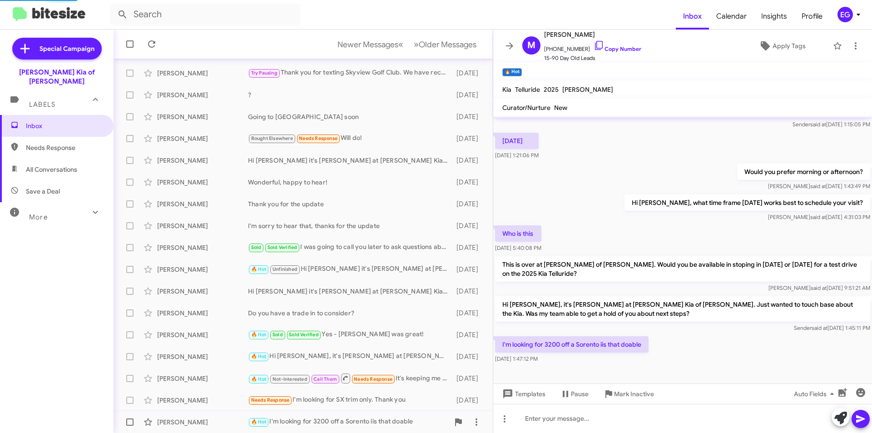
scroll to position [26, 0]
click at [549, 425] on div at bounding box center [682, 418] width 379 height 29
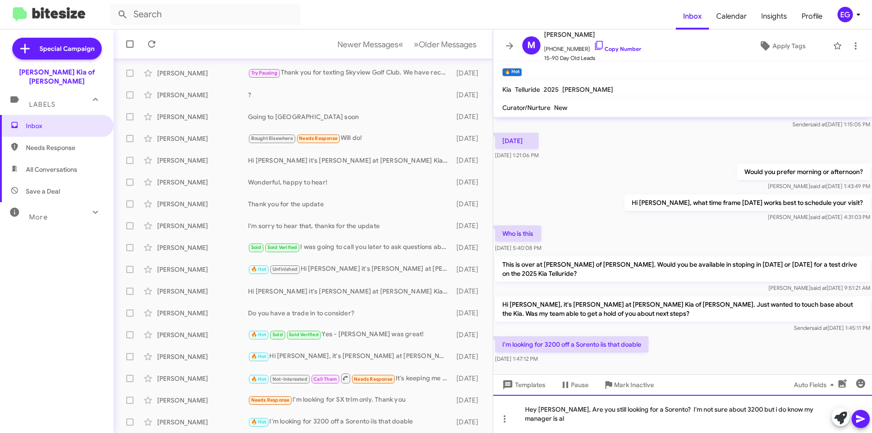
scroll to position [35, 0]
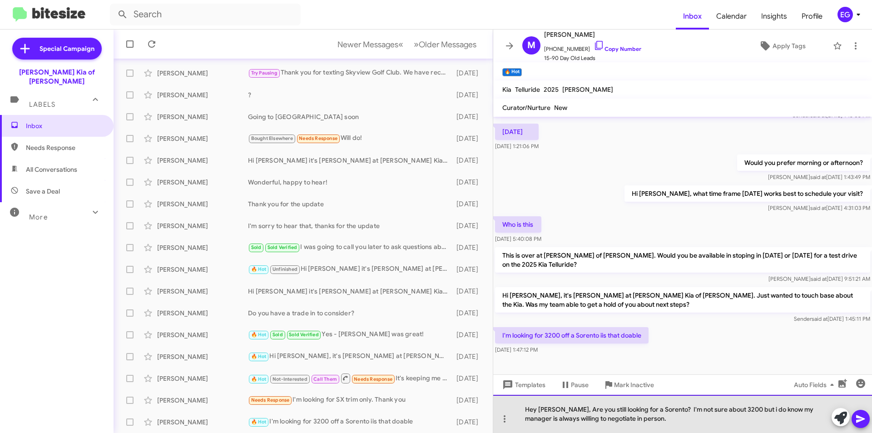
drag, startPoint x: 719, startPoint y: 409, endPoint x: 667, endPoint y: 410, distance: 52.2
click at [667, 410] on div "Hey [PERSON_NAME], Are you still looking for a Sorento? I'm not sure about 3200…" at bounding box center [682, 414] width 379 height 38
drag, startPoint x: 736, startPoint y: 409, endPoint x: 667, endPoint y: 409, distance: 69.5
click at [667, 409] on div "Hey [PERSON_NAME], Are you still looking for a Sorento? I'm not sure about 3200…" at bounding box center [682, 414] width 379 height 38
click at [677, 419] on div "Hey [PERSON_NAME], Are you still looking for a Sorento? I'm not sure what we co…" at bounding box center [682, 414] width 379 height 38
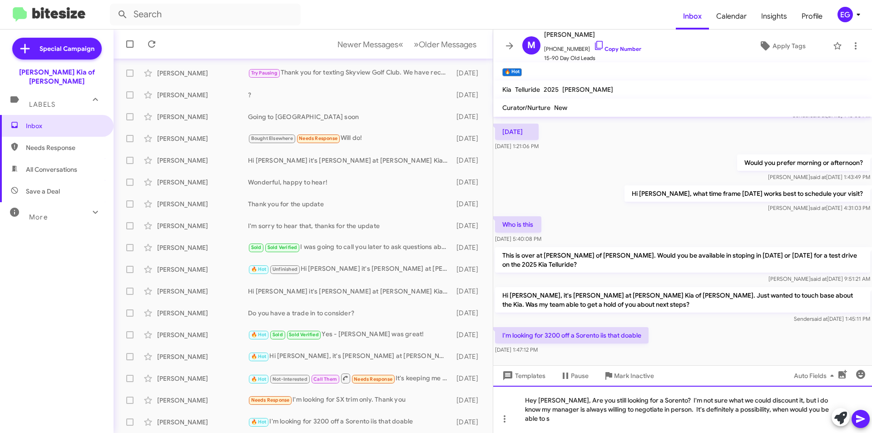
scroll to position [38, 0]
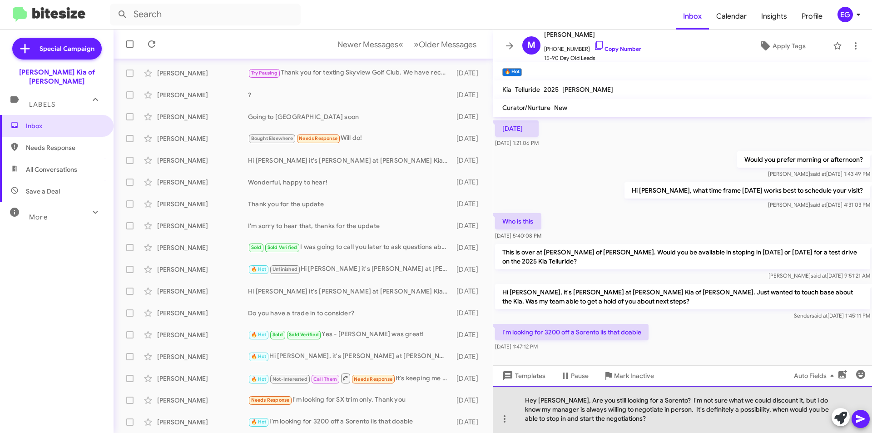
drag, startPoint x: 638, startPoint y: 420, endPoint x: 741, endPoint y: 405, distance: 104.1
click at [741, 405] on div "Hey [PERSON_NAME], Are you still looking for a Sorento? I'm not sure what we co…" at bounding box center [682, 408] width 379 height 47
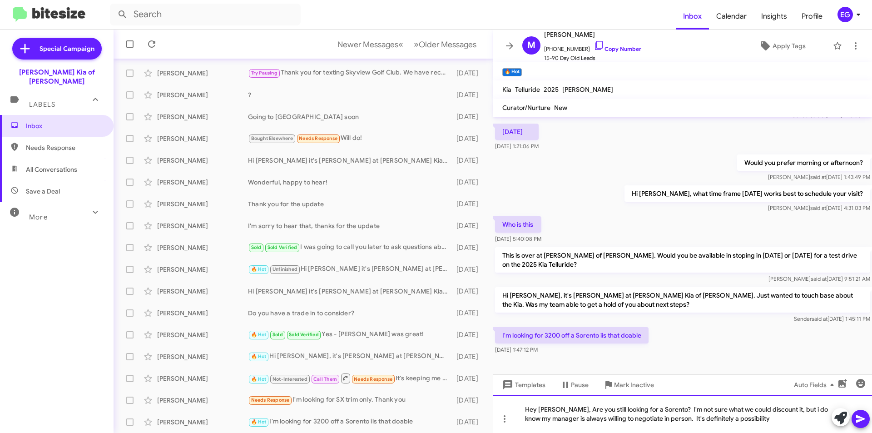
scroll to position [35, 0]
click at [860, 420] on icon at bounding box center [860, 419] width 9 height 8
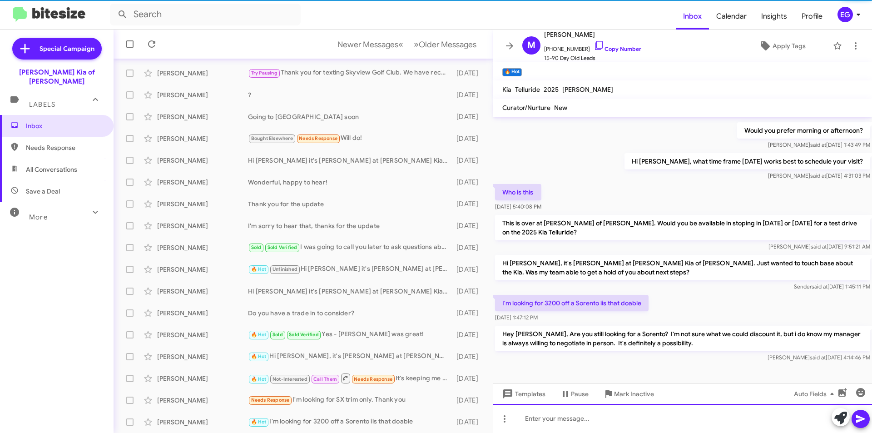
scroll to position [68, 0]
click at [596, 424] on div at bounding box center [682, 418] width 379 height 29
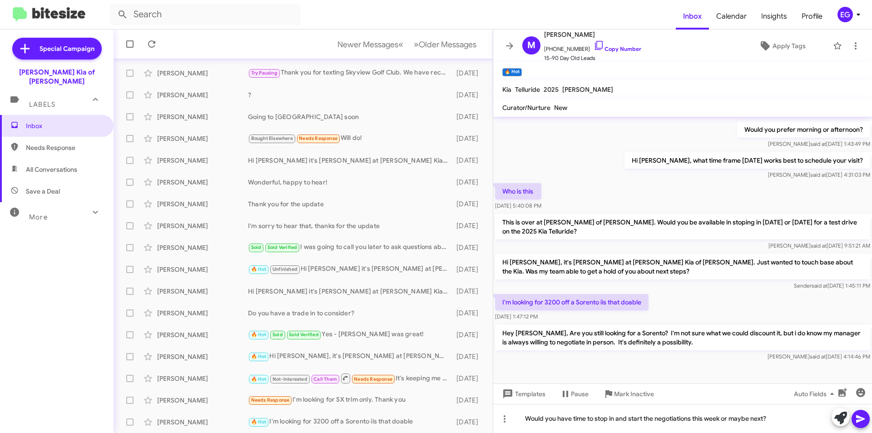
click at [864, 417] on icon at bounding box center [860, 418] width 11 height 11
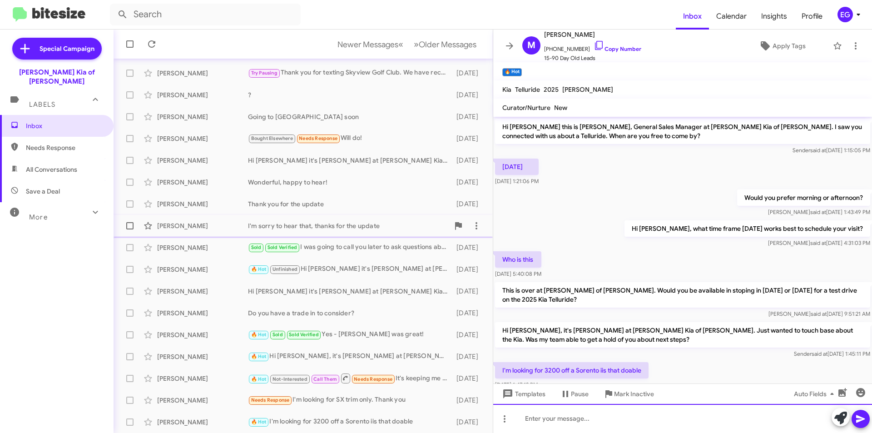
scroll to position [0, 0]
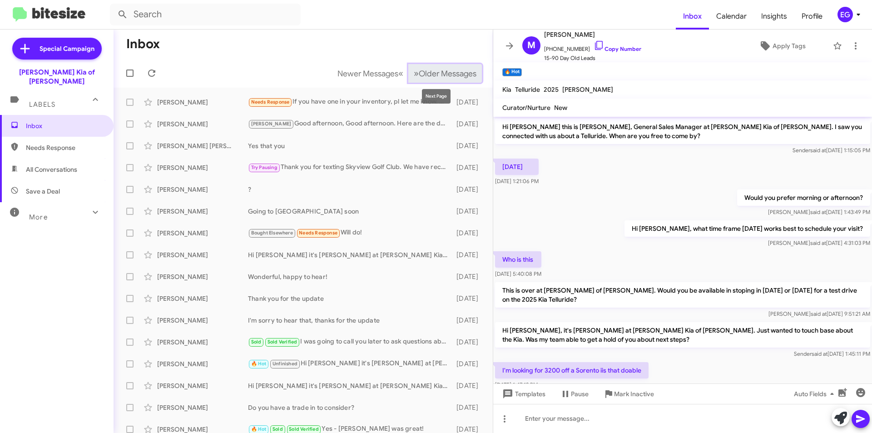
click at [450, 70] on span "Older Messages" at bounding box center [448, 74] width 58 height 10
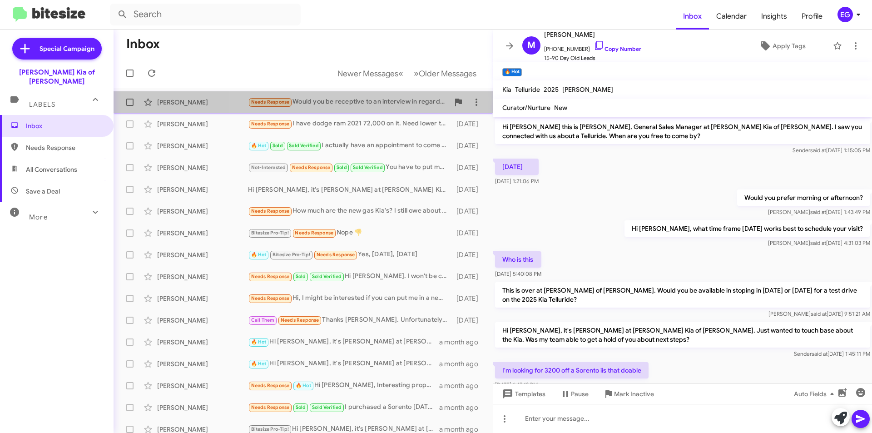
click at [382, 105] on div "Needs Response Would you be receptive to an interview in regard to this Telluri…" at bounding box center [348, 102] width 201 height 10
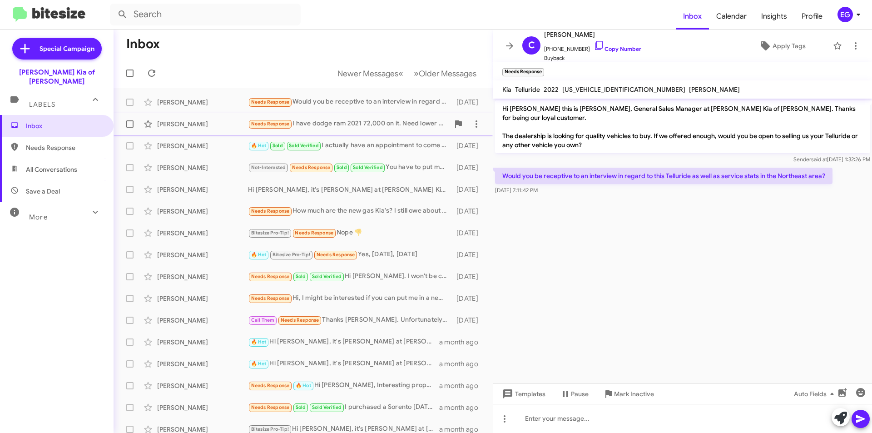
click at [370, 125] on div "Needs Response I have dodge ram 2021 72,000 on it. Need lower than 690 a month …" at bounding box center [348, 124] width 201 height 10
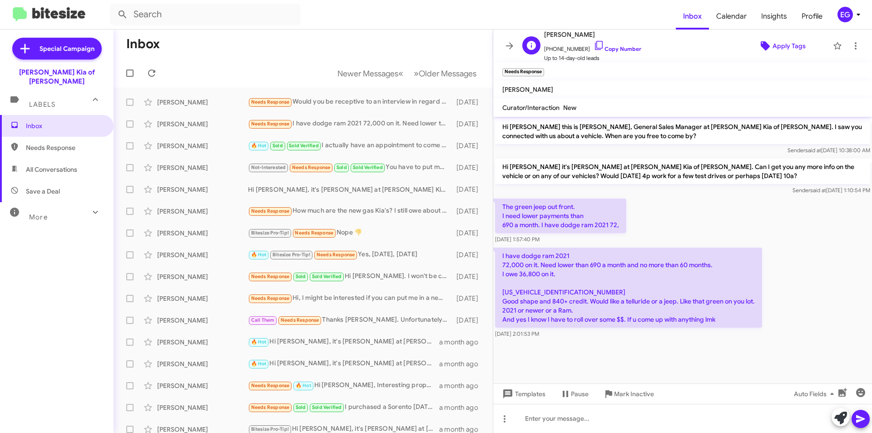
click at [761, 44] on icon at bounding box center [765, 45] width 9 height 9
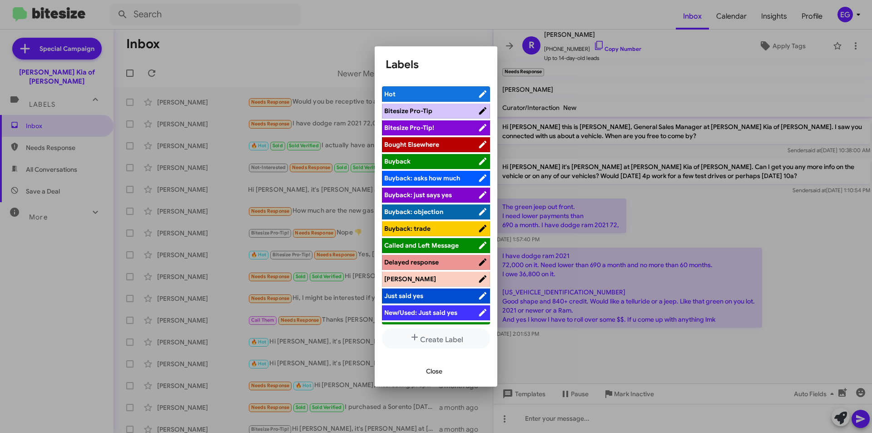
click at [400, 275] on span "[PERSON_NAME]" at bounding box center [410, 279] width 52 height 8
click at [430, 369] on span "Close" at bounding box center [434, 371] width 16 height 16
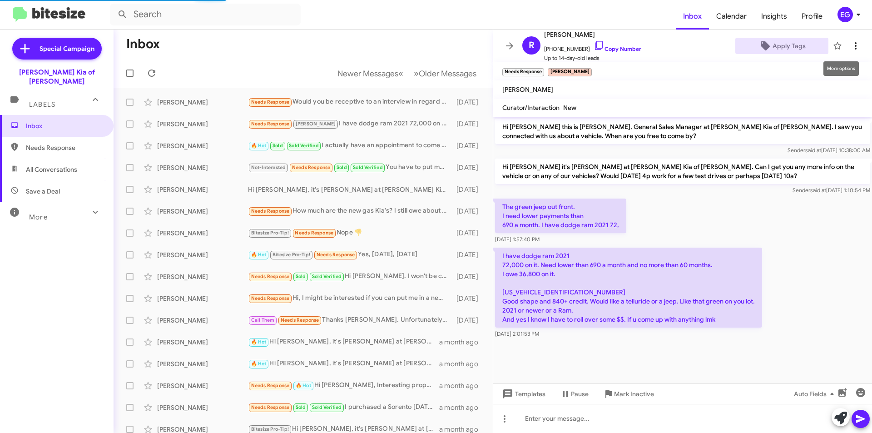
click at [850, 47] on icon at bounding box center [855, 45] width 11 height 11
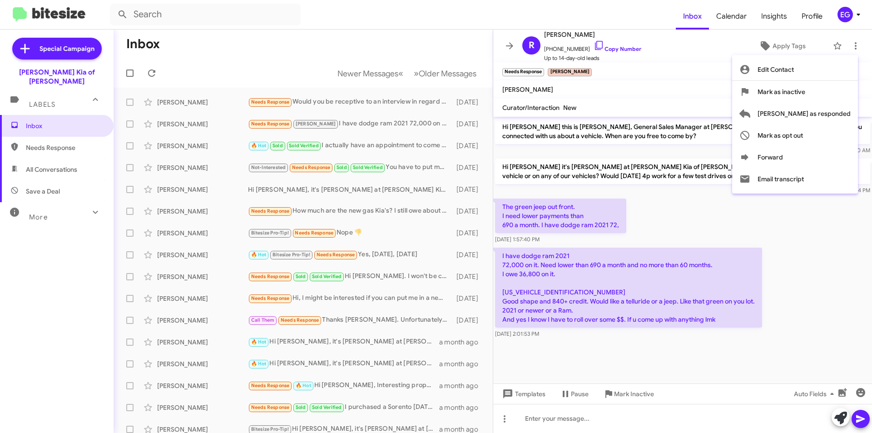
click at [755, 205] on div at bounding box center [436, 216] width 872 height 433
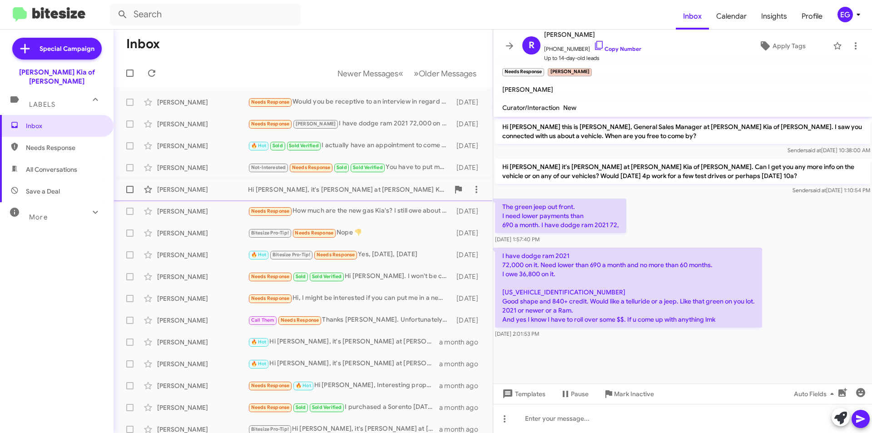
click at [221, 190] on div "[PERSON_NAME]" at bounding box center [202, 189] width 91 height 9
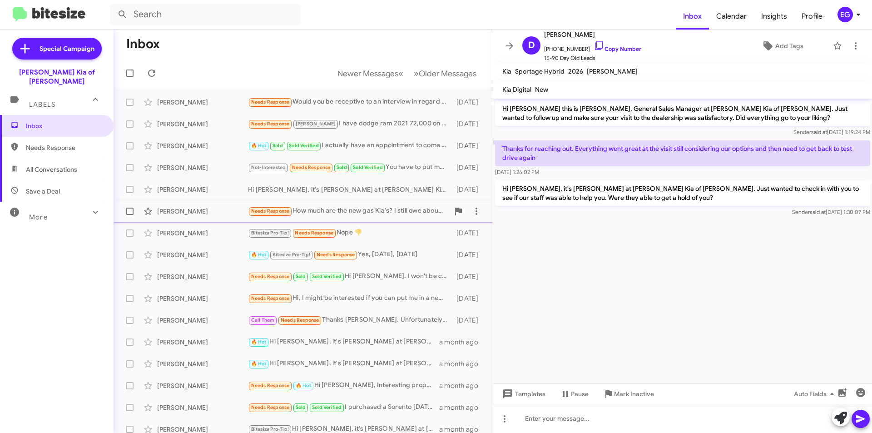
click at [217, 209] on div "[PERSON_NAME]" at bounding box center [202, 211] width 91 height 9
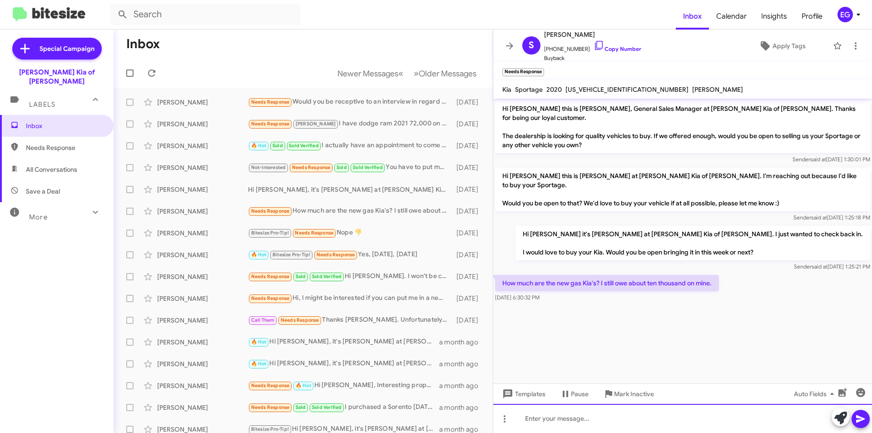
click at [551, 415] on div at bounding box center [682, 418] width 379 height 29
click at [616, 44] on span "[PHONE_NUMBER] Copy Number" at bounding box center [592, 47] width 97 height 14
click at [616, 48] on link "Copy Number" at bounding box center [617, 48] width 48 height 7
click at [545, 414] on div at bounding box center [682, 418] width 379 height 29
click at [859, 415] on icon at bounding box center [860, 418] width 11 height 11
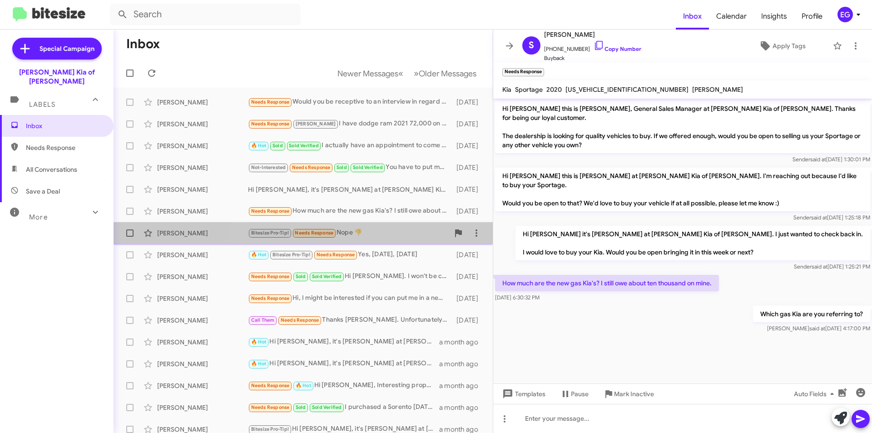
click at [381, 230] on div "Bitesize Pro-Tip! Needs Response Nope 👎" at bounding box center [348, 232] width 201 height 10
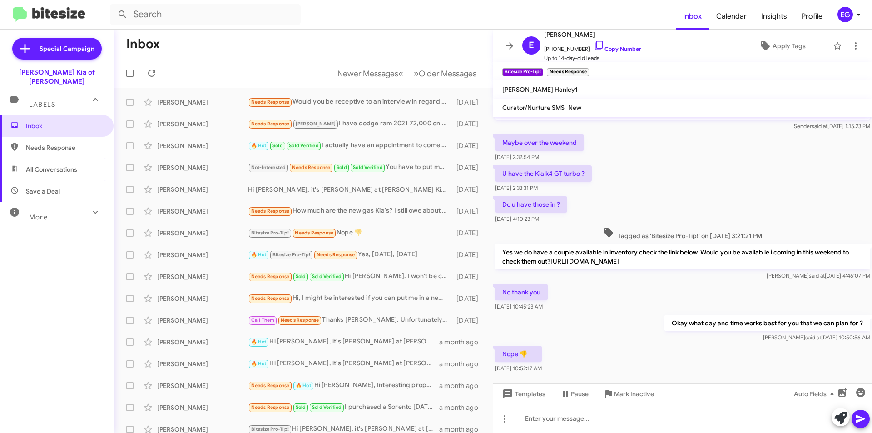
scroll to position [36, 0]
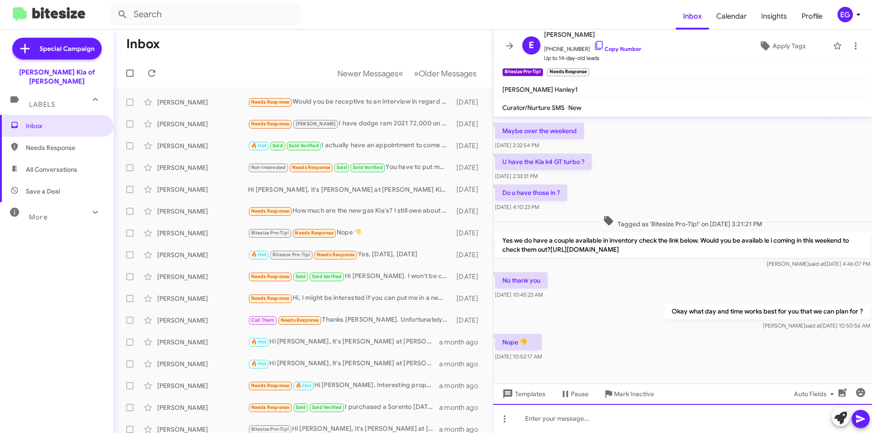
click at [542, 415] on div at bounding box center [682, 418] width 379 height 29
click at [862, 421] on icon at bounding box center [860, 418] width 11 height 11
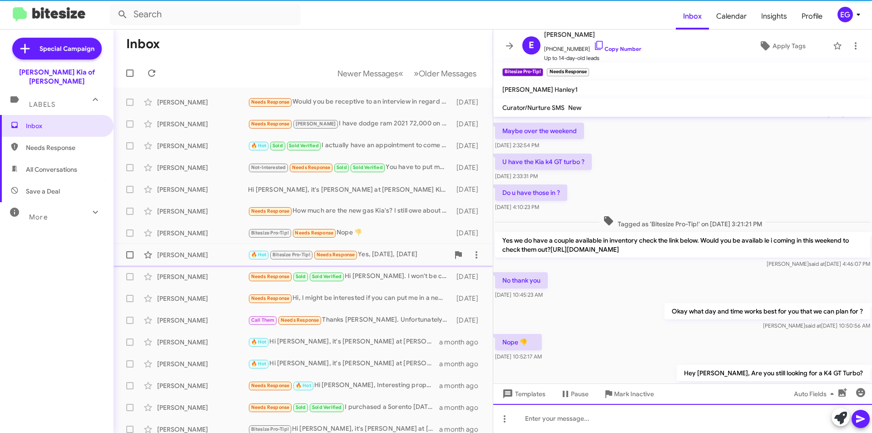
scroll to position [69, 0]
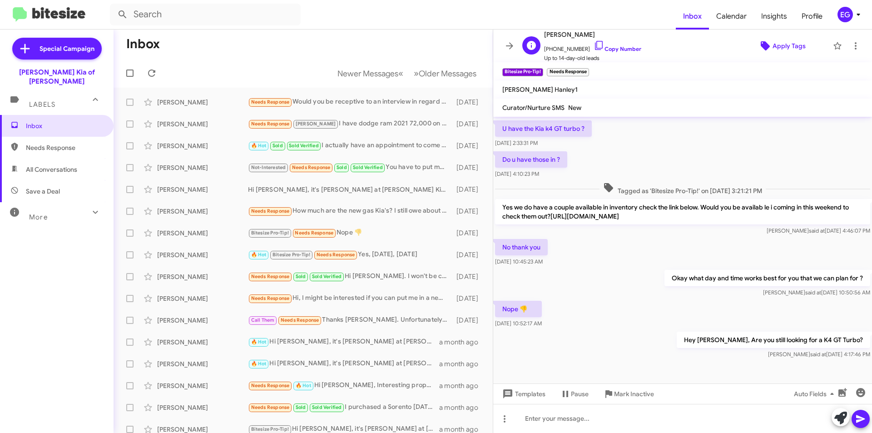
click at [772, 43] on span "Apply Tags" at bounding box center [788, 46] width 33 height 16
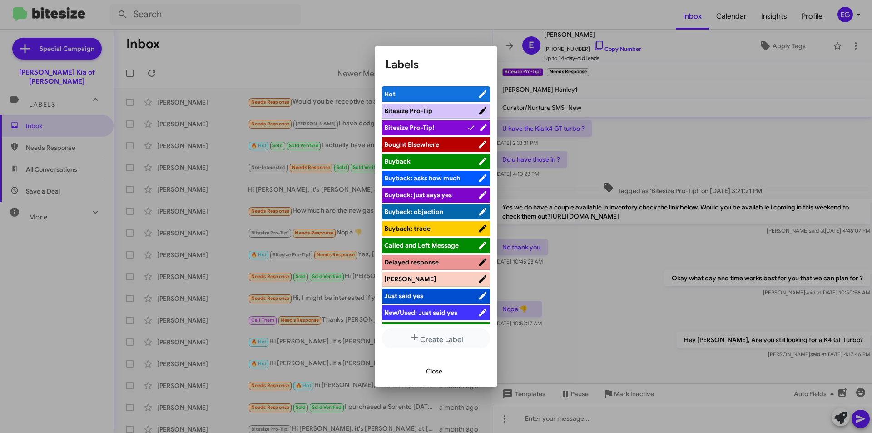
click at [396, 277] on span "[PERSON_NAME]" at bounding box center [410, 279] width 52 height 8
click at [671, 279] on div at bounding box center [436, 216] width 872 height 433
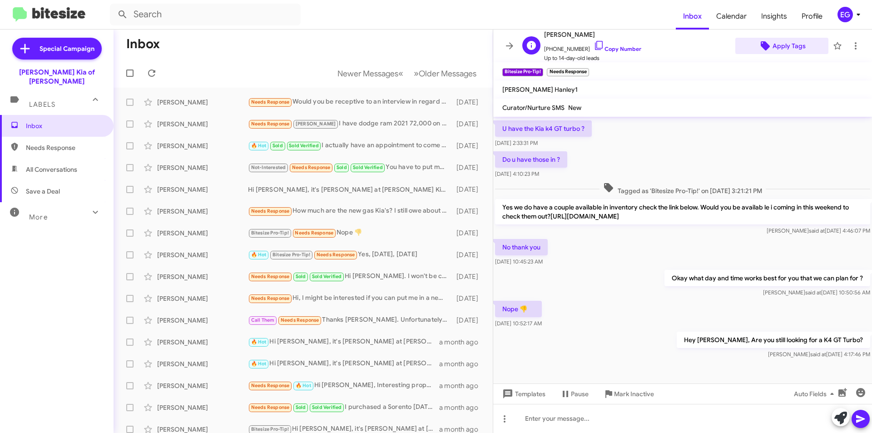
click at [785, 41] on span "Apply Tags" at bounding box center [788, 46] width 33 height 16
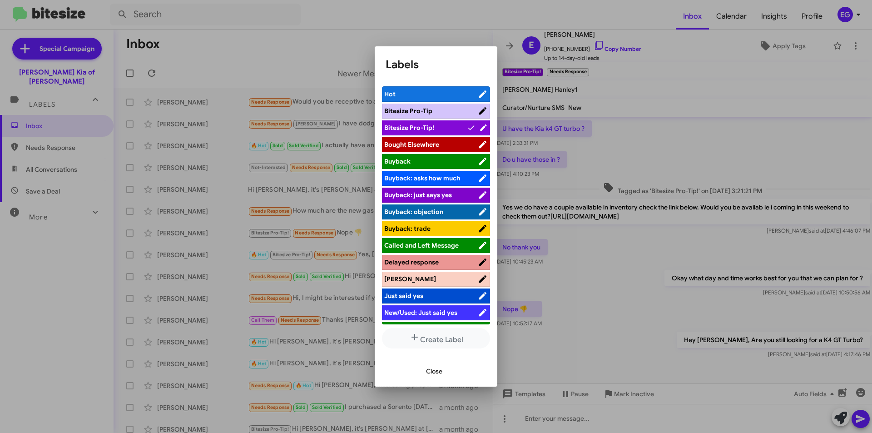
click at [413, 275] on span "[PERSON_NAME]" at bounding box center [431, 278] width 94 height 9
click at [434, 374] on span "Close" at bounding box center [434, 371] width 16 height 16
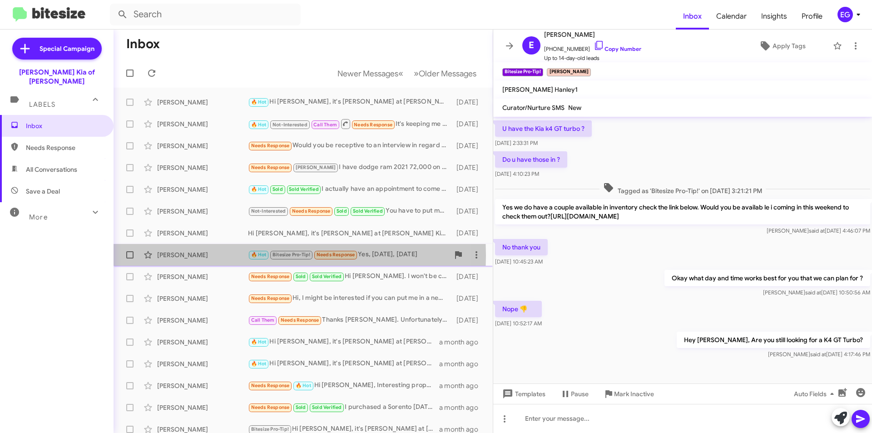
click at [190, 255] on div "[PERSON_NAME]" at bounding box center [202, 254] width 91 height 9
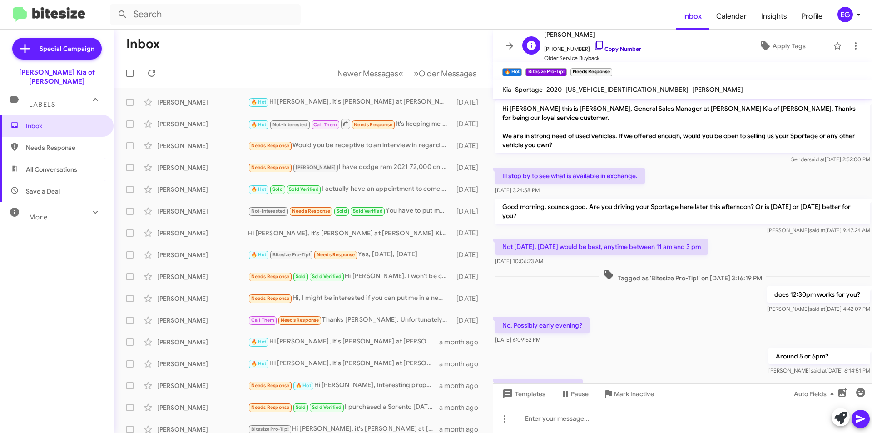
click at [623, 49] on link "Copy Number" at bounding box center [617, 48] width 48 height 7
click at [209, 270] on div "[PERSON_NAME] Needs Response Sold Sold Verified Hi [PERSON_NAME]. I won't be co…" at bounding box center [303, 276] width 365 height 18
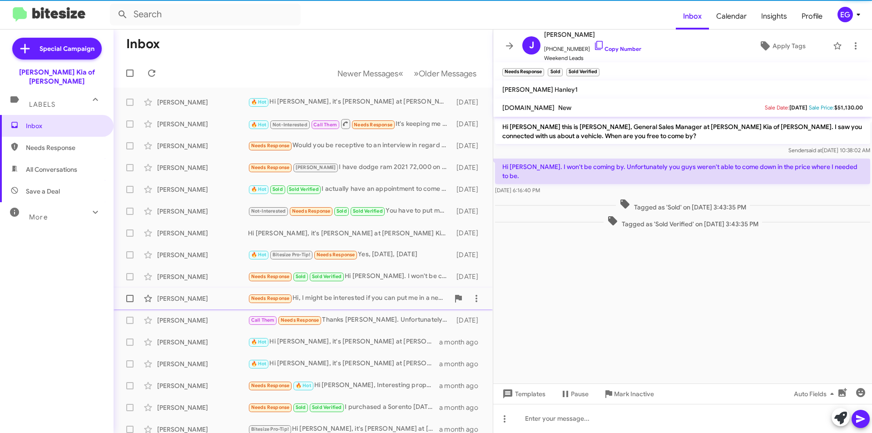
click at [206, 298] on div "[PERSON_NAME]" at bounding box center [202, 298] width 91 height 9
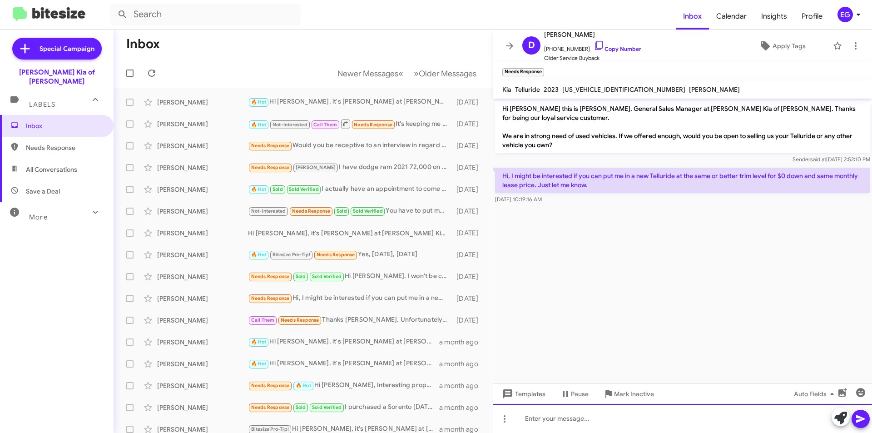
click at [527, 418] on div at bounding box center [682, 418] width 379 height 29
click at [610, 50] on link "Copy Number" at bounding box center [617, 48] width 48 height 7
click at [678, 419] on div "Depending on the condition of your current" at bounding box center [682, 418] width 379 height 29
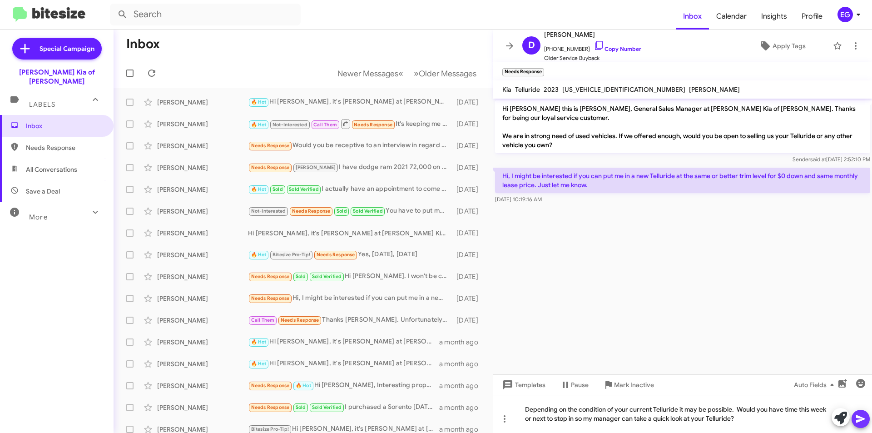
click at [862, 416] on icon at bounding box center [860, 418] width 11 height 11
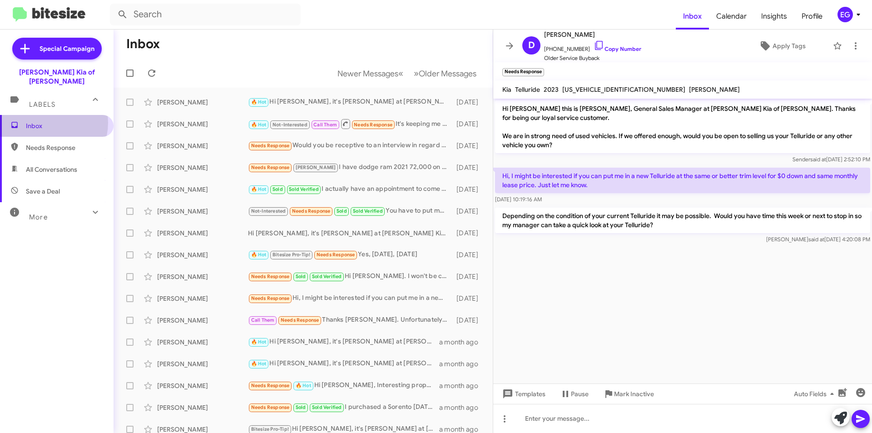
click at [44, 121] on span "Inbox" at bounding box center [64, 125] width 77 height 9
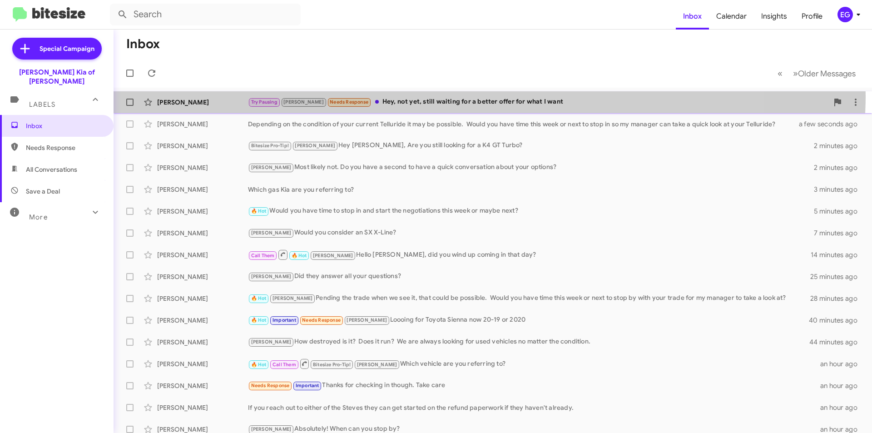
click at [411, 96] on div "[PERSON_NAME] Try Pausing [PERSON_NAME] Needs Response Hey, not yet, still wait…" at bounding box center [493, 102] width 744 height 18
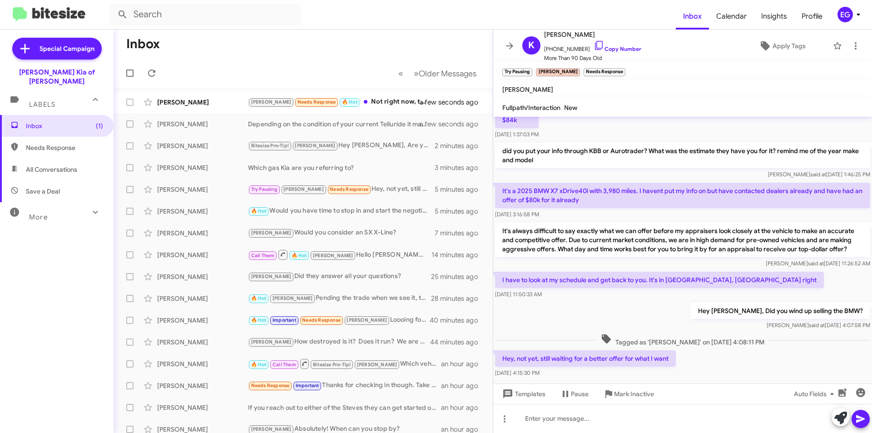
scroll to position [977, 0]
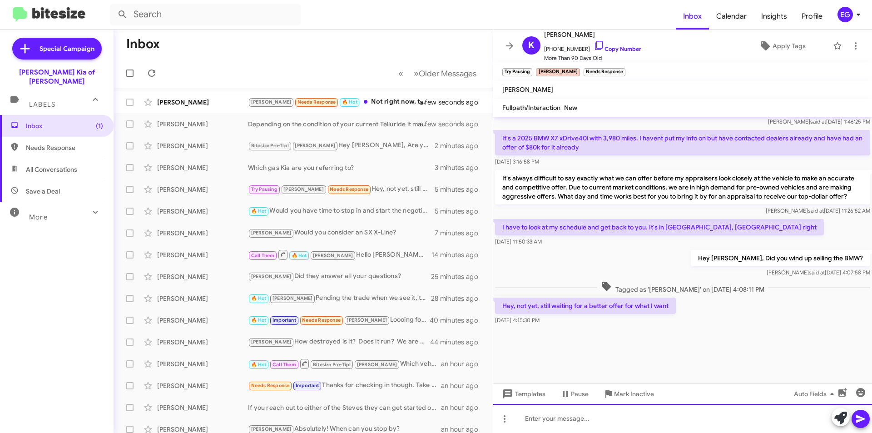
click at [544, 423] on div at bounding box center [682, 418] width 379 height 29
click at [180, 5] on input "text" at bounding box center [205, 15] width 191 height 22
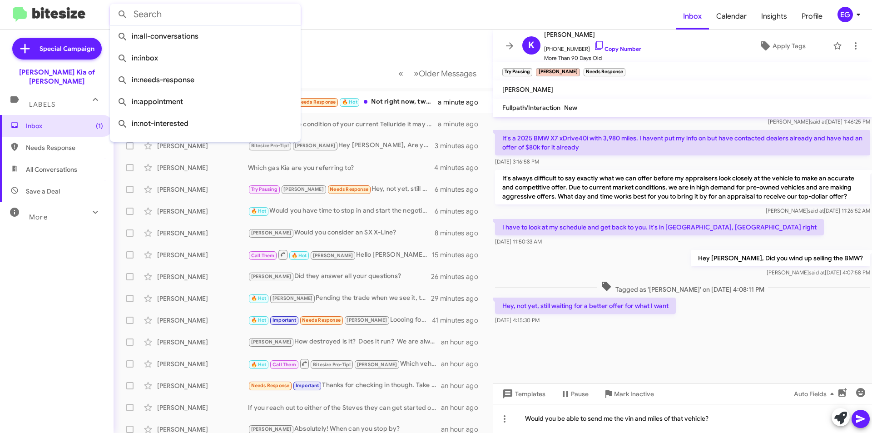
paste input "[PHONE_NUMBER]"
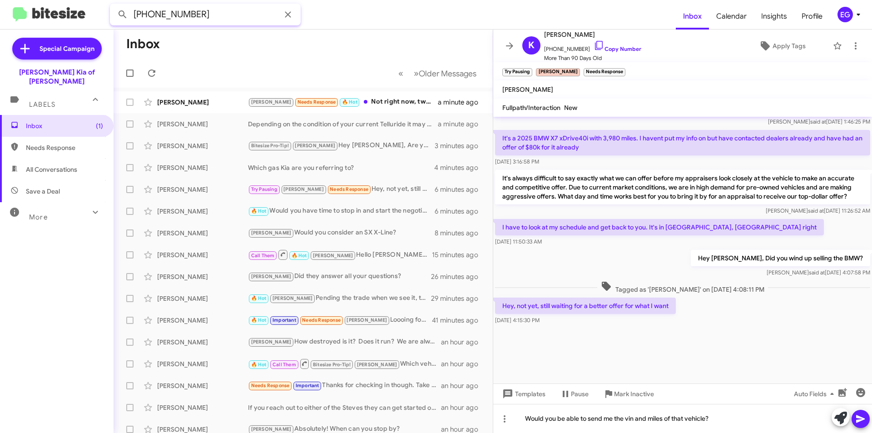
type input "[PHONE_NUMBER]"
click at [114, 5] on button at bounding box center [123, 14] width 18 height 18
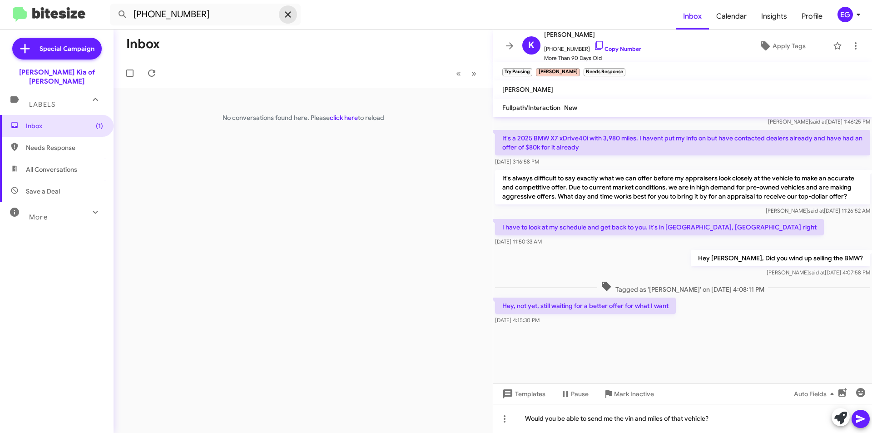
click at [287, 14] on icon at bounding box center [288, 14] width 6 height 6
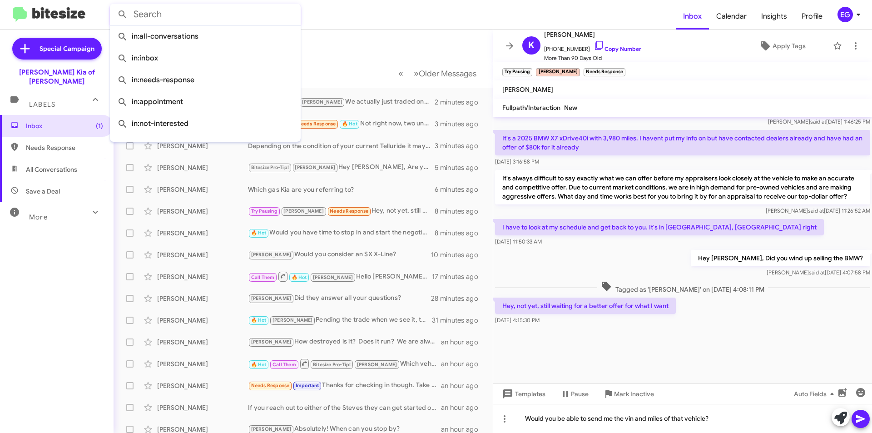
click at [346, 40] on mat-toolbar-row "Inbox" at bounding box center [303, 44] width 379 height 29
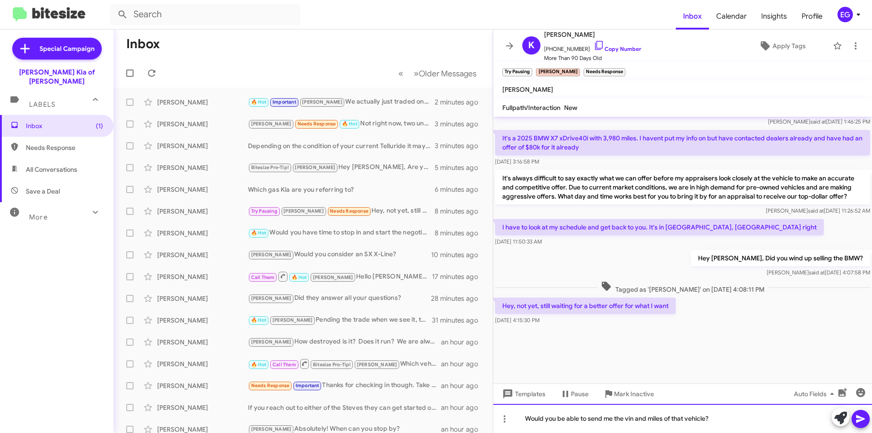
click at [729, 425] on div "Would you be able to send me the vin and miles of that vehicle?" at bounding box center [682, 418] width 379 height 29
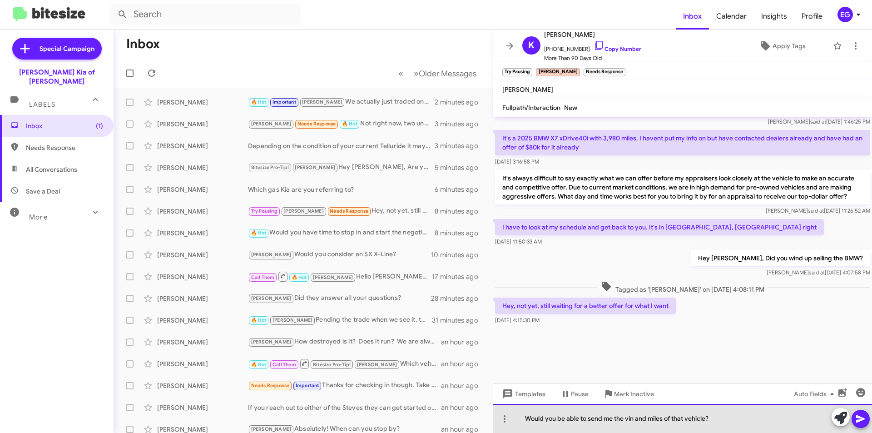
drag, startPoint x: 726, startPoint y: 419, endPoint x: 580, endPoint y: 415, distance: 146.3
click at [580, 415] on div "Would you be able to send me the vin and miles of that vehicle?" at bounding box center [682, 418] width 379 height 29
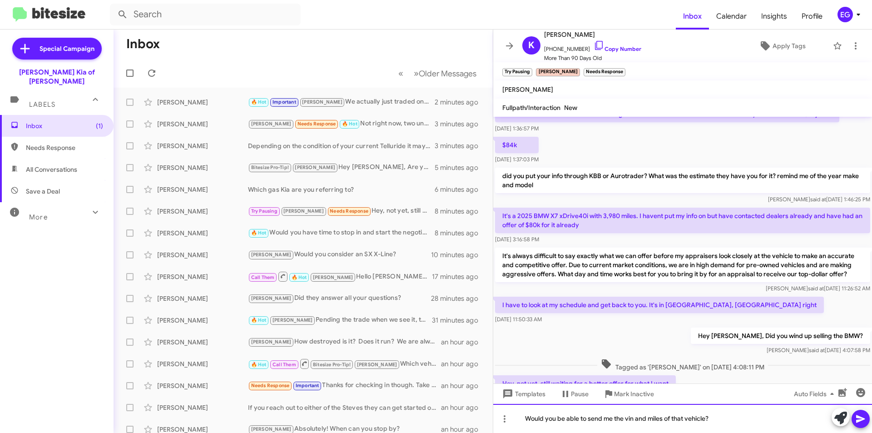
scroll to position [886, 0]
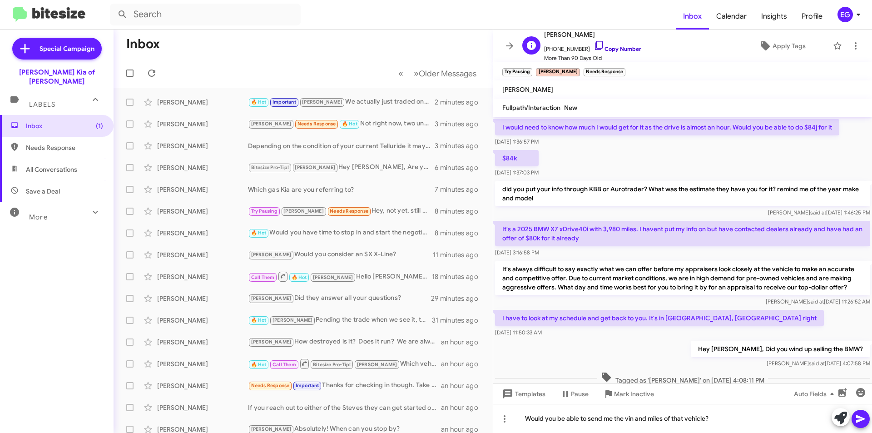
click at [612, 51] on link "Copy Number" at bounding box center [617, 48] width 48 height 7
copy div "to send me the vin and miles of that vehicle?"
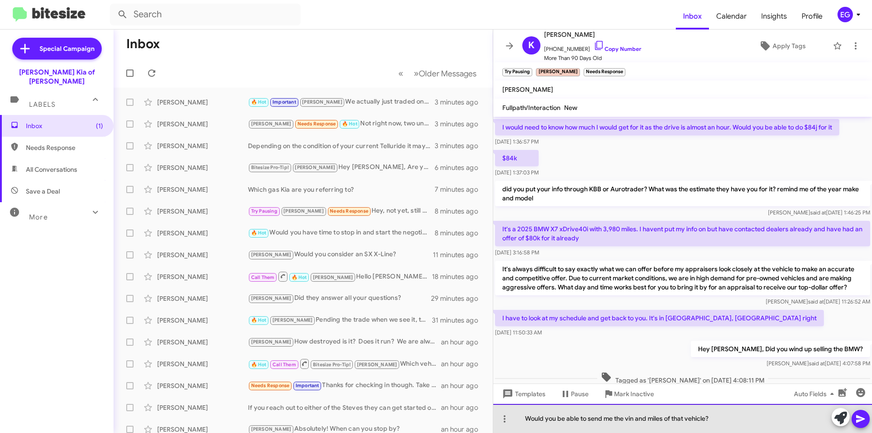
drag, startPoint x: 744, startPoint y: 418, endPoint x: 588, endPoint y: 415, distance: 155.8
click at [588, 415] on div "Would you be able to send me the vin and miles of that vehicle?" at bounding box center [682, 418] width 379 height 29
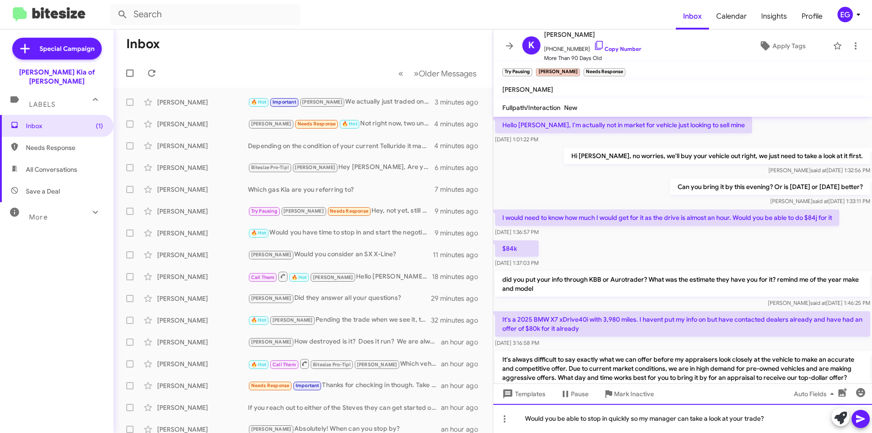
scroll to position [795, 0]
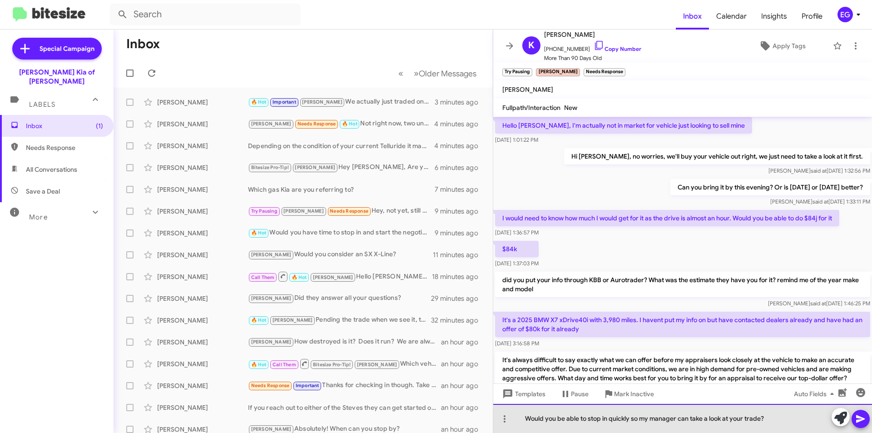
drag, startPoint x: 783, startPoint y: 423, endPoint x: 589, endPoint y: 420, distance: 193.4
click at [589, 420] on div "Would you be able to stop in quickly so my manager can take a look at your trad…" at bounding box center [682, 418] width 379 height 29
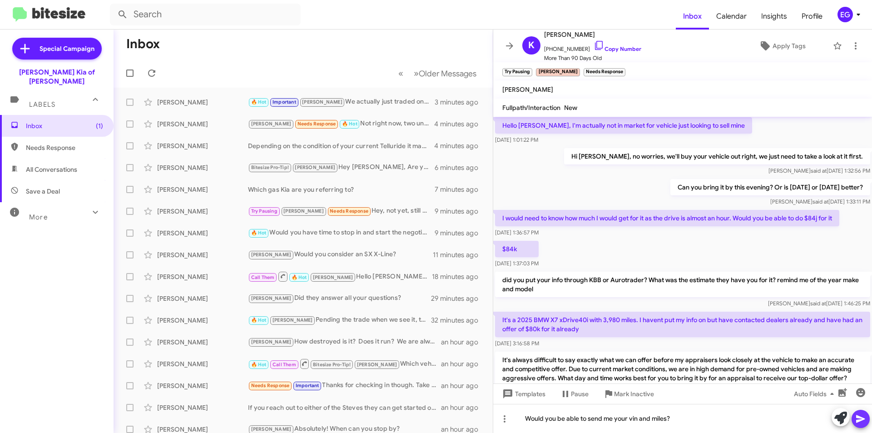
click at [857, 416] on icon at bounding box center [860, 419] width 9 height 8
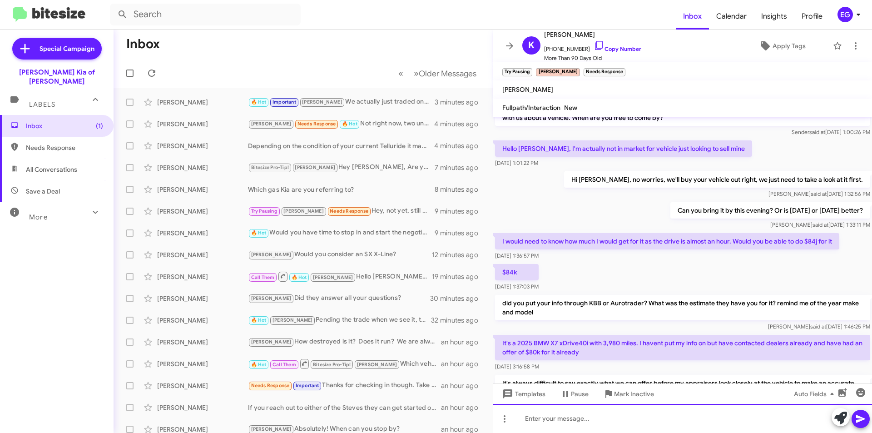
scroll to position [1010, 0]
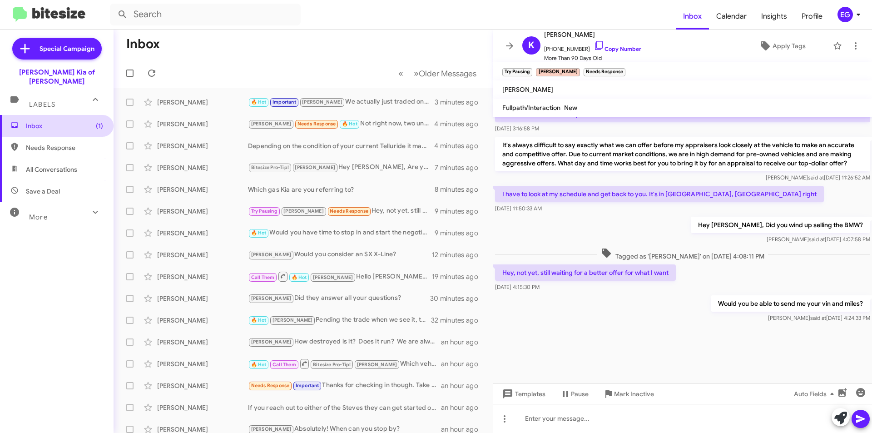
click at [59, 115] on span "Inbox (1)" at bounding box center [57, 126] width 114 height 22
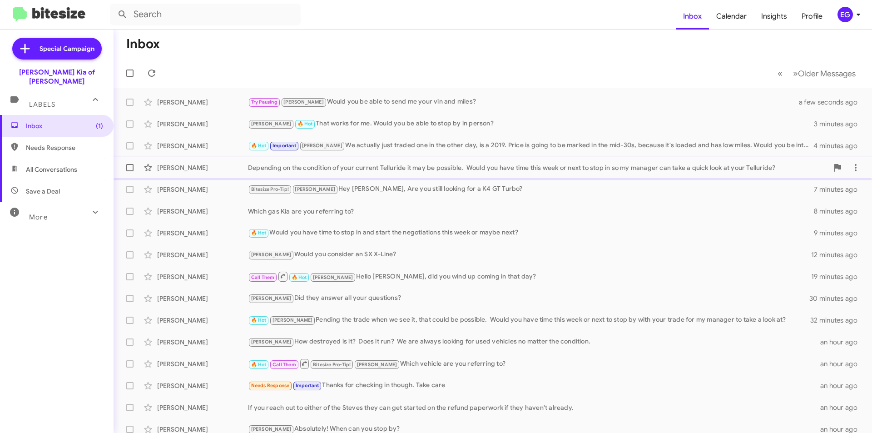
click at [391, 163] on div "Depending on the condition of your current Telluride it may be possible. Would …" at bounding box center [538, 167] width 580 height 9
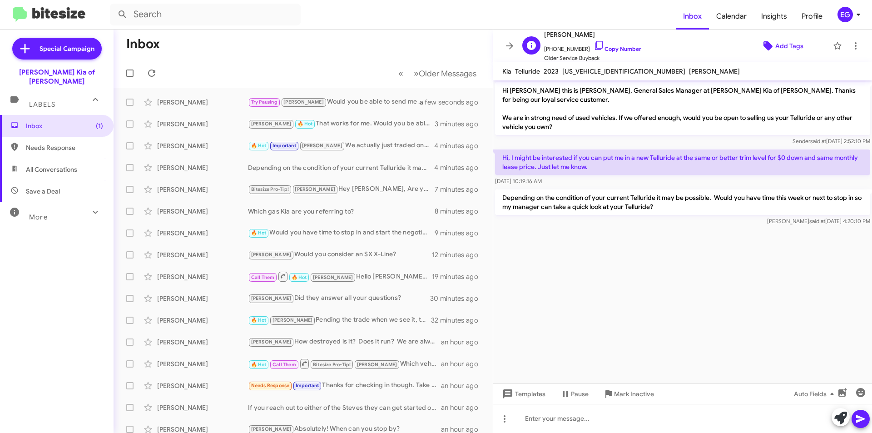
click at [765, 42] on icon at bounding box center [767, 45] width 11 height 11
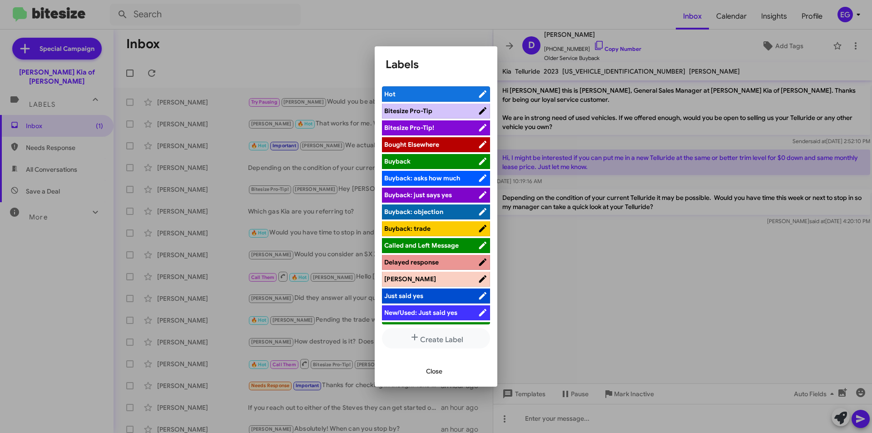
click at [392, 283] on li "[PERSON_NAME]" at bounding box center [436, 279] width 108 height 15
click at [404, 278] on span "[PERSON_NAME]" at bounding box center [431, 278] width 94 height 9
click at [430, 372] on span "Close" at bounding box center [434, 371] width 16 height 16
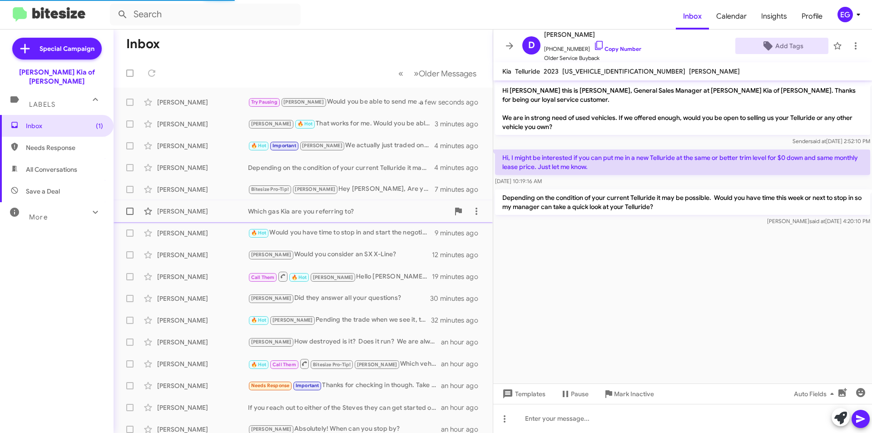
click at [359, 215] on div "[PERSON_NAME] Which gas Kia are you referring to? 8 minutes ago" at bounding box center [303, 211] width 365 height 18
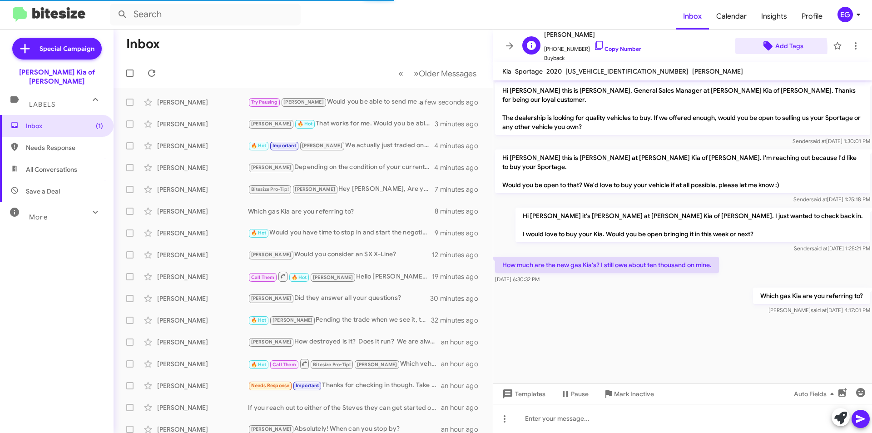
click at [766, 48] on icon at bounding box center [767, 45] width 11 height 11
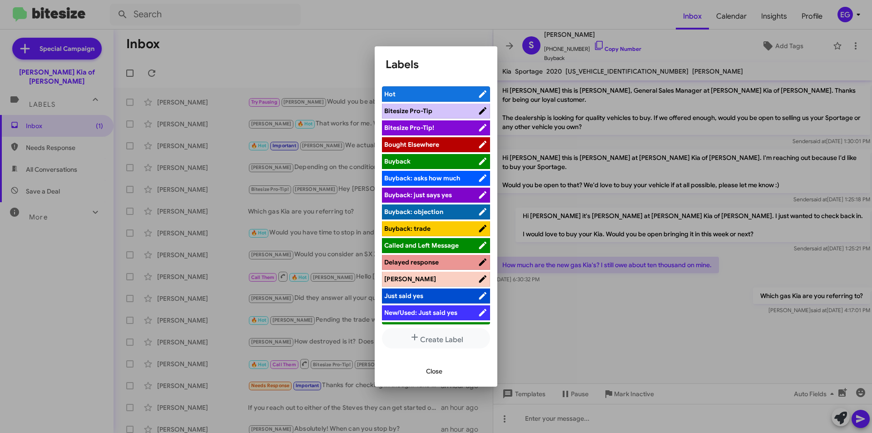
click at [390, 275] on span "[PERSON_NAME]" at bounding box center [410, 279] width 52 height 8
click at [433, 367] on span "Close" at bounding box center [434, 371] width 16 height 16
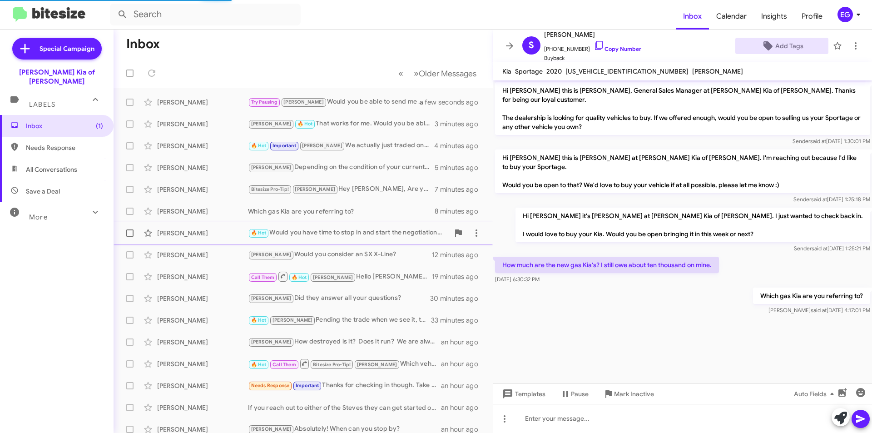
click at [350, 228] on div "🔥 Hot Would you have time to stop in and start the negotiations this week or ma…" at bounding box center [348, 232] width 201 height 10
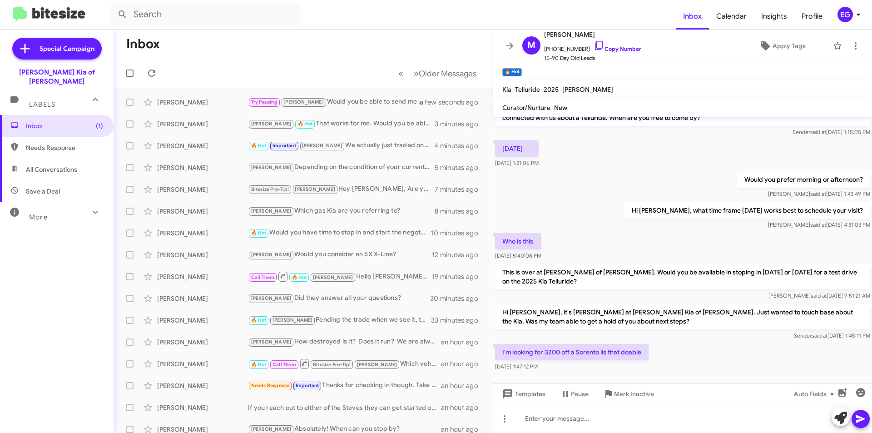
scroll to position [26, 0]
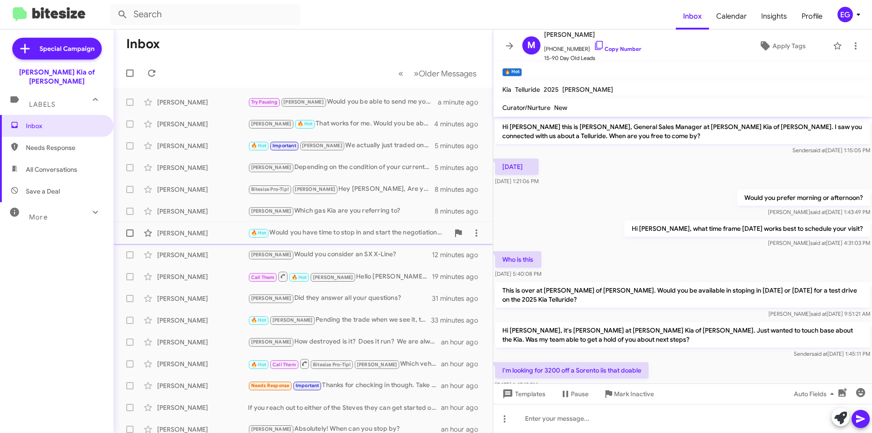
click at [205, 233] on div "[PERSON_NAME]" at bounding box center [202, 232] width 91 height 9
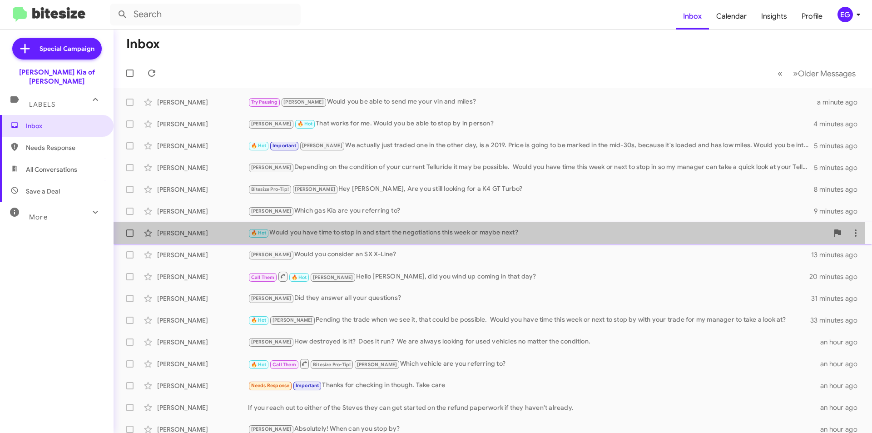
click at [198, 236] on div "[PERSON_NAME]" at bounding box center [202, 232] width 91 height 9
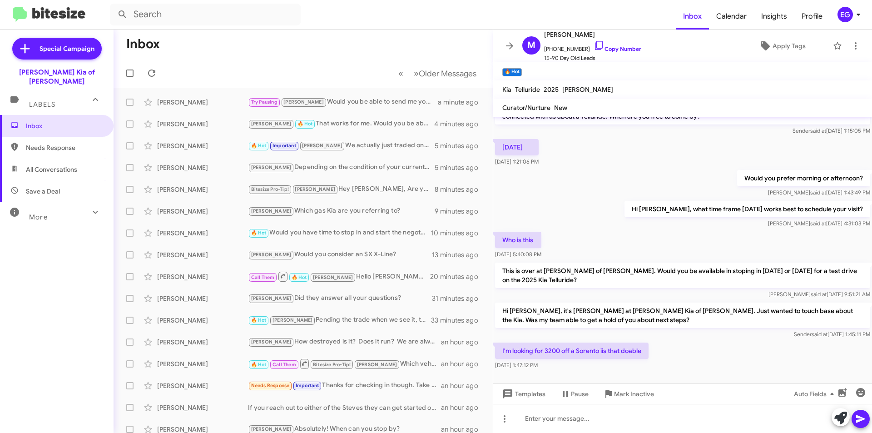
scroll to position [26, 0]
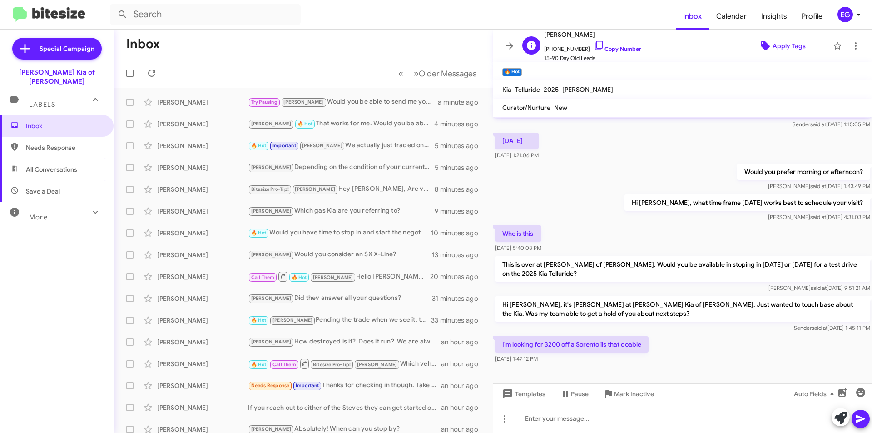
click at [792, 45] on span "Apply Tags" at bounding box center [788, 46] width 33 height 16
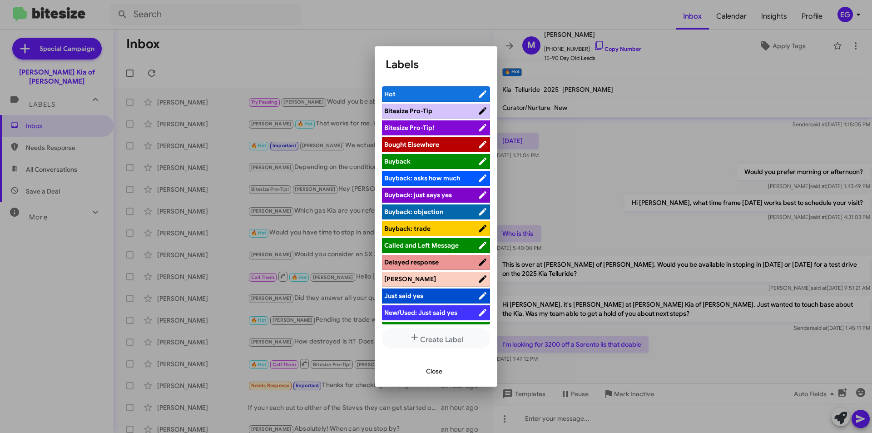
click at [399, 279] on span "[PERSON_NAME]" at bounding box center [410, 279] width 52 height 8
click at [441, 367] on span "Close" at bounding box center [434, 371] width 16 height 16
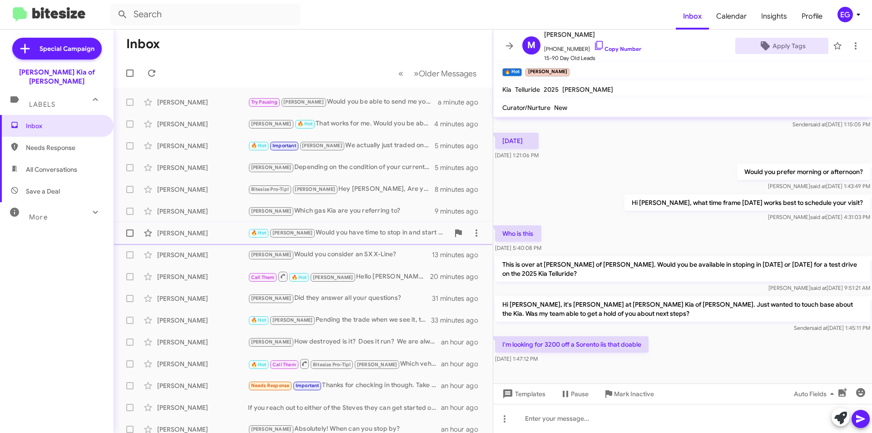
click at [323, 226] on div "Michael Dabb 🔥 Hot emily Would you have time to stop in and start the negotiati…" at bounding box center [303, 233] width 365 height 18
